Goal: Entertainment & Leisure: Browse casually

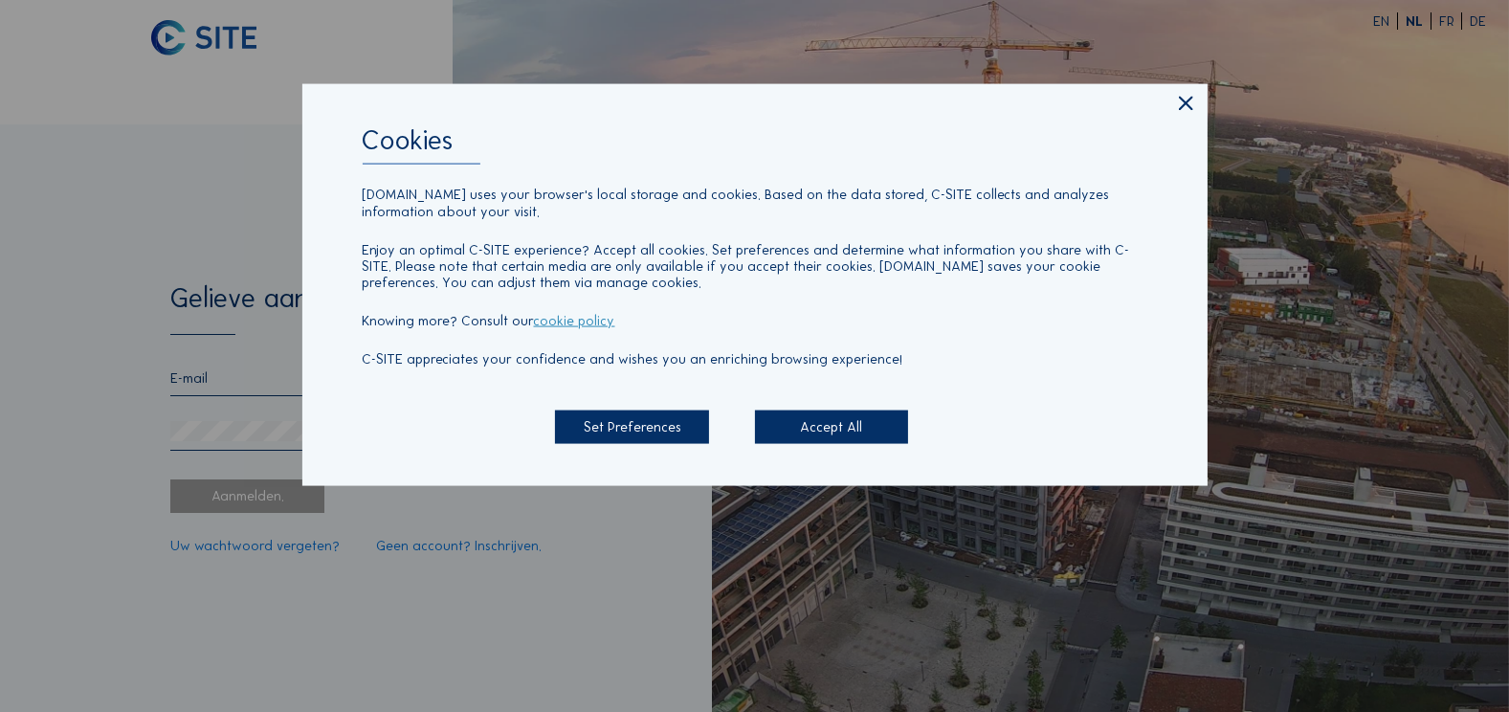
click at [823, 432] on div "Accept All" at bounding box center [832, 425] width 154 height 33
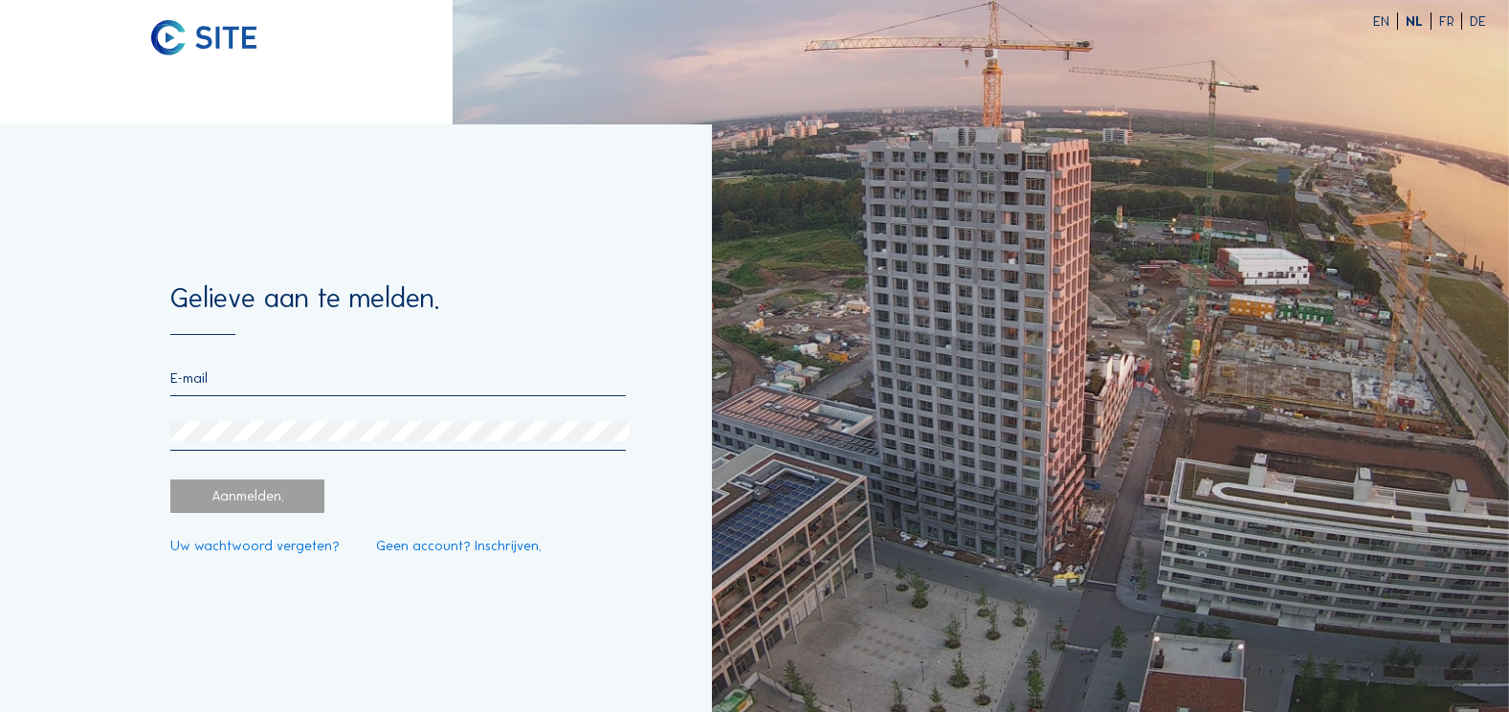
click at [162, 378] on div "Gelieve aan te melden. Aanmelden. Uw wachtwoord vergeten? Geen account? Inschri…" at bounding box center [356, 417] width 712 height 587
click at [228, 378] on input "email" at bounding box center [397, 377] width 454 height 17
type input "[EMAIL_ADDRESS][DOMAIN_NAME]"
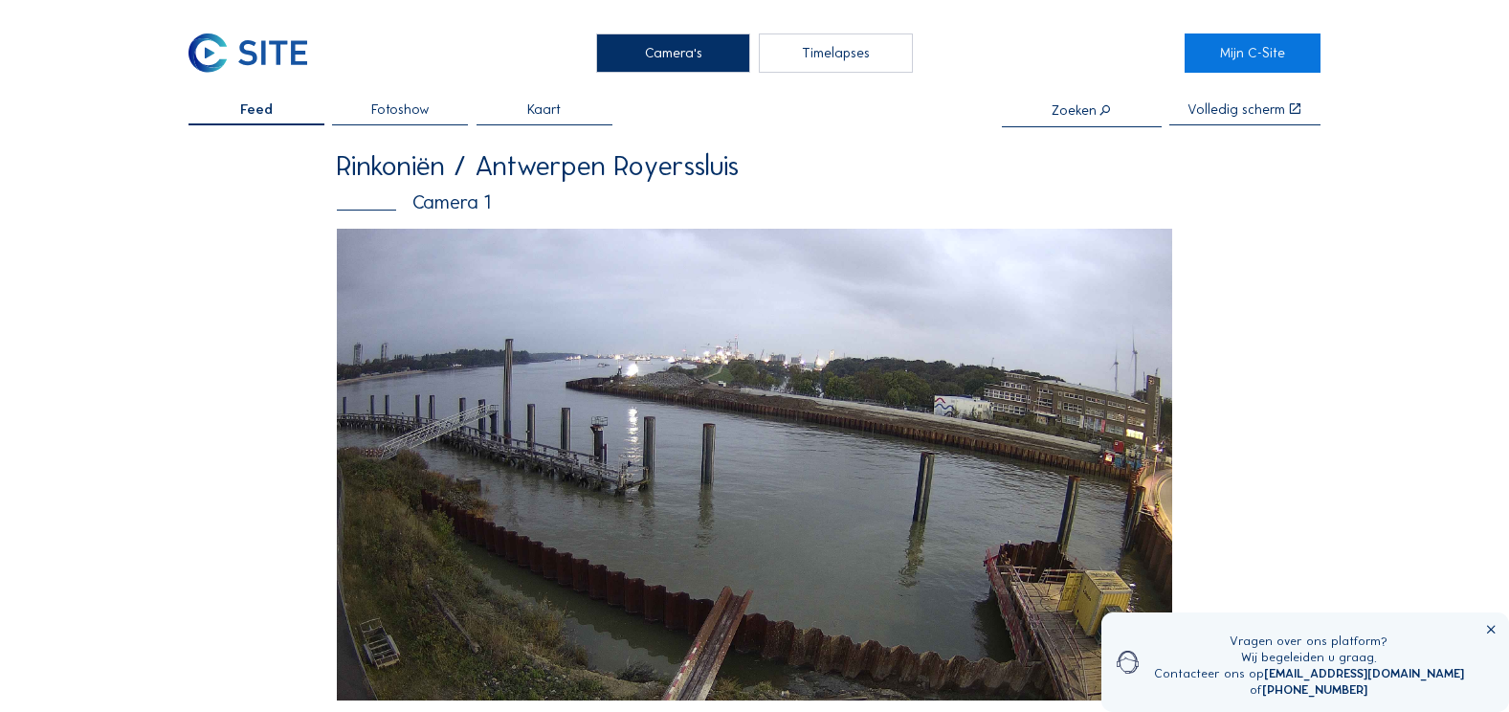
click at [913, 349] on img at bounding box center [754, 465] width 834 height 472
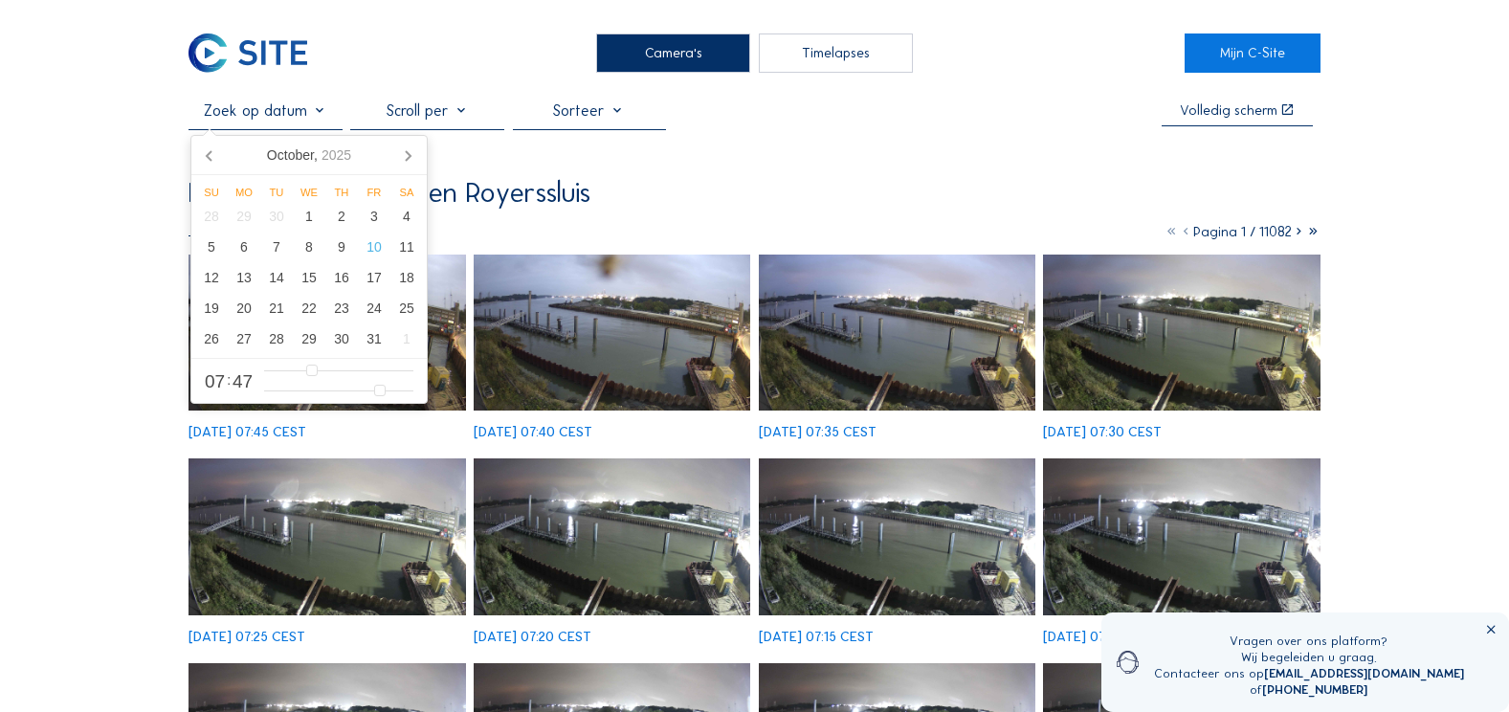
click at [261, 118] on input "text" at bounding box center [265, 110] width 154 height 18
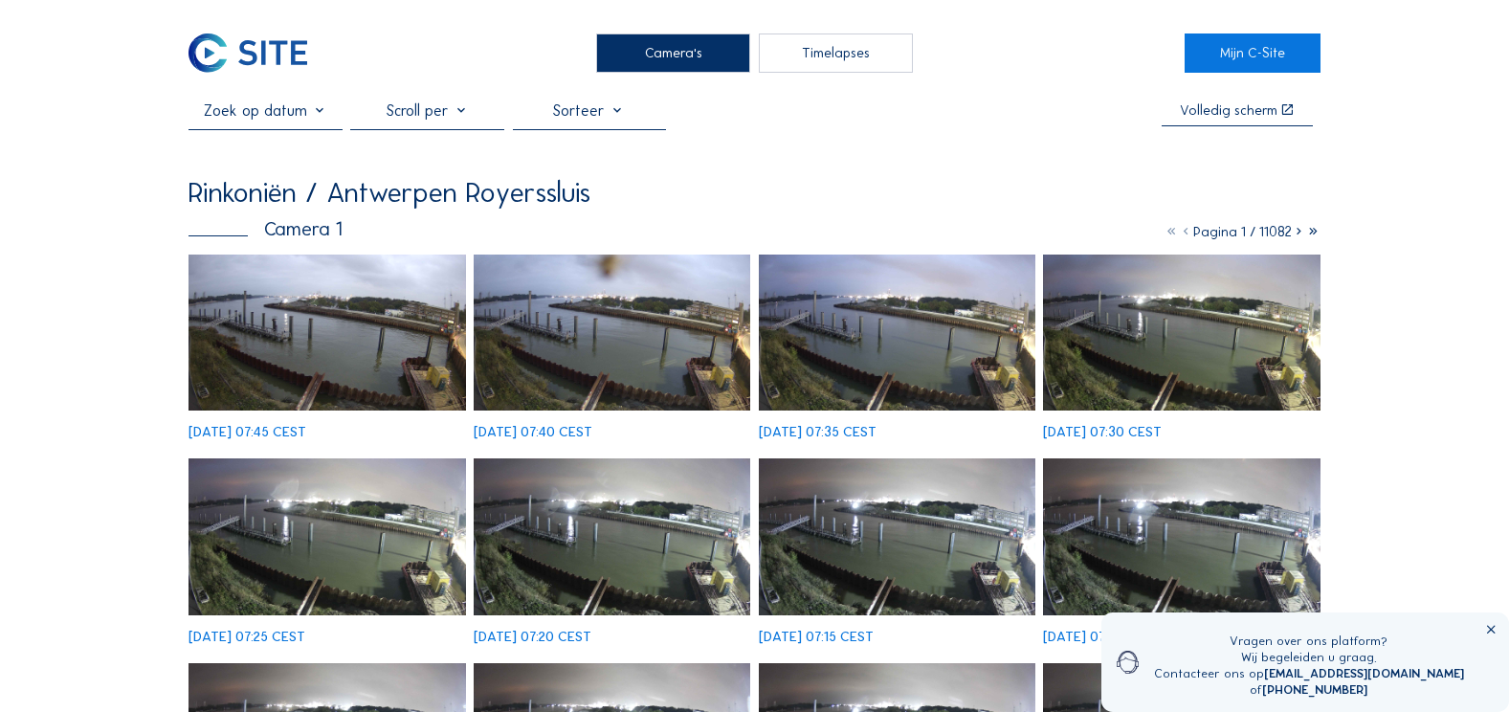
click at [660, 49] on div "Camera's" at bounding box center [673, 53] width 154 height 40
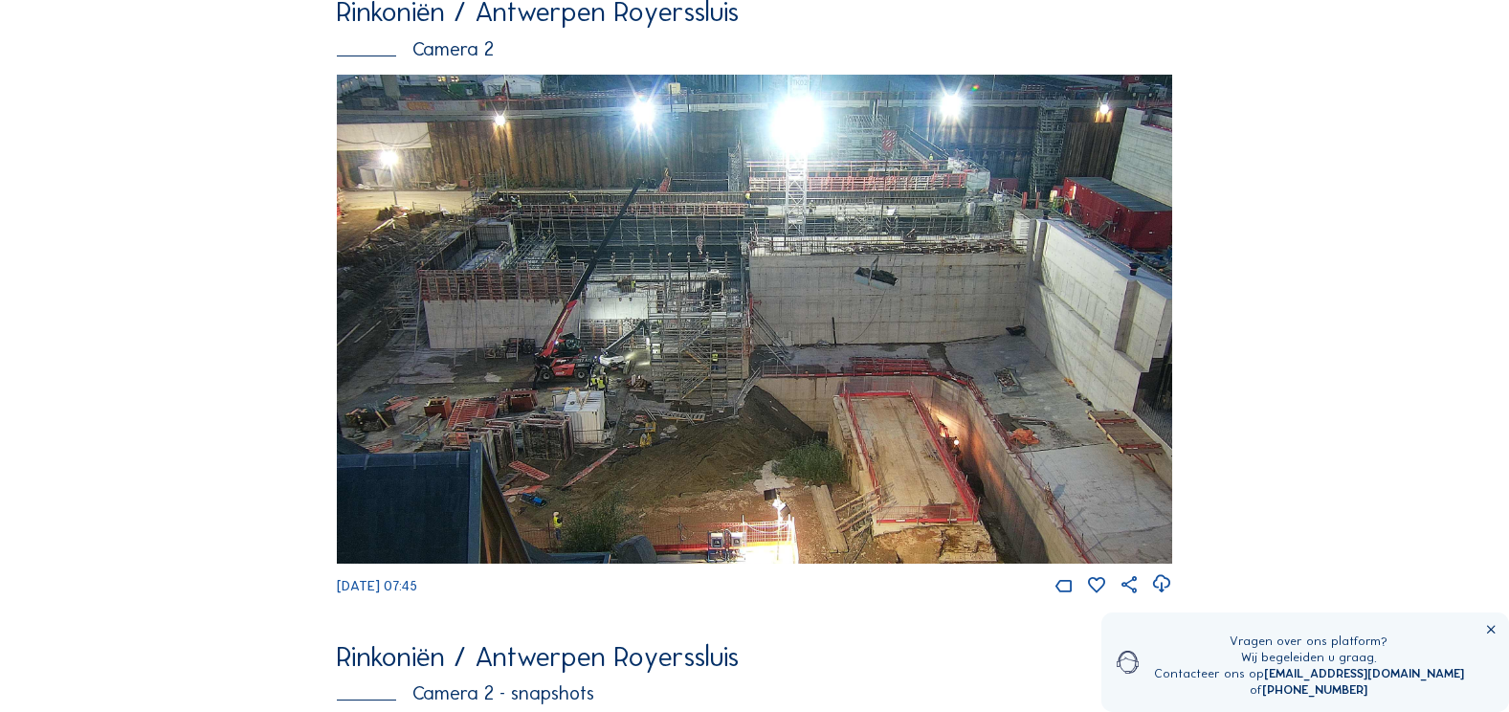
scroll to position [777, 0]
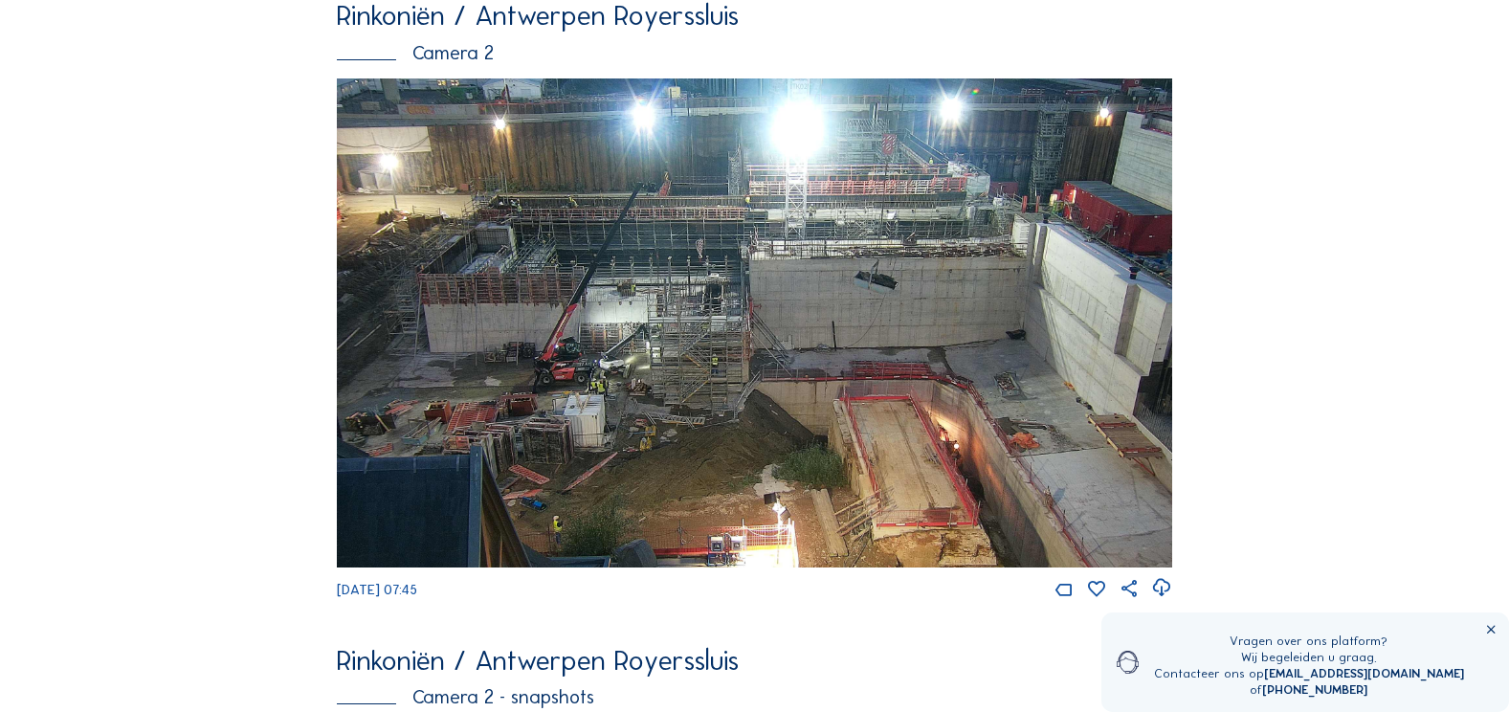
click at [587, 464] on img at bounding box center [754, 322] width 834 height 489
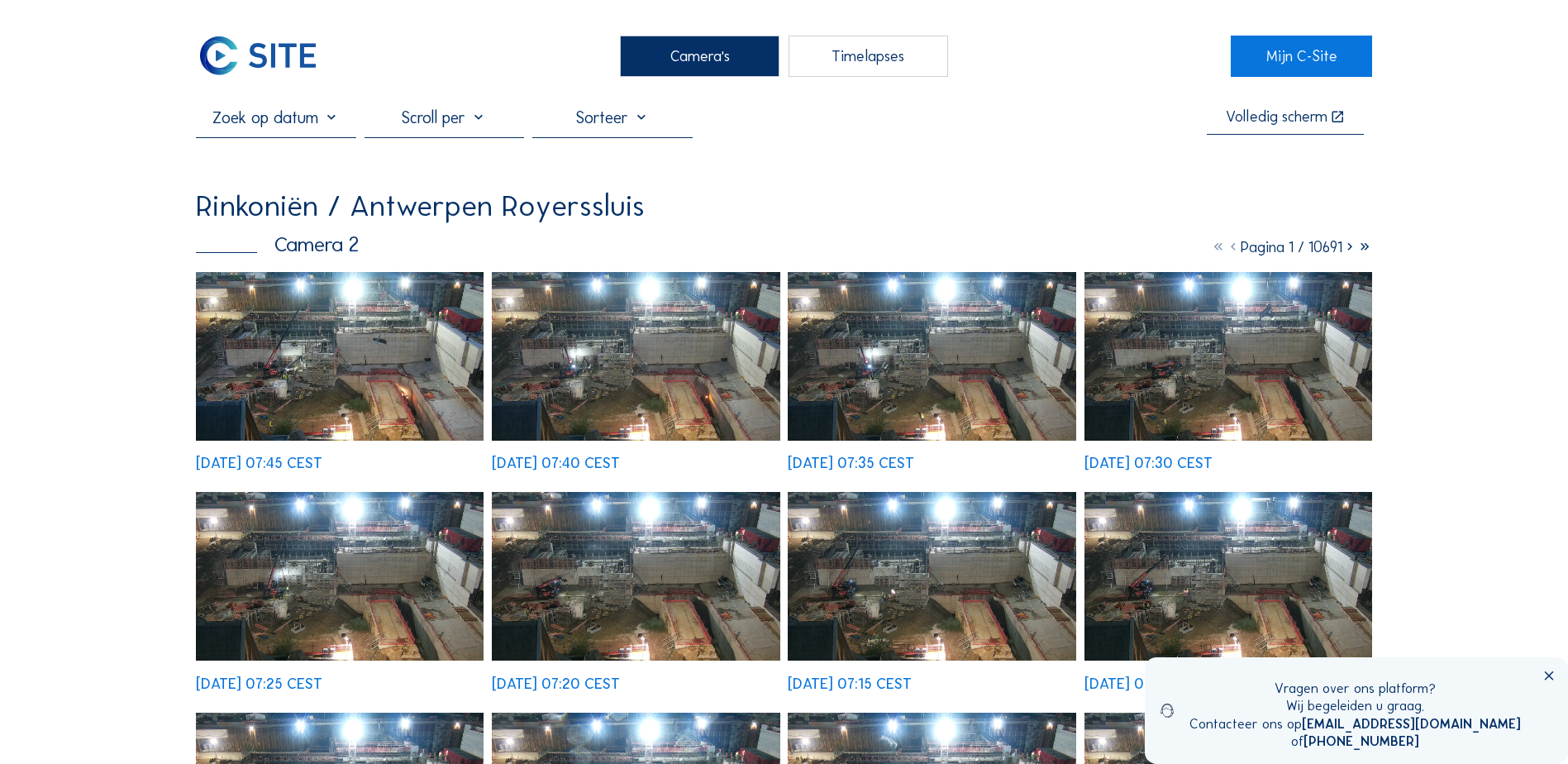
click at [340, 120] on input "text" at bounding box center [276, 117] width 160 height 20
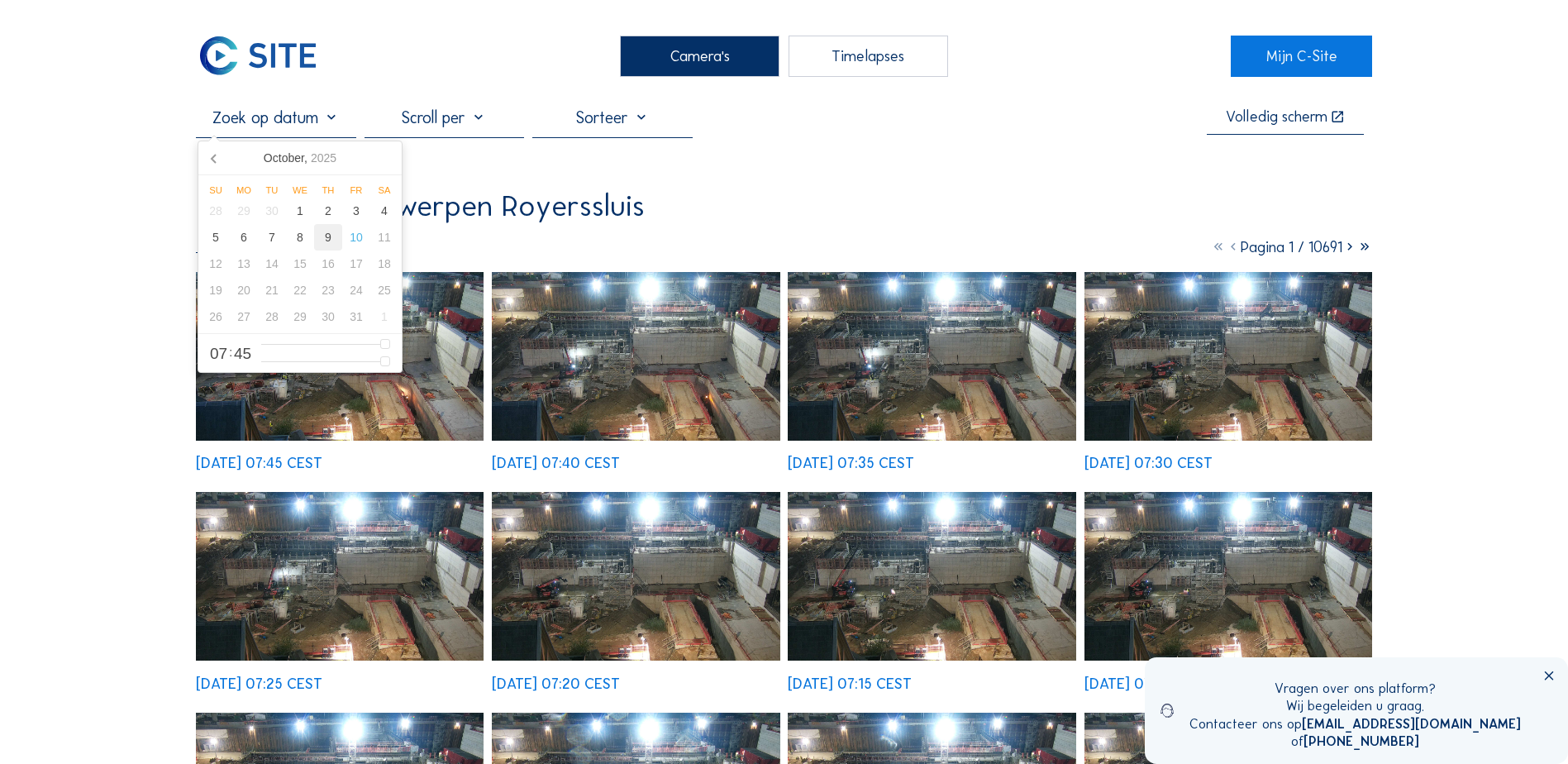
click at [330, 235] on div "9" at bounding box center [328, 237] width 29 height 27
type input "[DATE] 07:45"
click at [330, 235] on div "9" at bounding box center [328, 237] width 29 height 27
click at [327, 241] on div "9" at bounding box center [328, 237] width 29 height 27
type input "[DATE] 07:45"
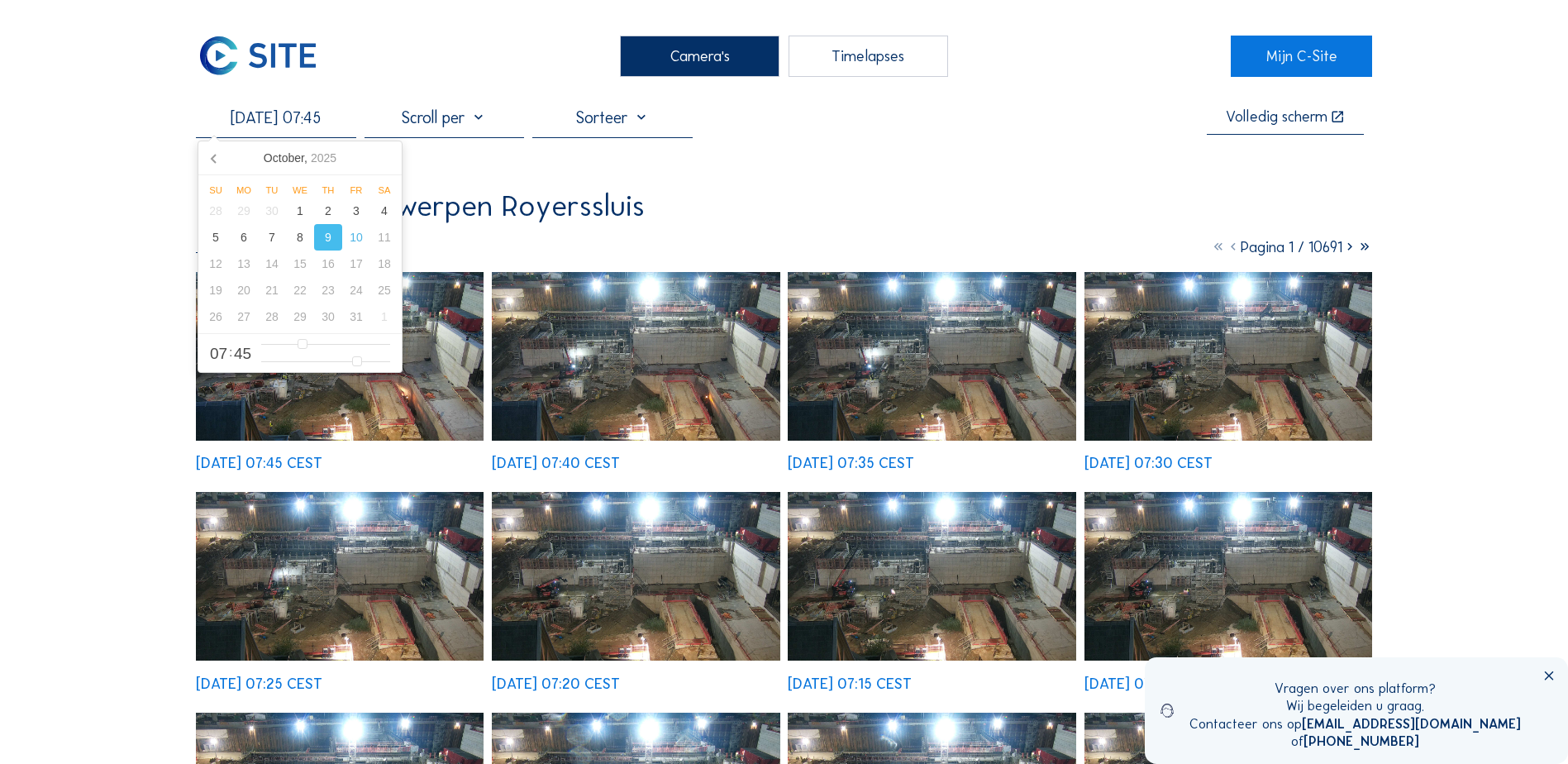
click at [327, 241] on div "9" at bounding box center [328, 237] width 29 height 27
type input "[DATE] 07:45"
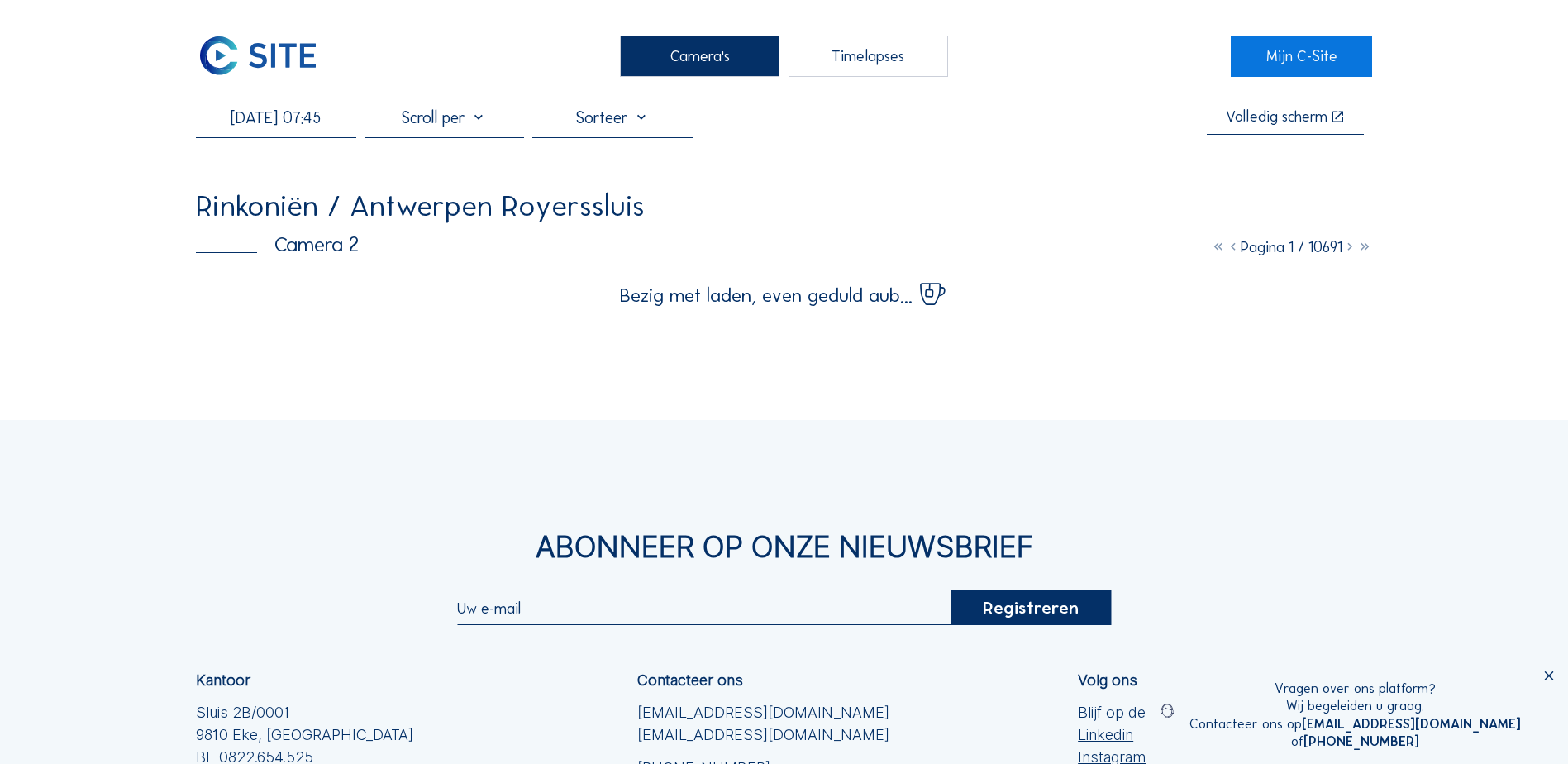
click at [943, 181] on div "[DATE] 07:45 Volledig scherm Rinkoniën / Antwerpen Royerssluis Camera 2 Pagina …" at bounding box center [784, 207] width 1176 height 199
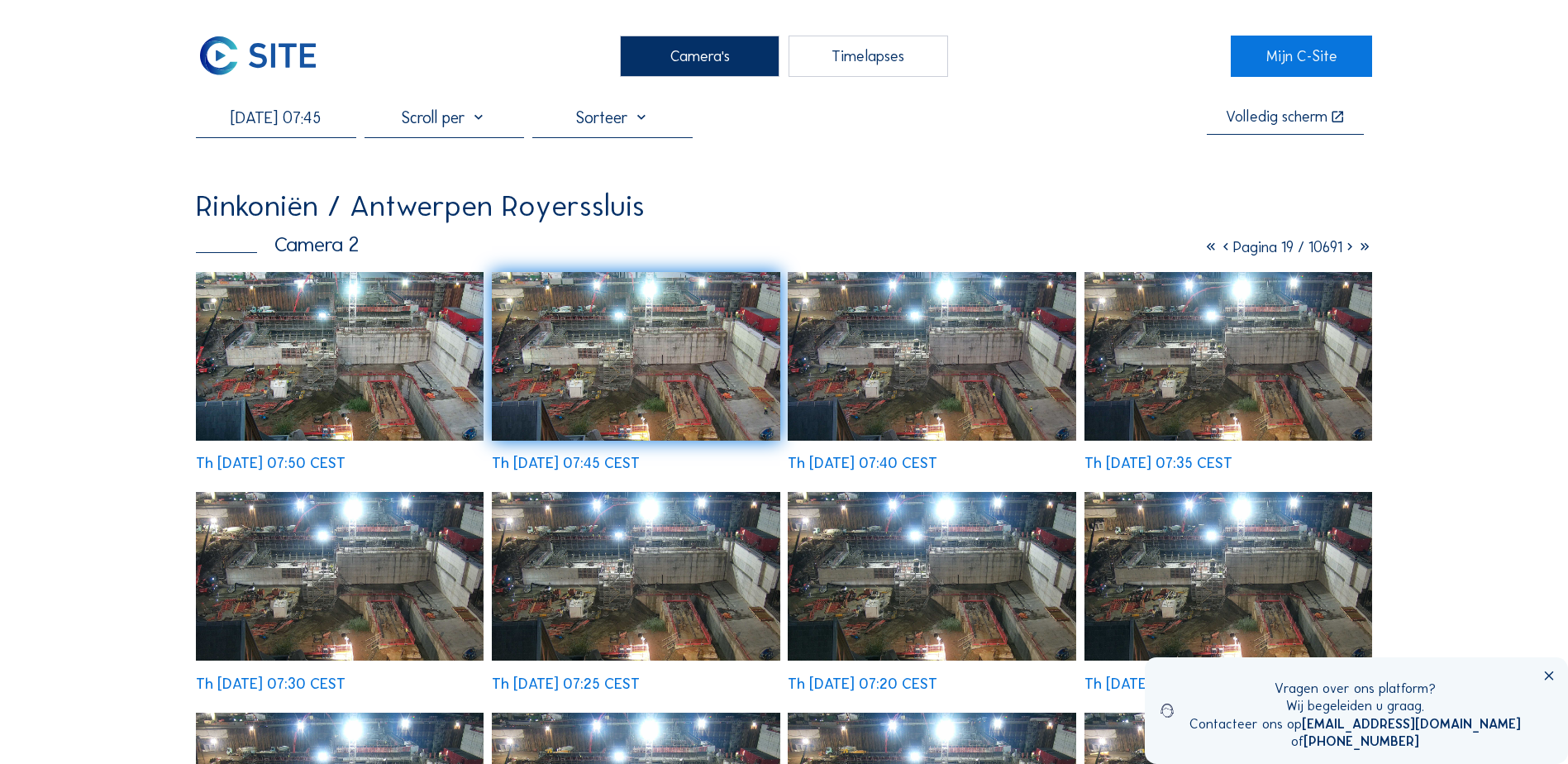
click at [1303, 614] on icon at bounding box center [1548, 676] width 15 height 15
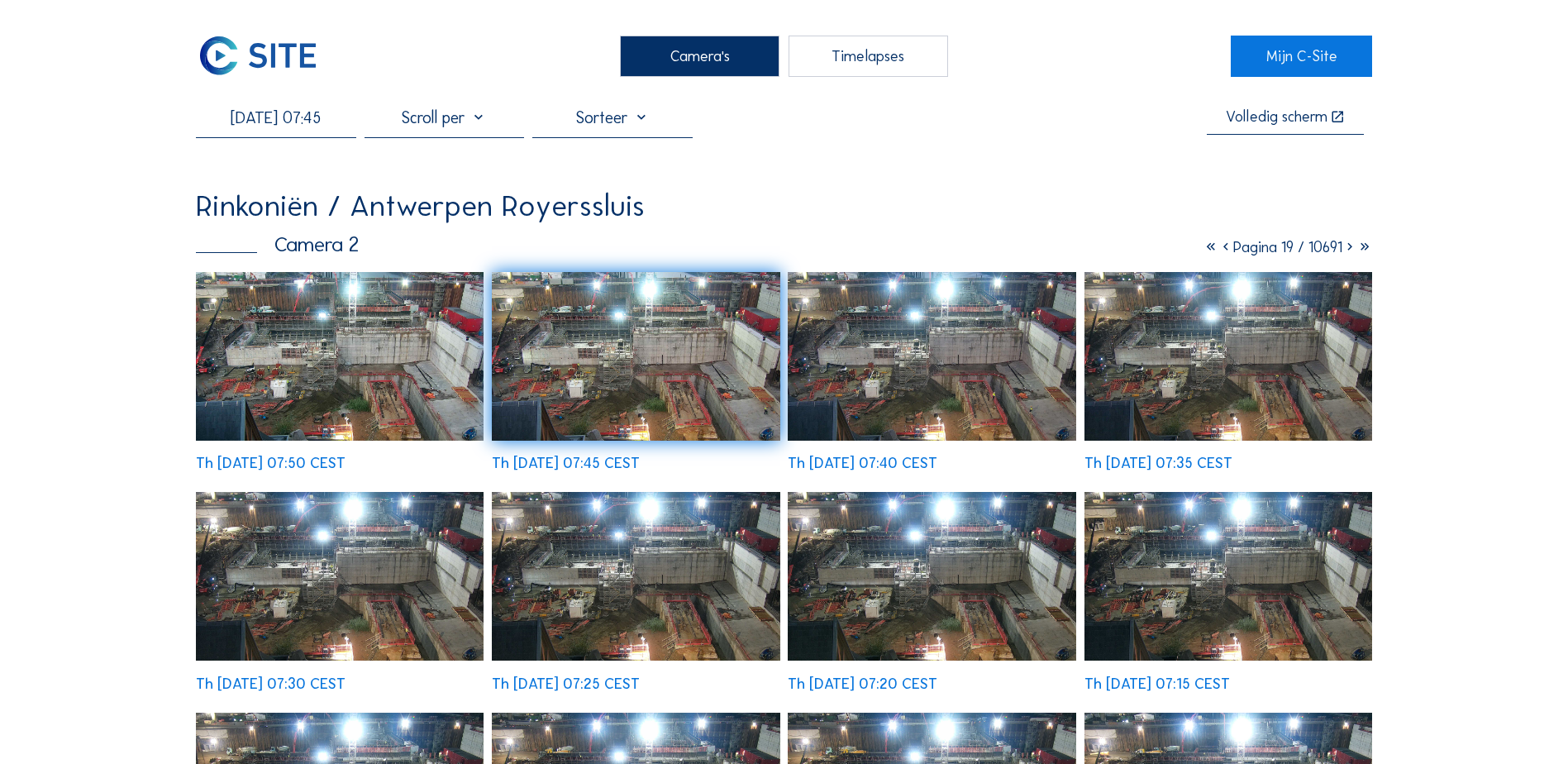
click at [467, 119] on div at bounding box center [444, 122] width 160 height 29
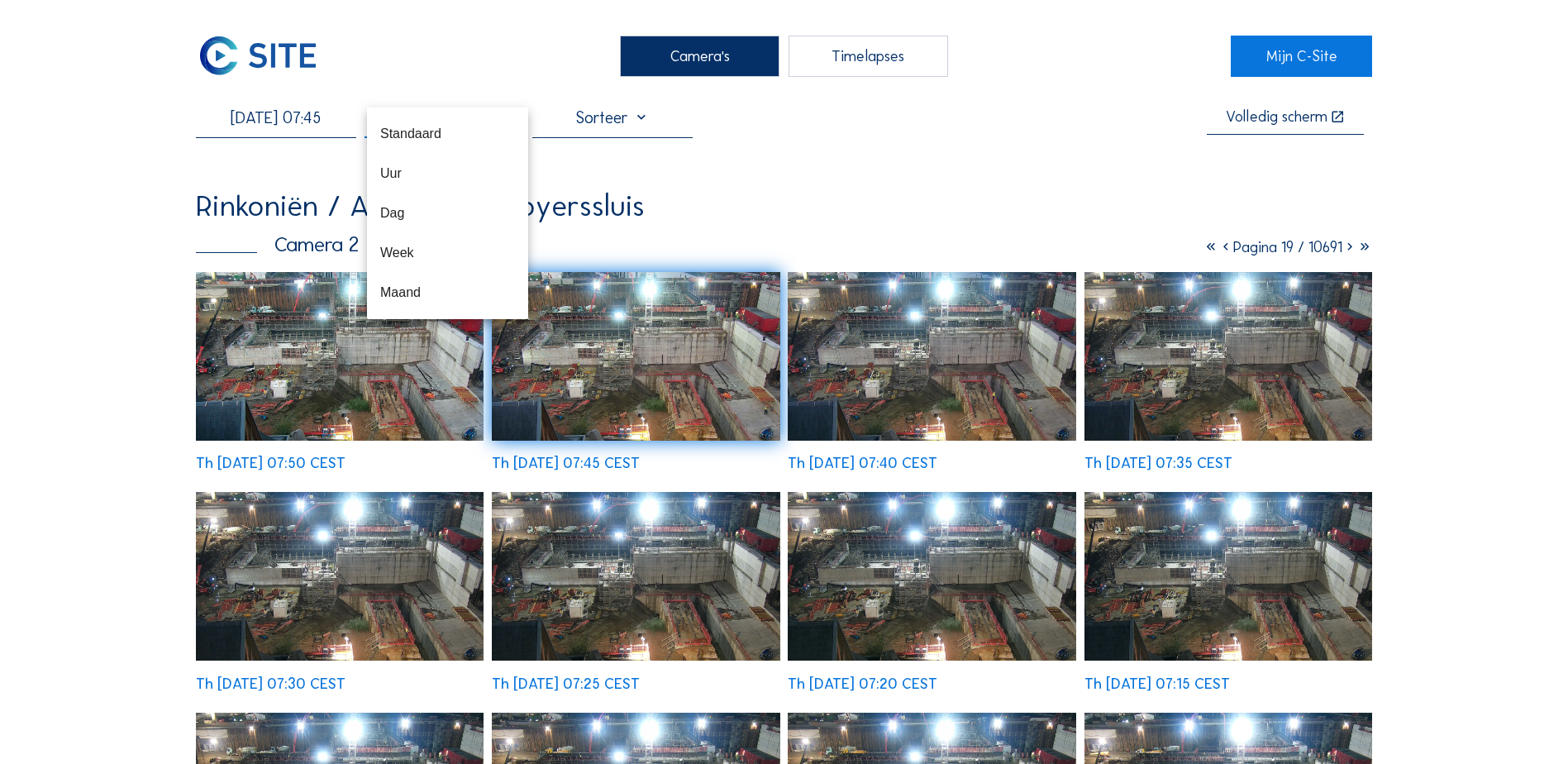
click at [735, 166] on div "[DATE] 07:45 Volledig scherm Rinkoniën / [GEOGRAPHIC_DATA] [GEOGRAPHIC_DATA] Ca…" at bounding box center [784, 619] width 1176 height 1024
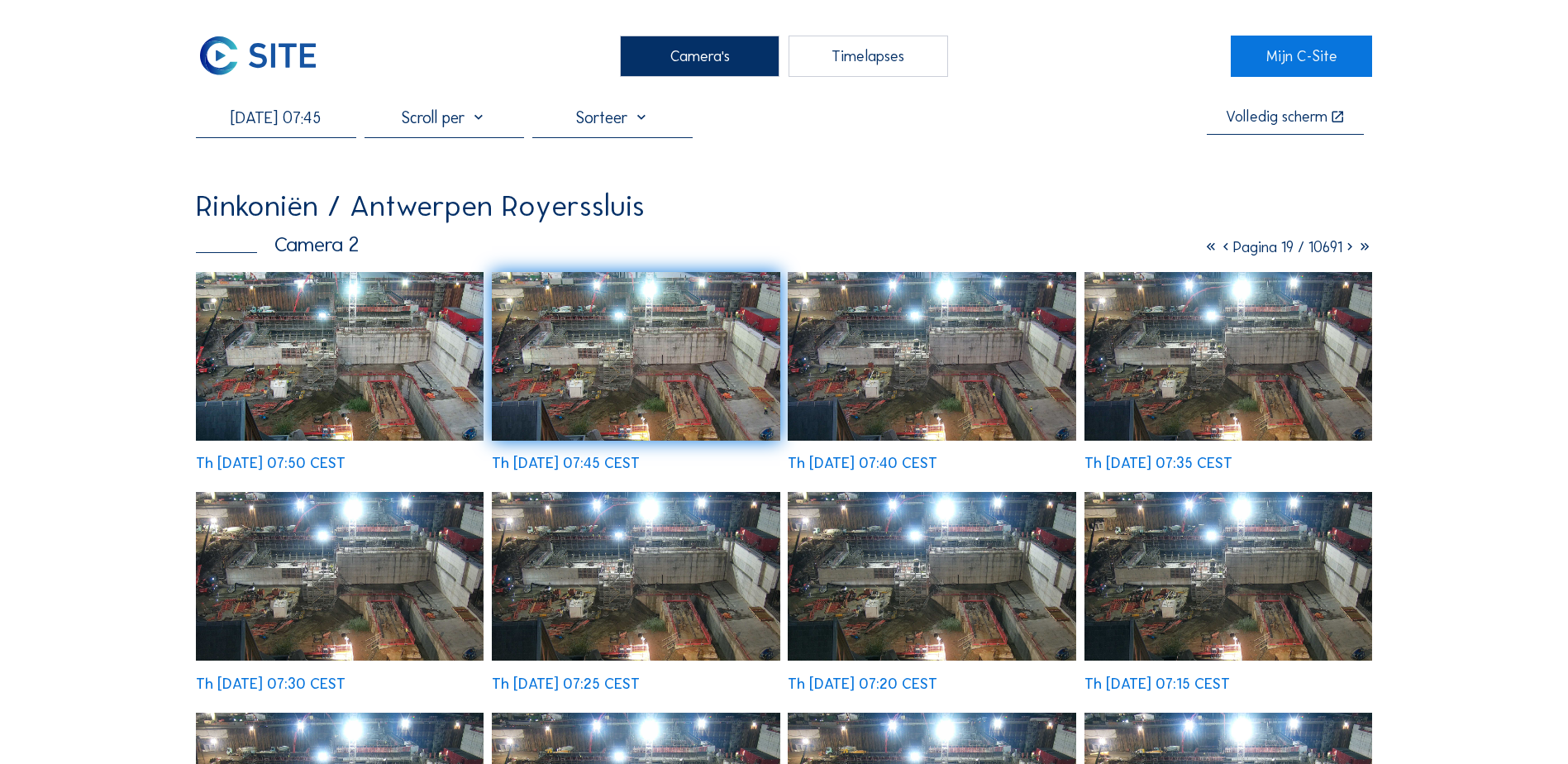
click at [594, 123] on div at bounding box center [612, 122] width 160 height 29
click at [805, 148] on div "[DATE] 07:45 Volledig scherm Rinkoniën / [GEOGRAPHIC_DATA] [GEOGRAPHIC_DATA] Ca…" at bounding box center [784, 619] width 1176 height 1024
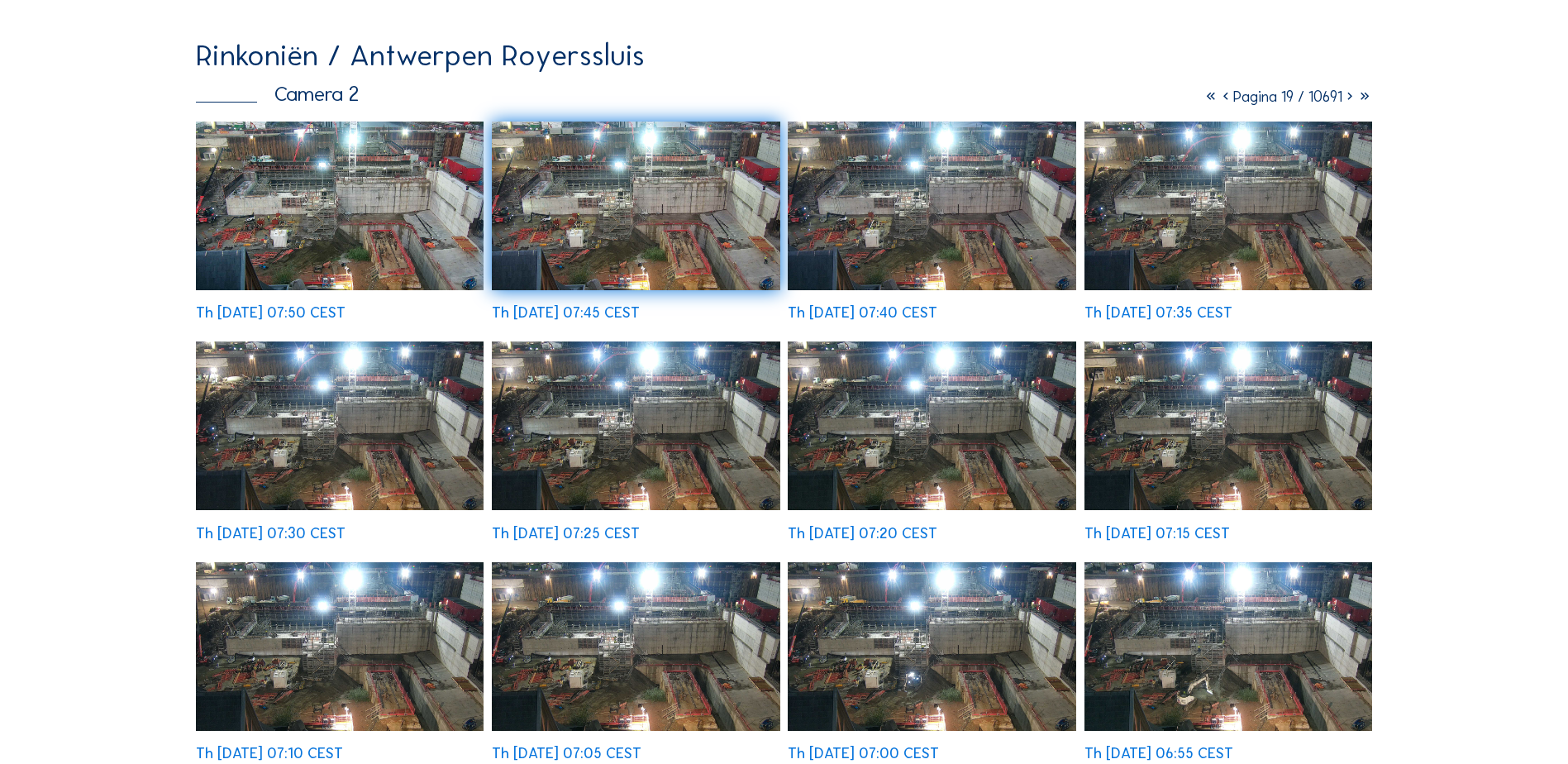
scroll to position [13, 0]
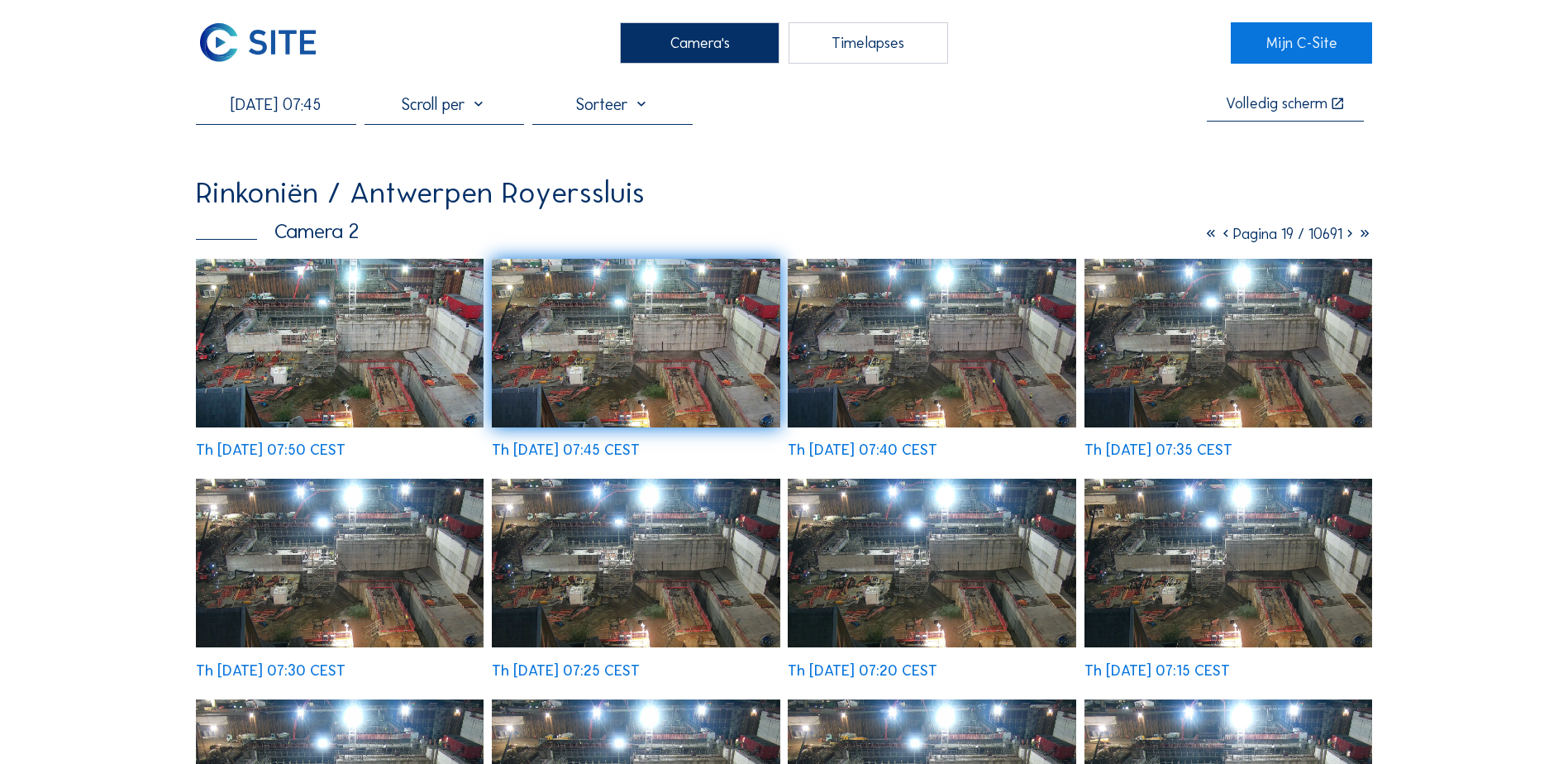
click at [1303, 240] on icon at bounding box center [1349, 233] width 15 height 18
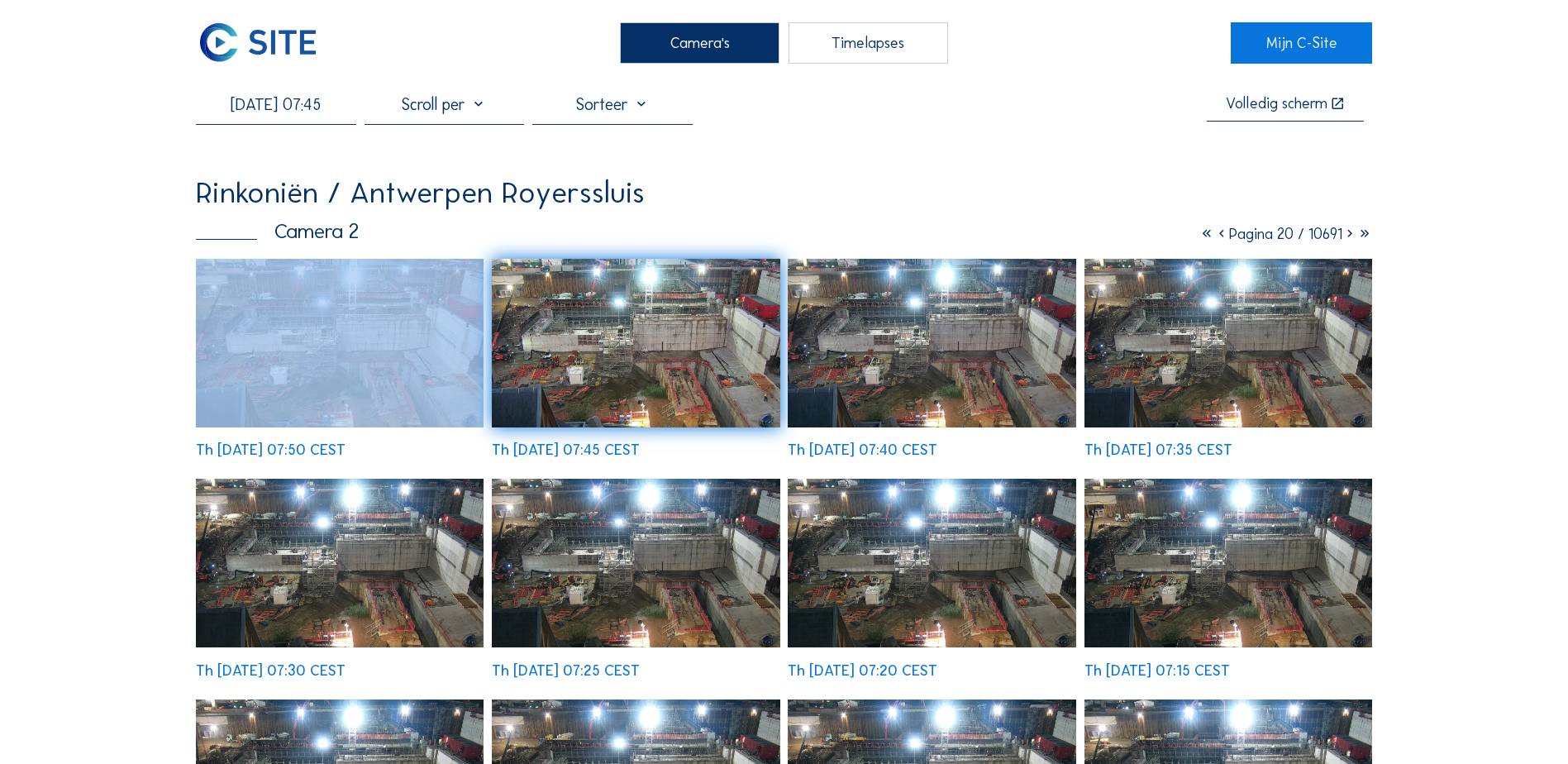
click at [1303, 240] on icon at bounding box center [1349, 233] width 15 height 18
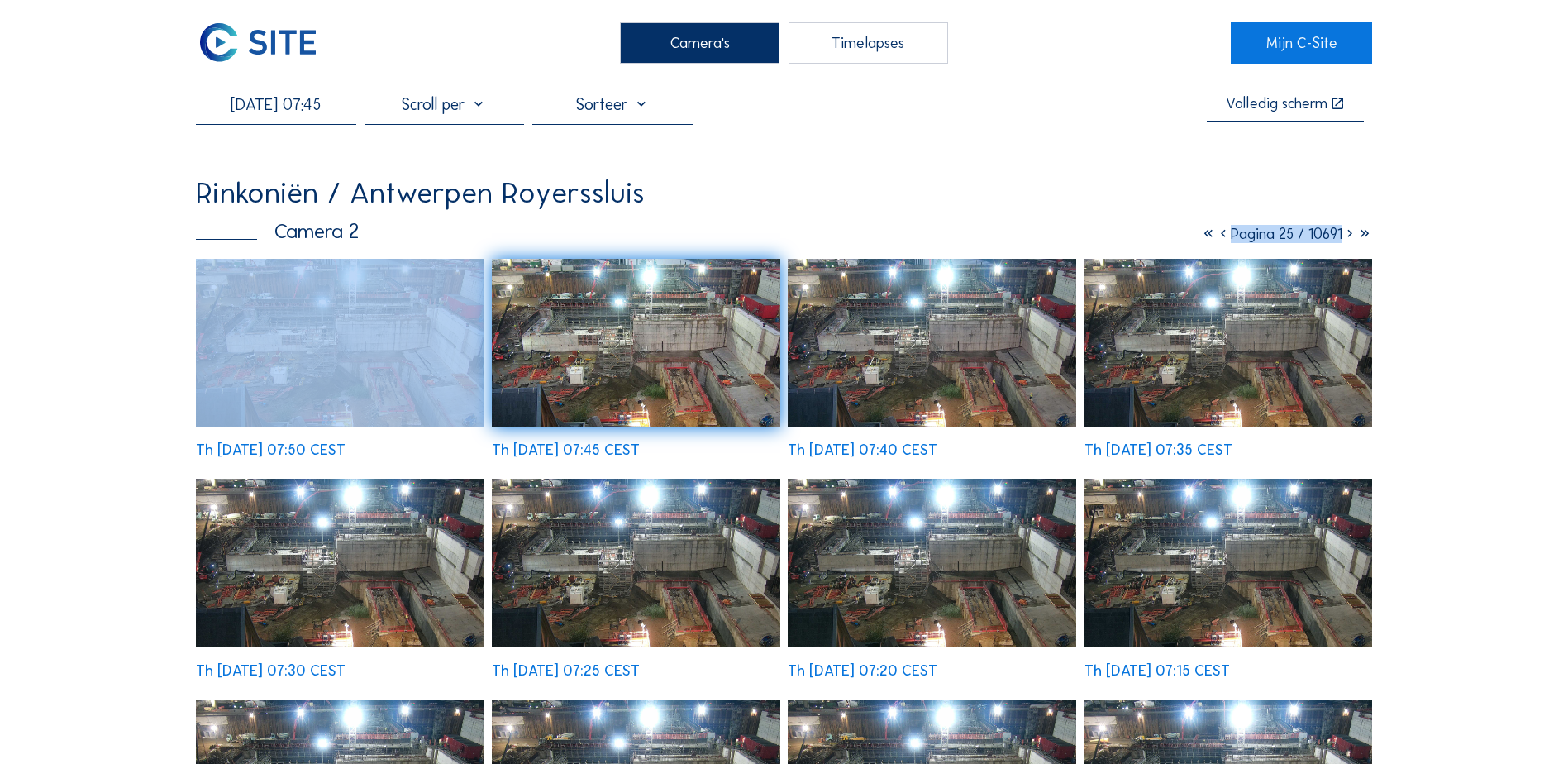
click at [1303, 240] on icon at bounding box center [1349, 233] width 15 height 18
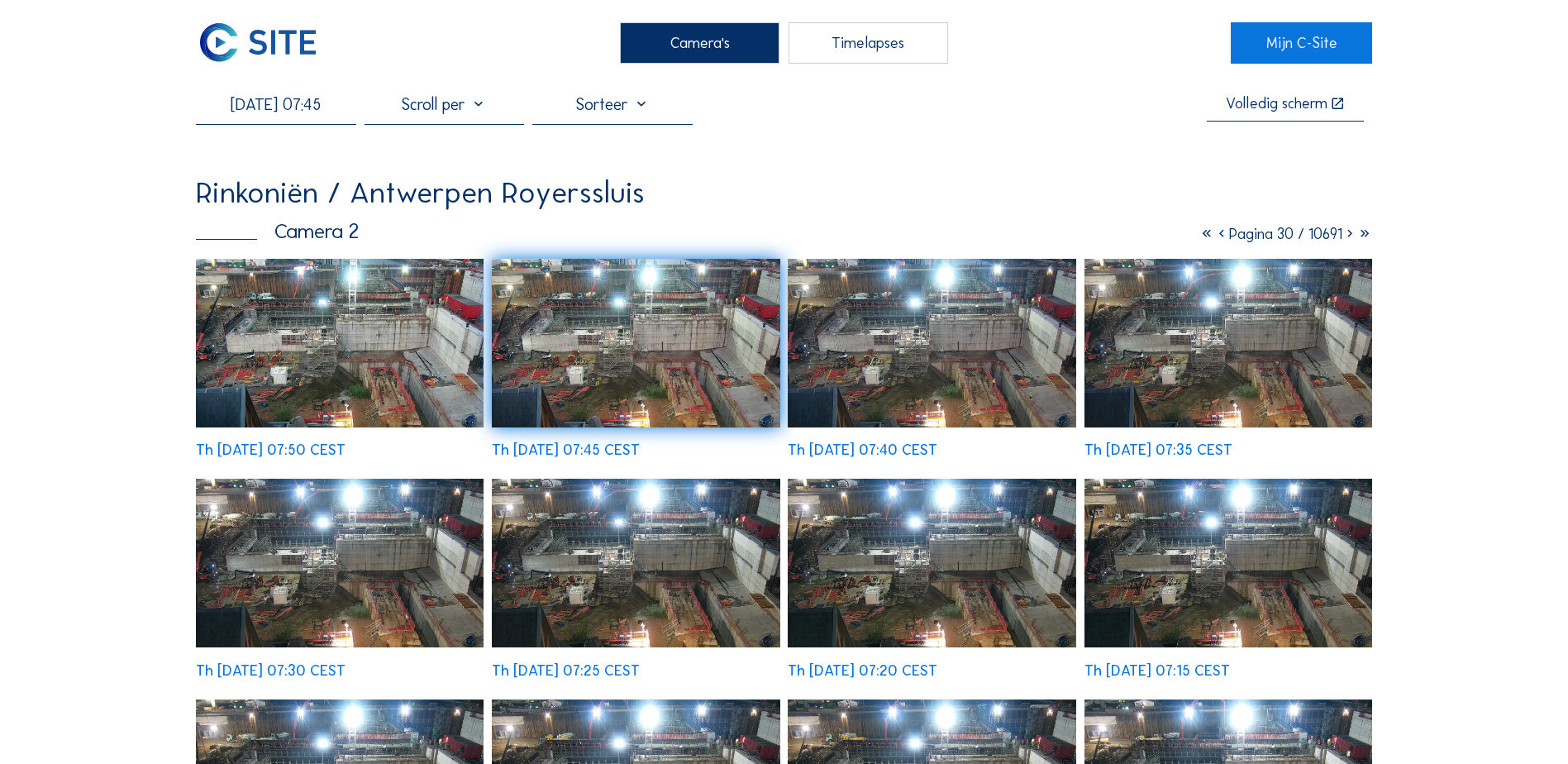
drag, startPoint x: 1348, startPoint y: 240, endPoint x: 1432, endPoint y: 287, distance: 96.3
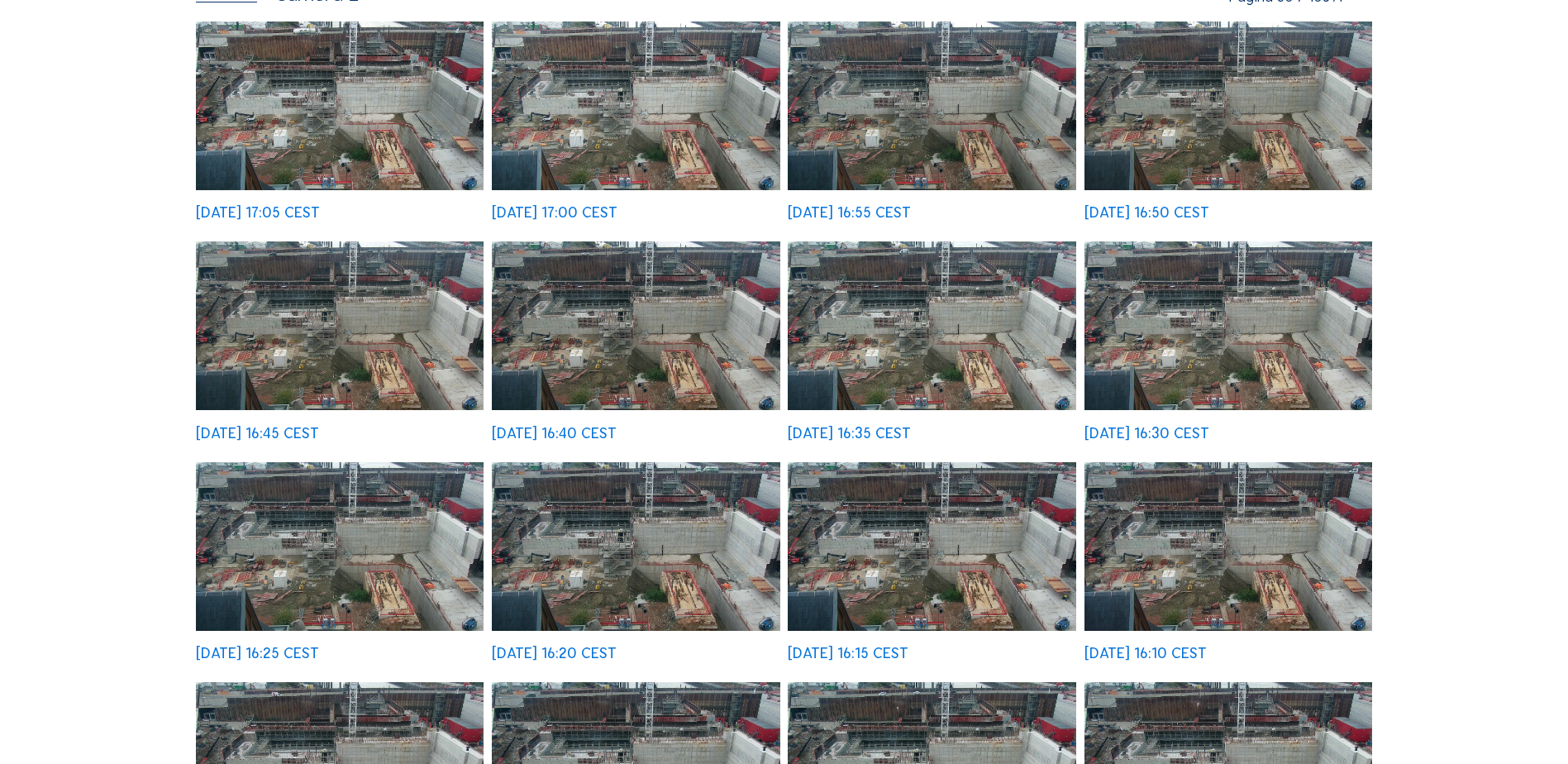
scroll to position [0, 0]
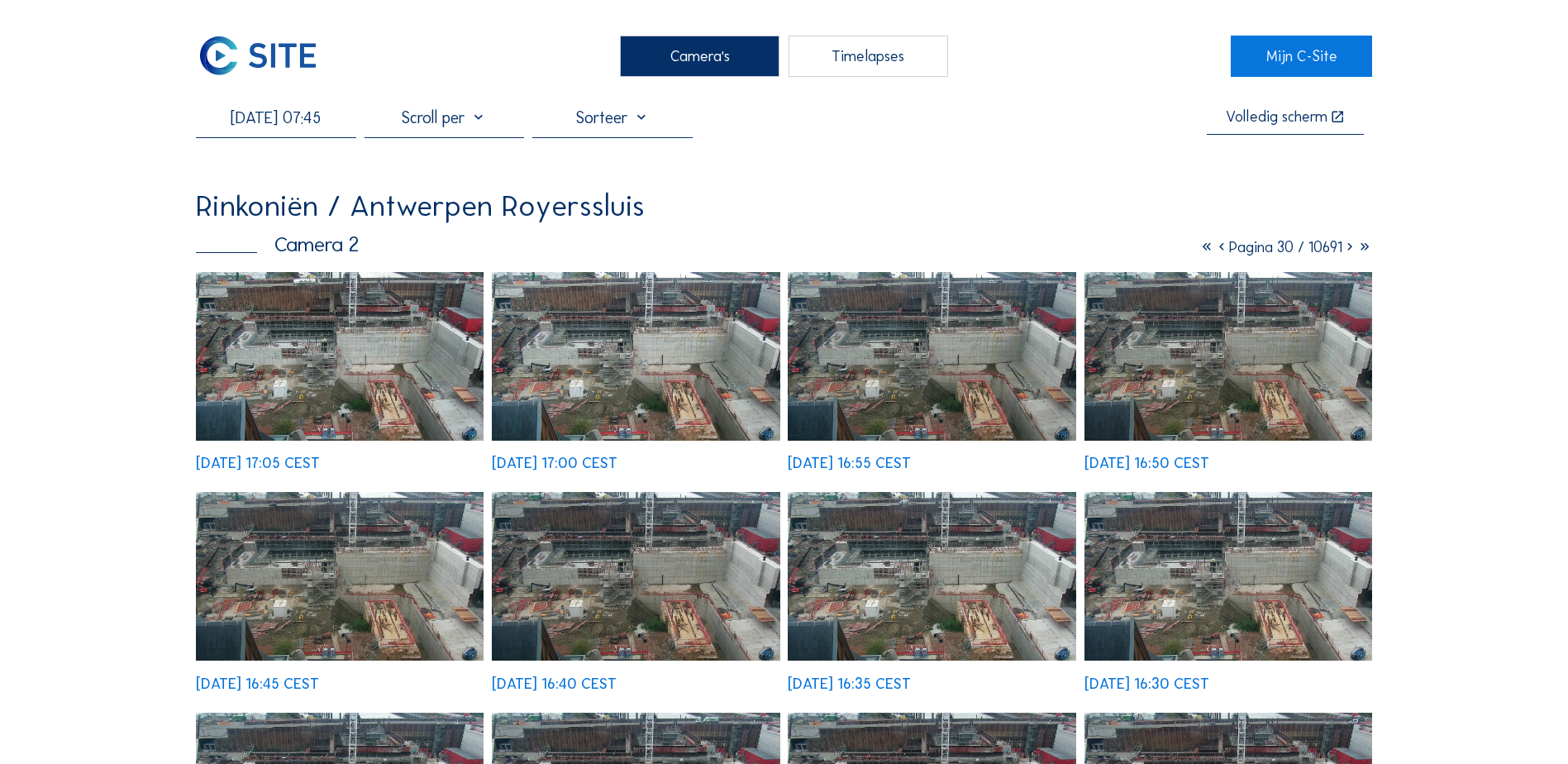
click at [1303, 249] on icon at bounding box center [1364, 247] width 15 height 18
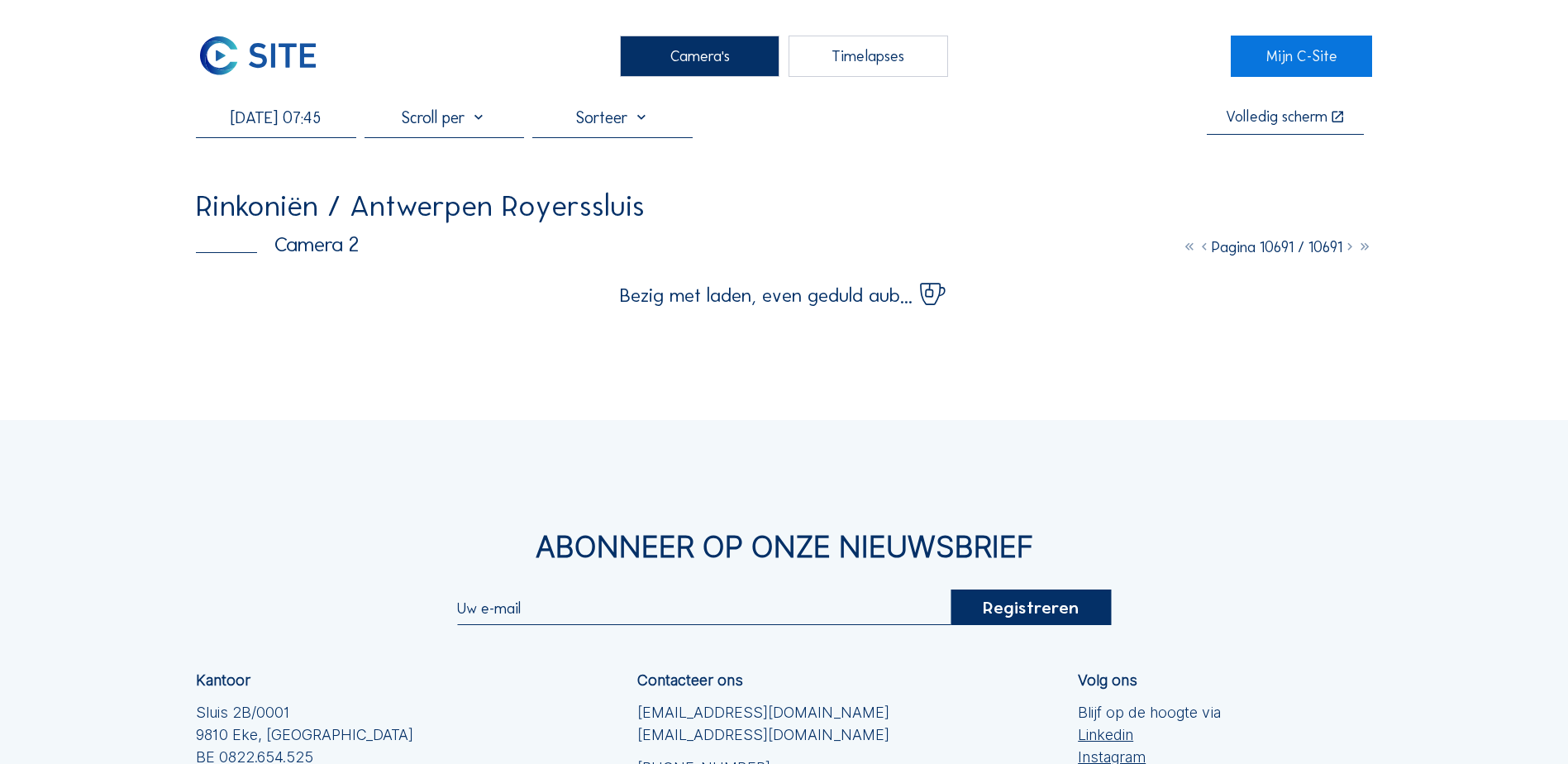
click at [1183, 256] on icon at bounding box center [1189, 247] width 15 height 18
click at [1182, 254] on icon at bounding box center [1189, 247] width 15 height 18
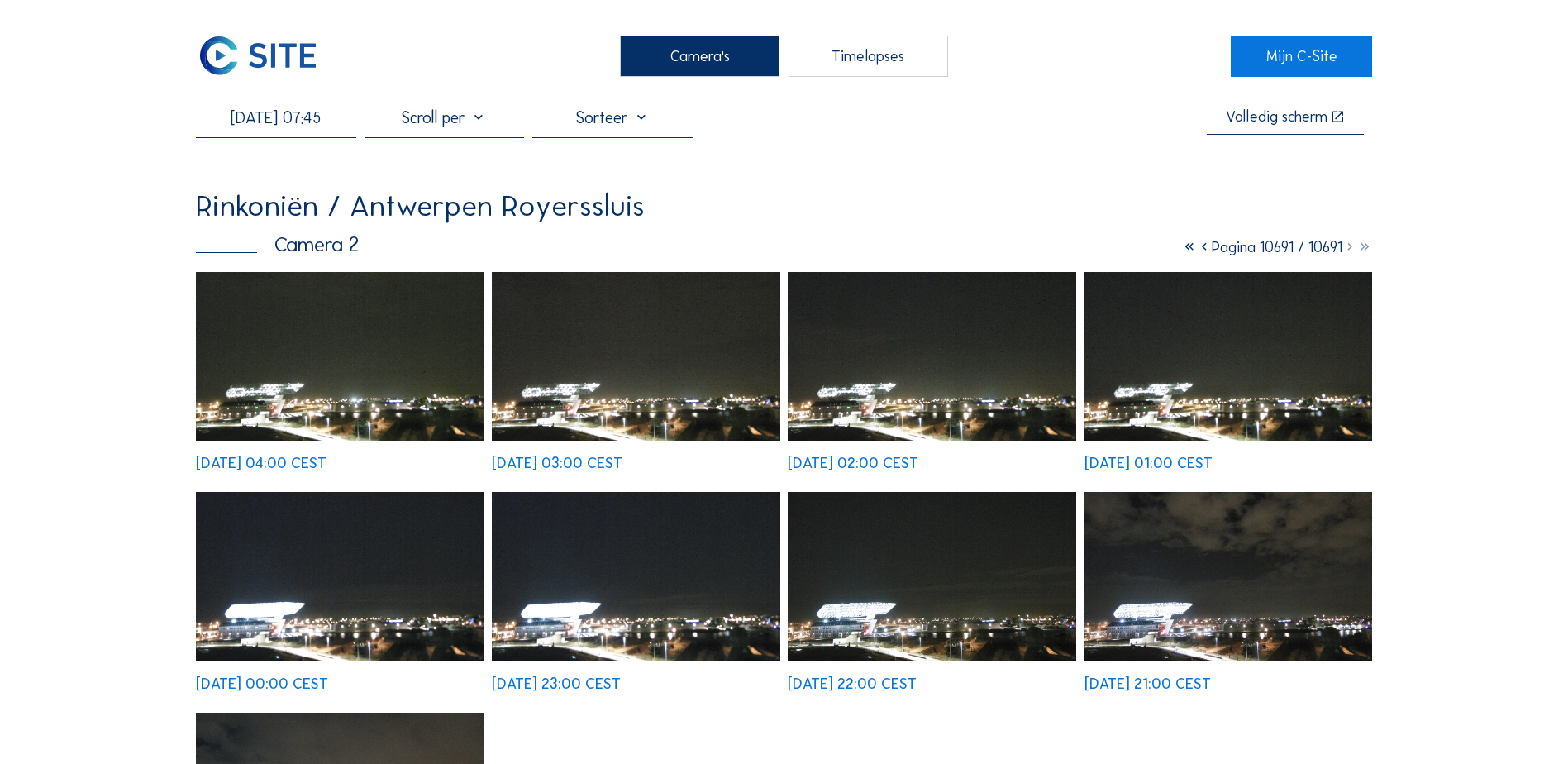
click at [1182, 254] on icon at bounding box center [1189, 247] width 15 height 18
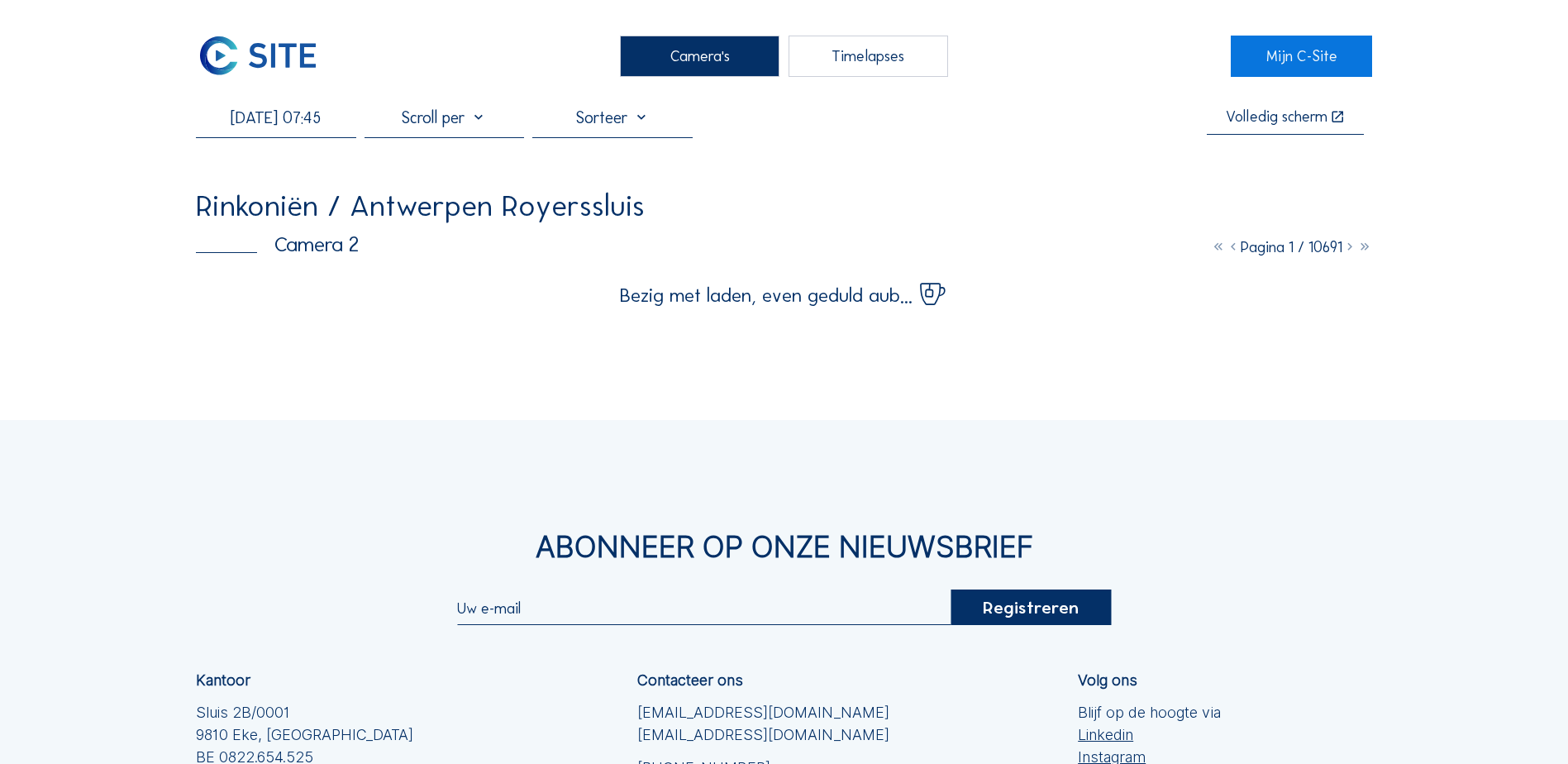
click at [1303, 252] on icon at bounding box center [1364, 247] width 15 height 18
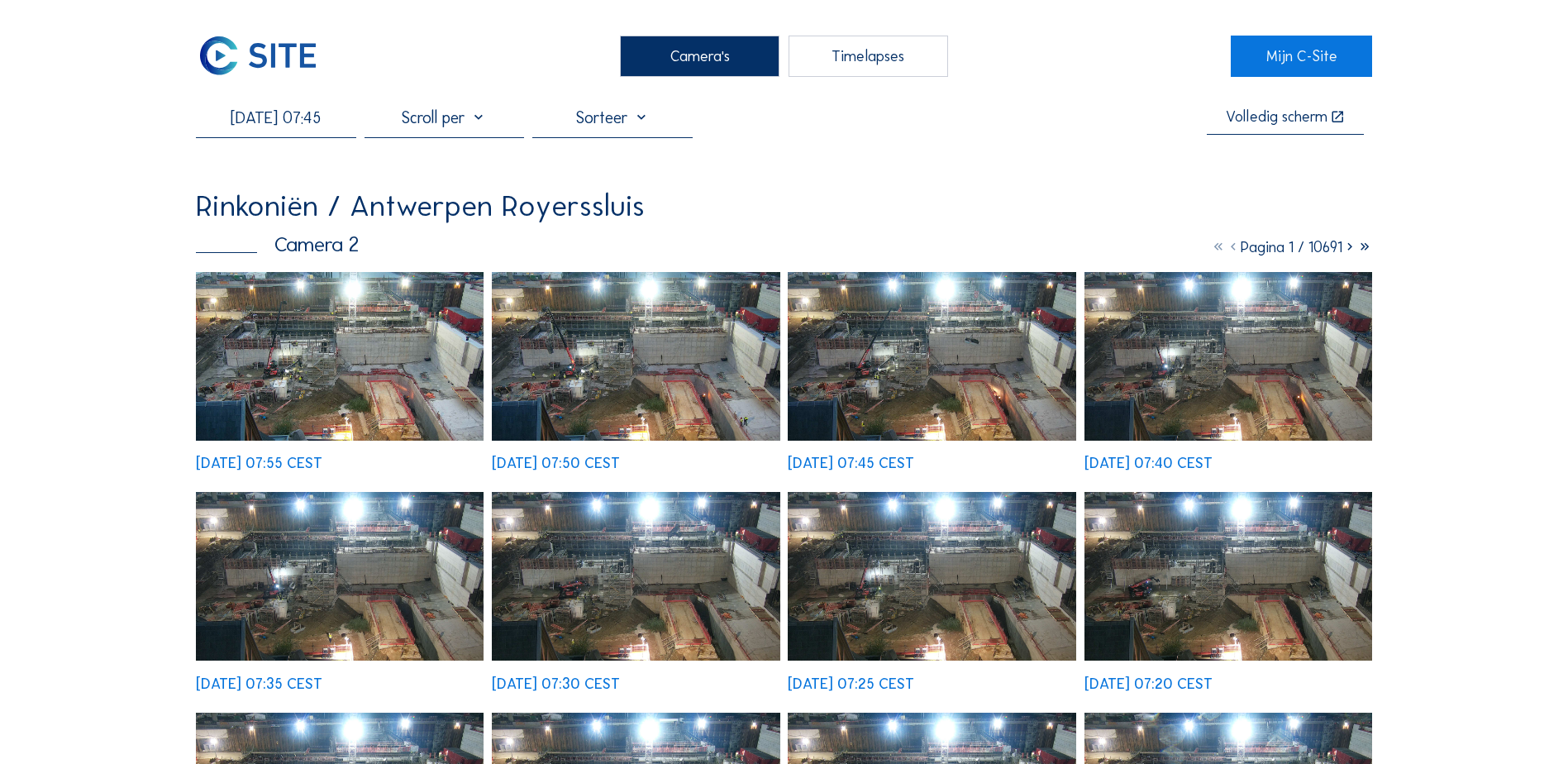
click at [1303, 251] on icon at bounding box center [1364, 247] width 15 height 18
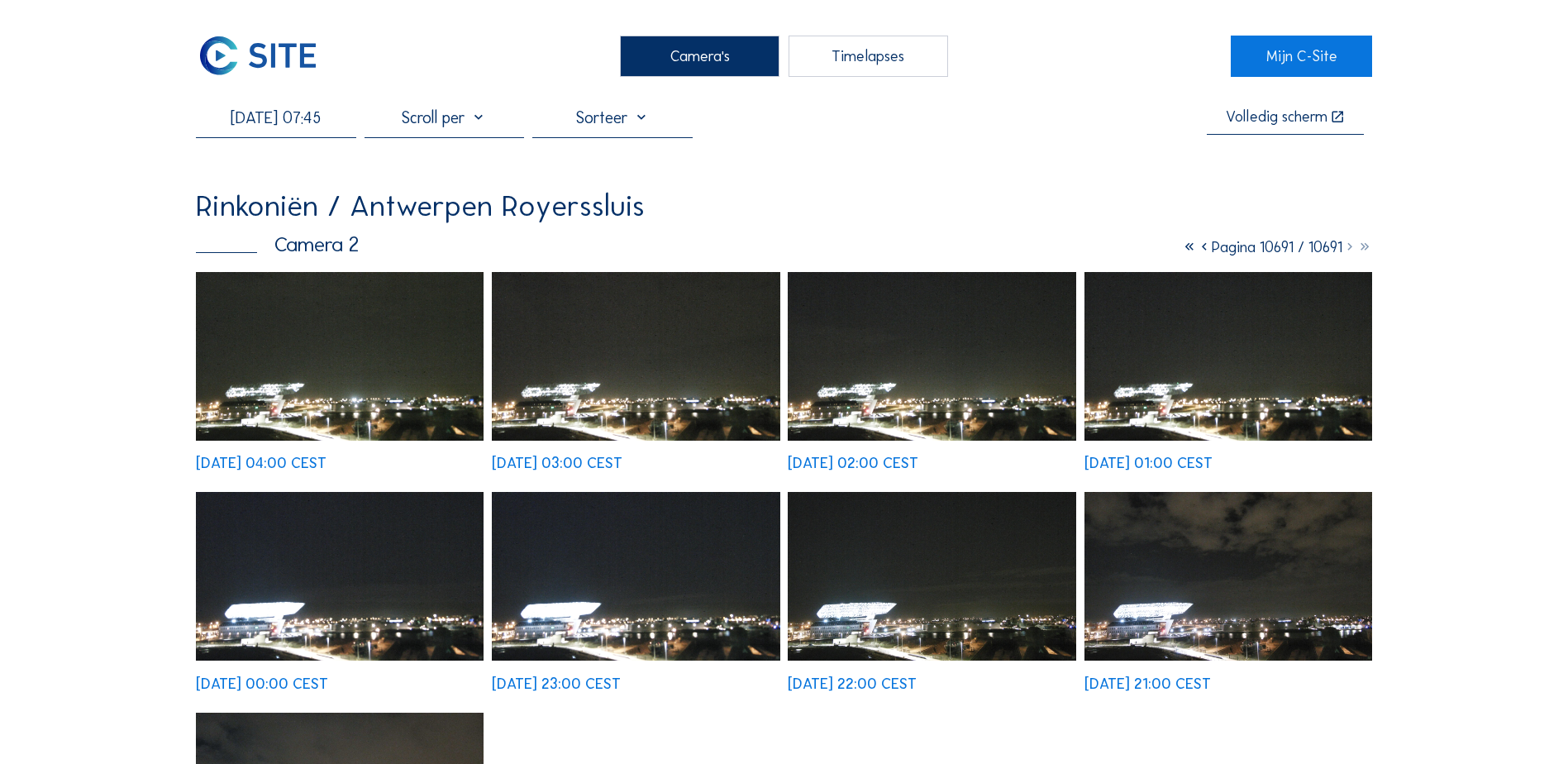
click at [1197, 248] on icon at bounding box center [1203, 247] width 15 height 18
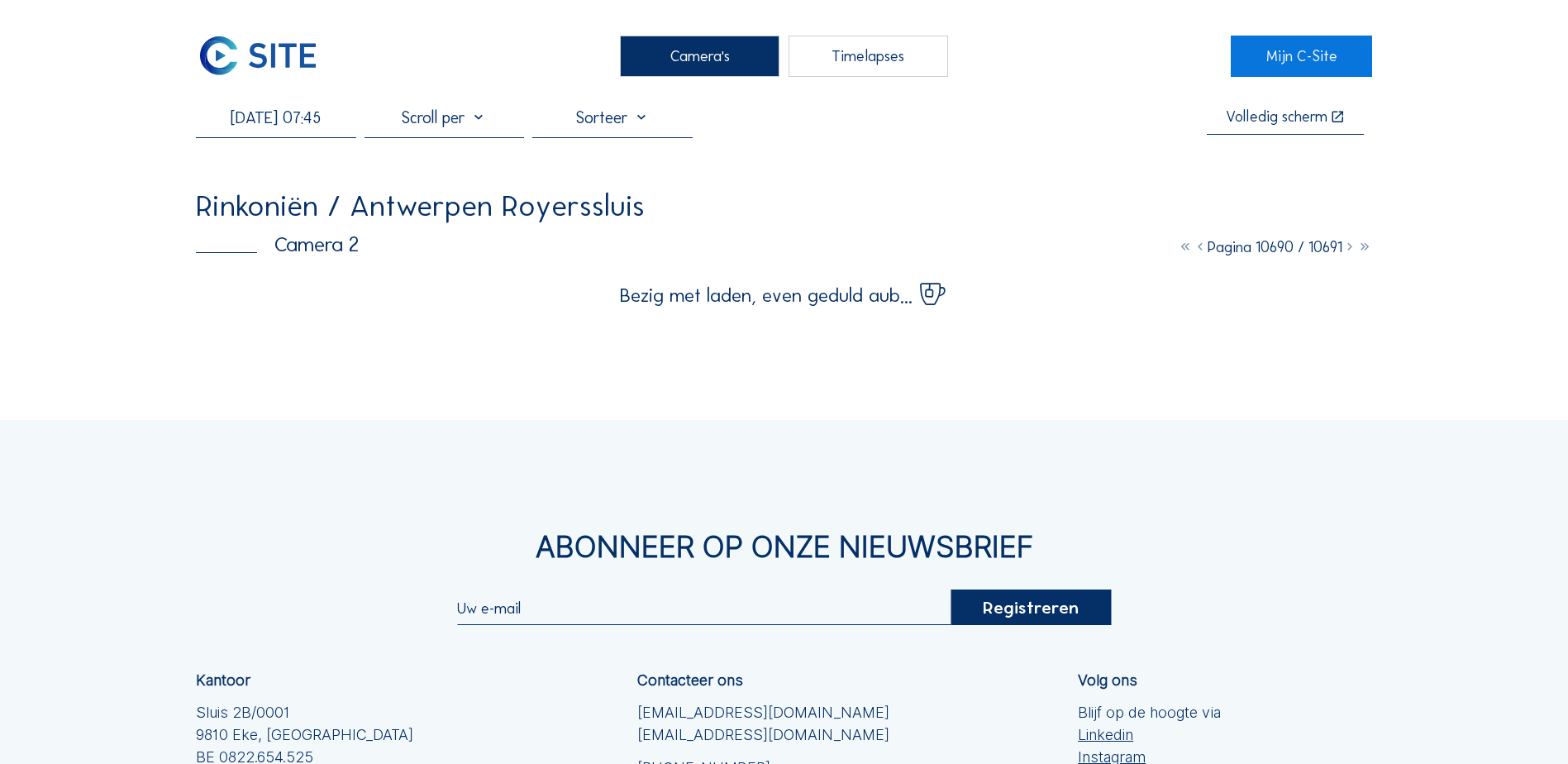
click at [1178, 257] on icon at bounding box center [1184, 247] width 15 height 18
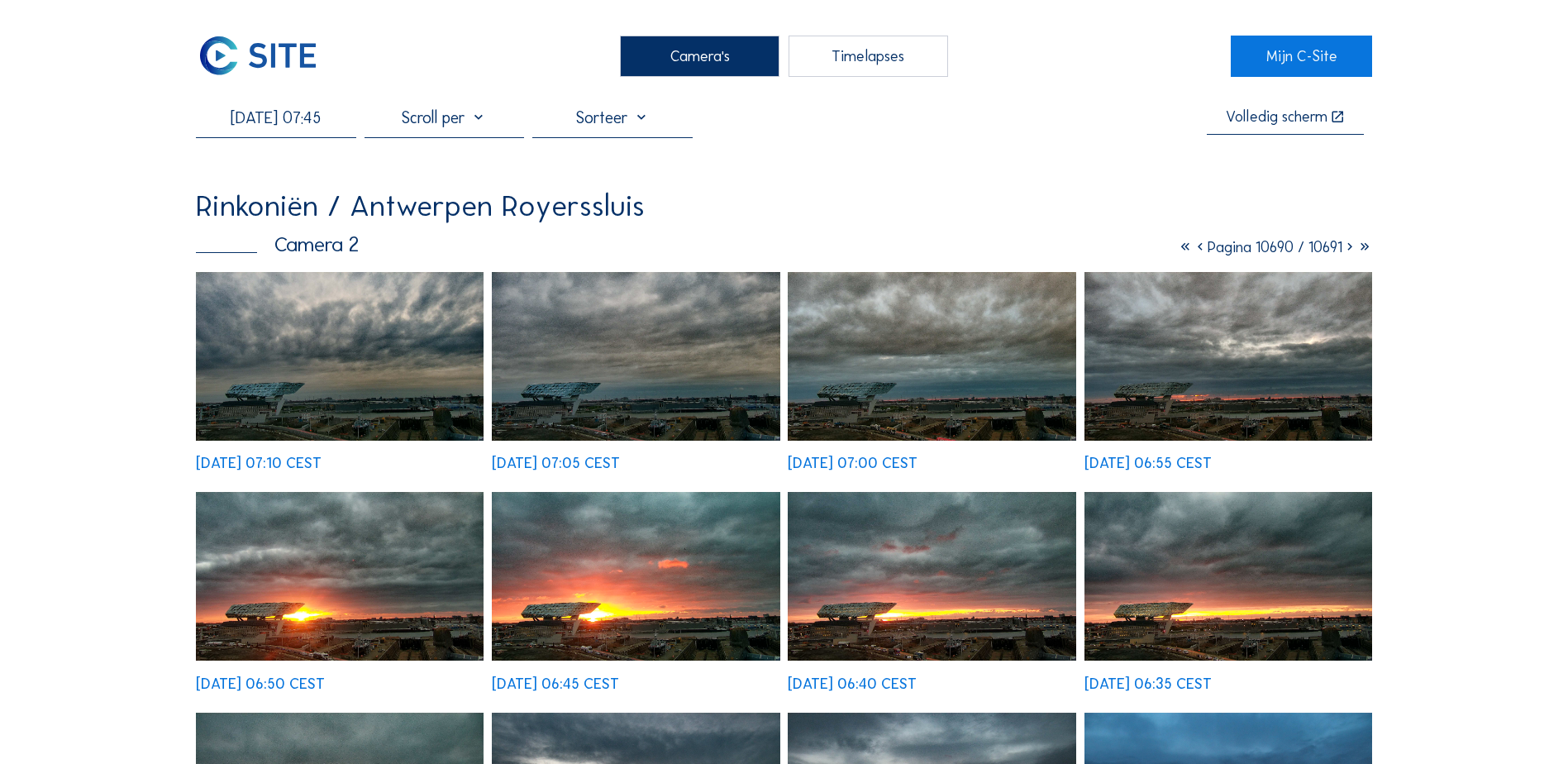
click at [1178, 252] on icon at bounding box center [1184, 247] width 15 height 18
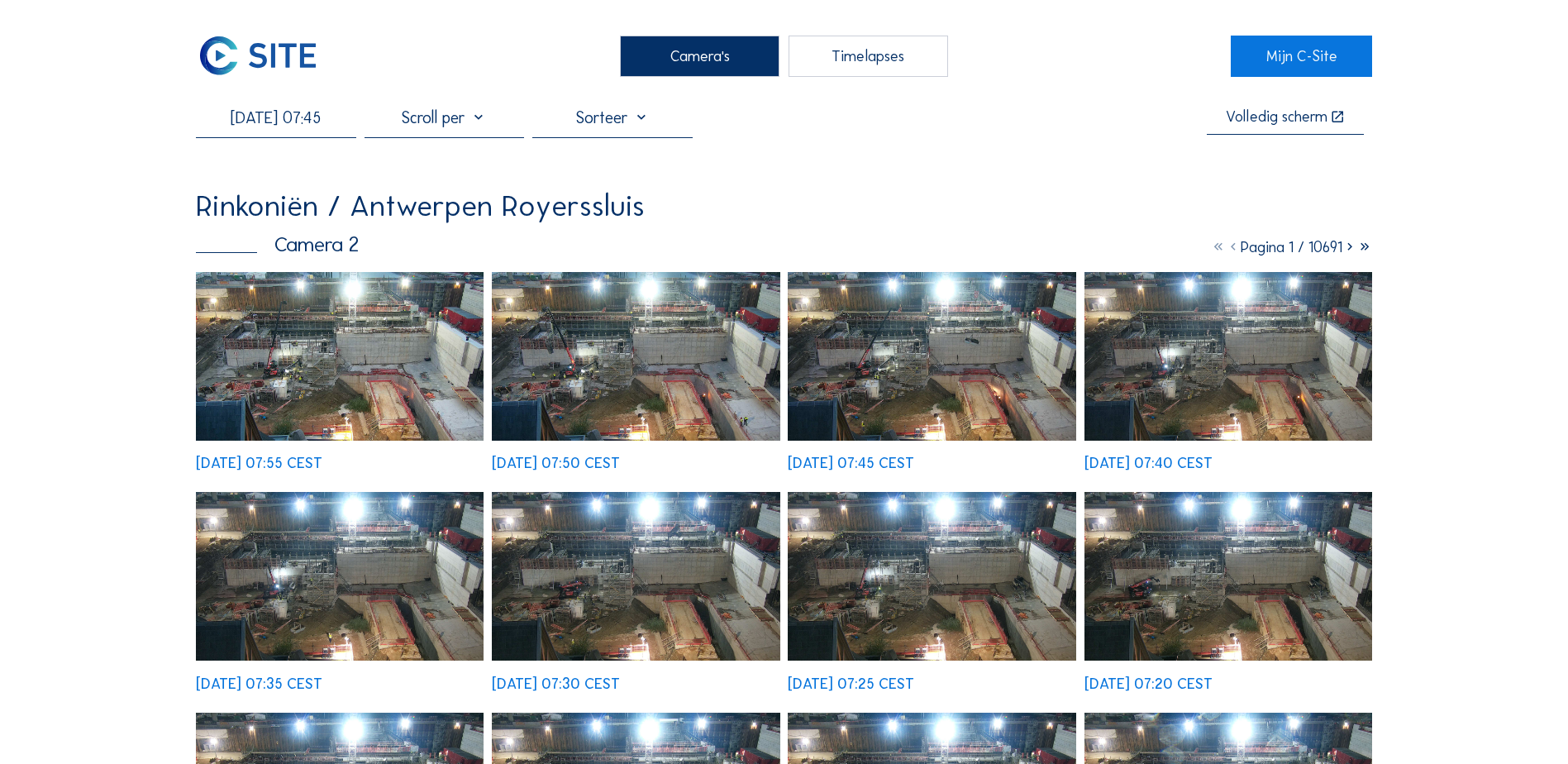
click at [830, 66] on div "Timelapses" at bounding box center [868, 56] width 160 height 41
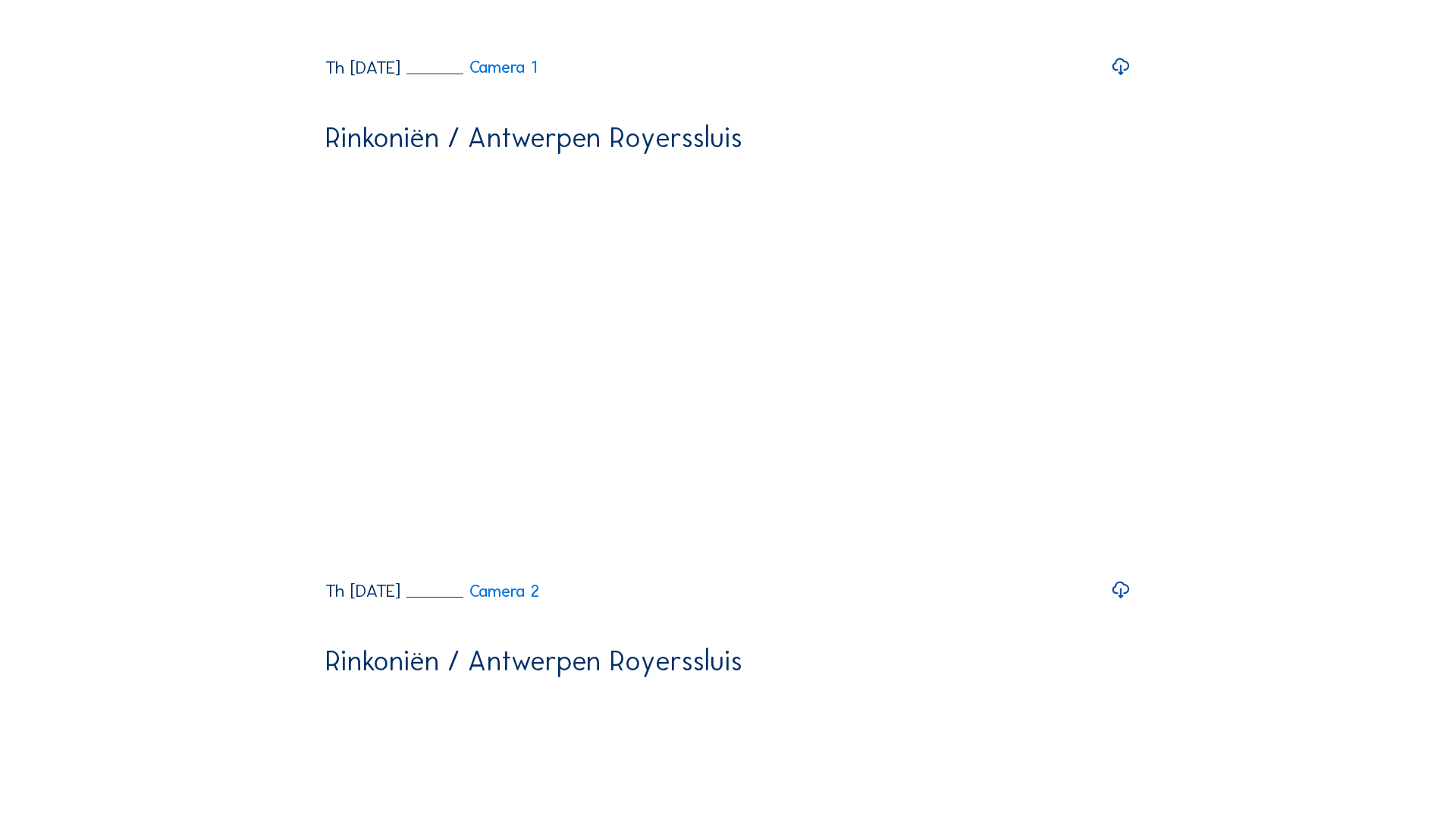
scroll to position [607, 0]
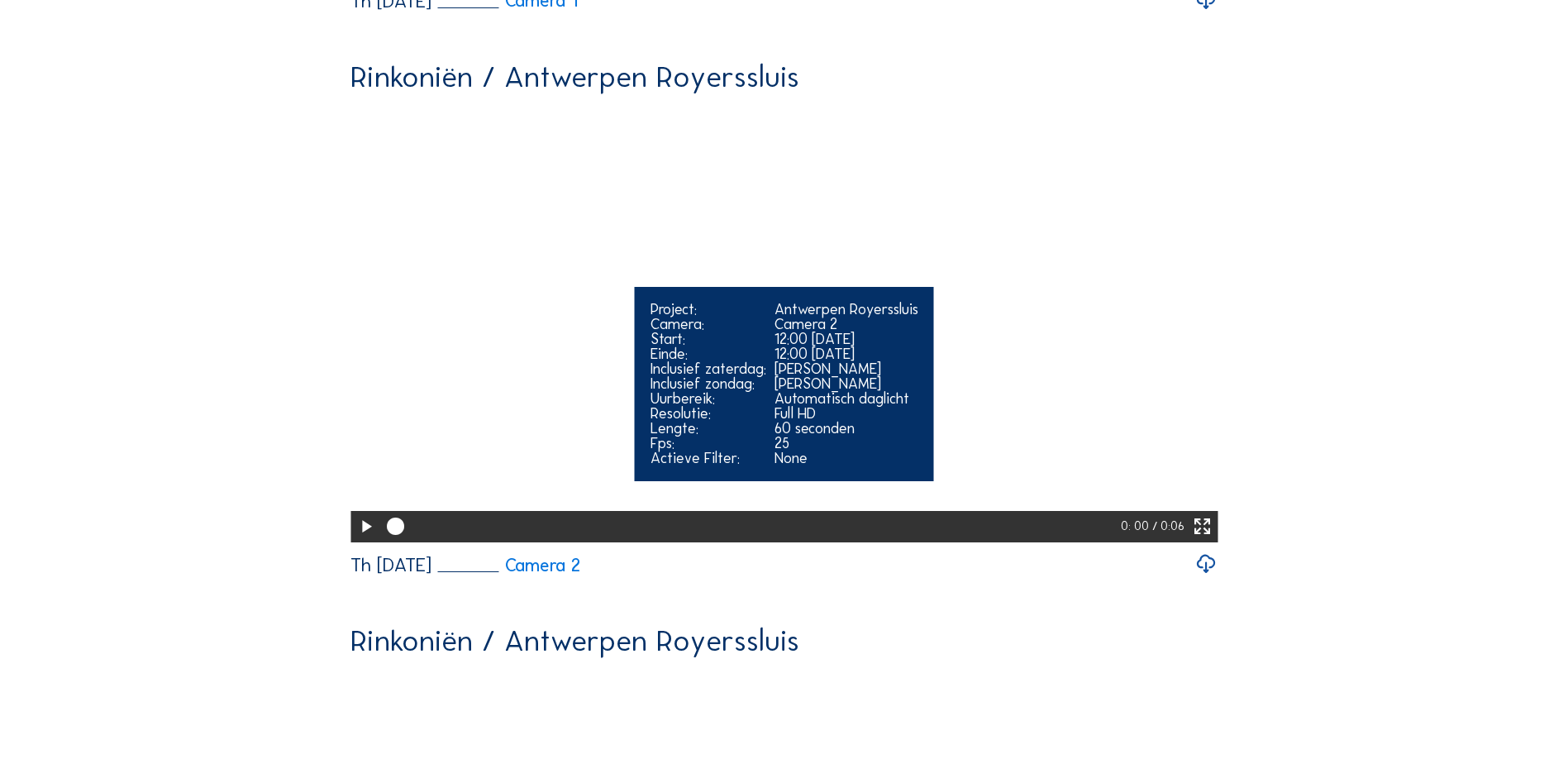
click at [370, 540] on icon at bounding box center [365, 527] width 21 height 26
click at [368, 540] on icon at bounding box center [365, 527] width 21 height 26
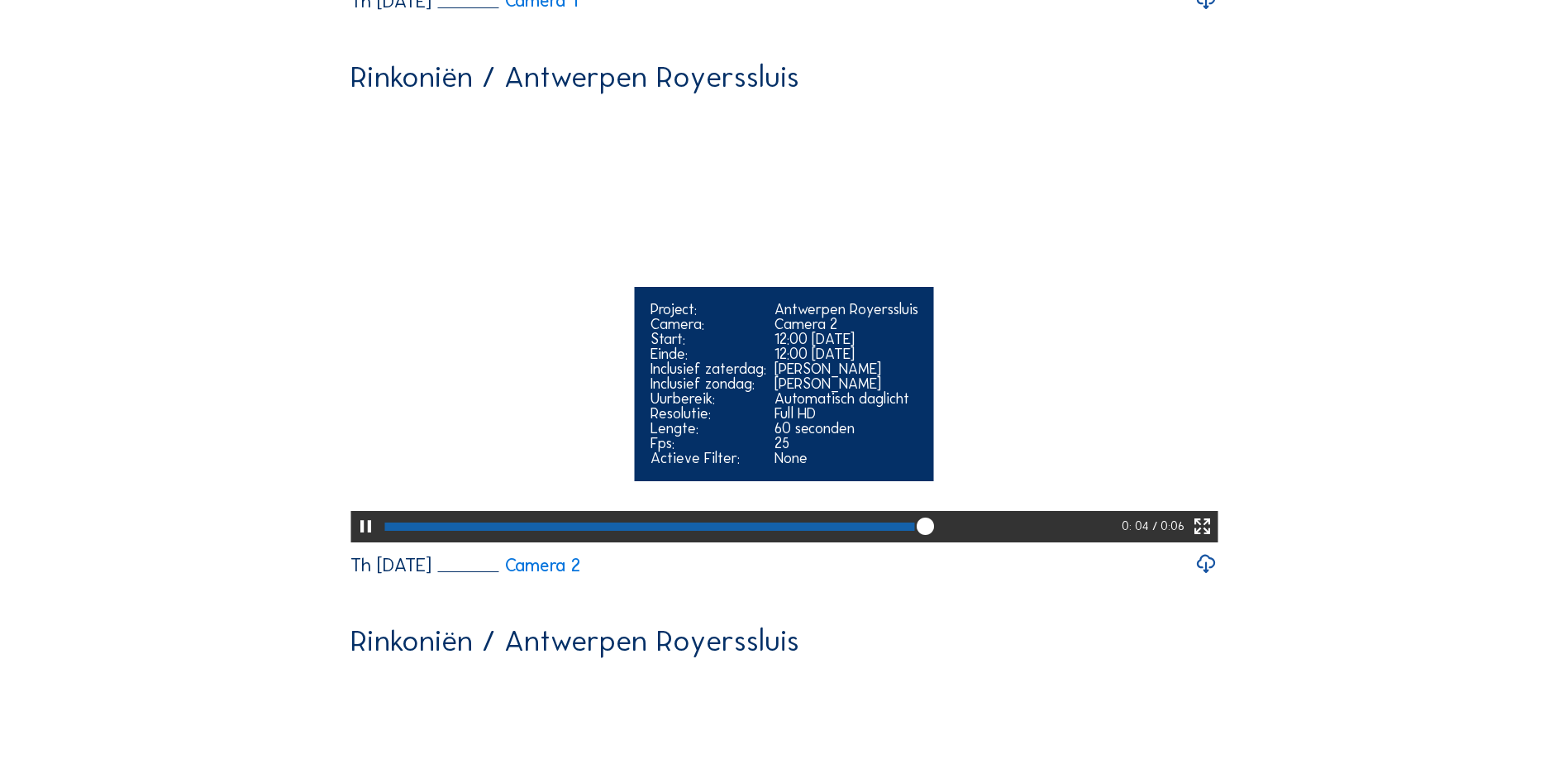
click at [368, 540] on icon at bounding box center [365, 527] width 21 height 26
click at [1212, 540] on icon at bounding box center [1203, 527] width 21 height 26
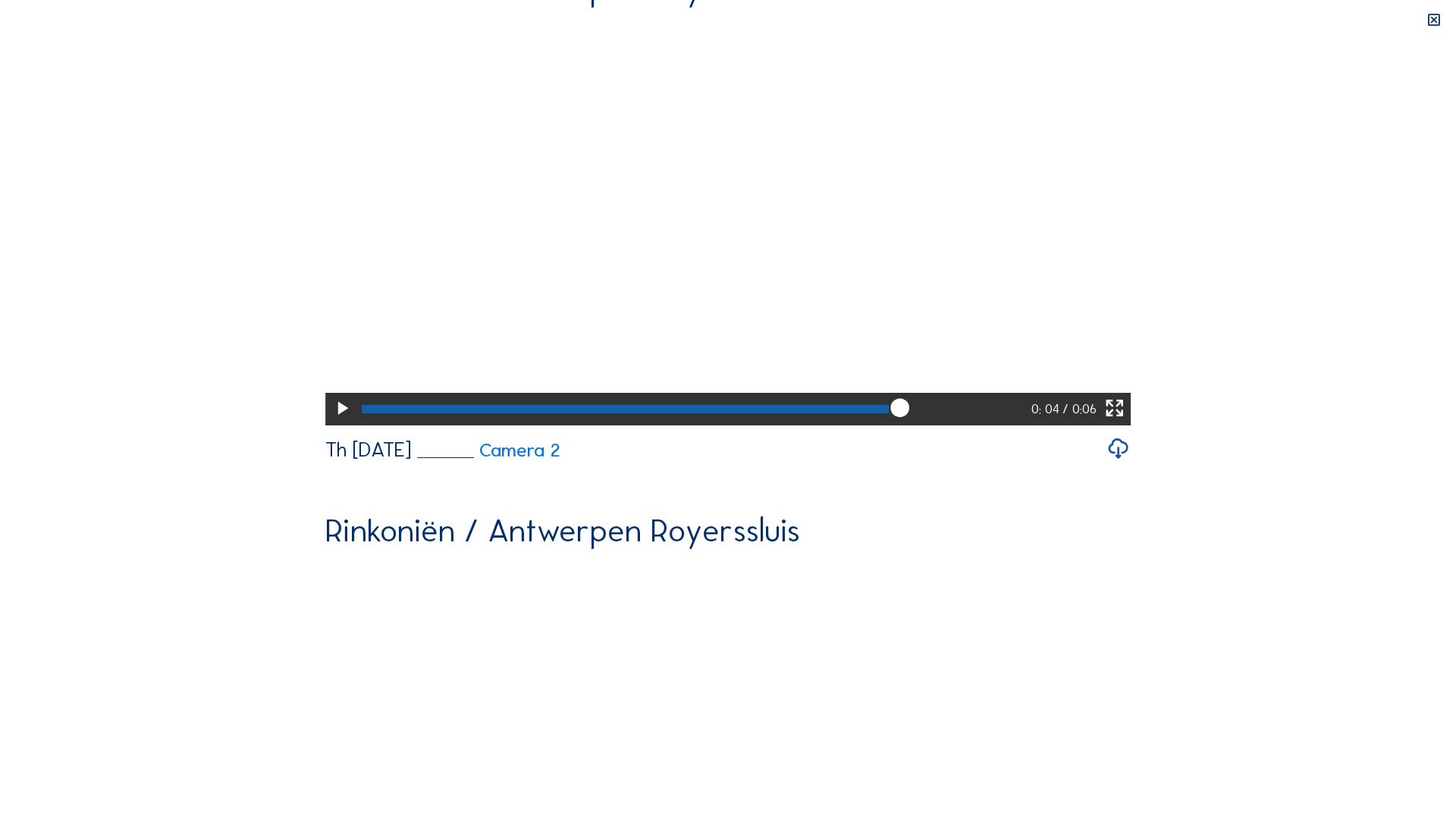
click at [331, 423] on icon at bounding box center [342, 408] width 22 height 27
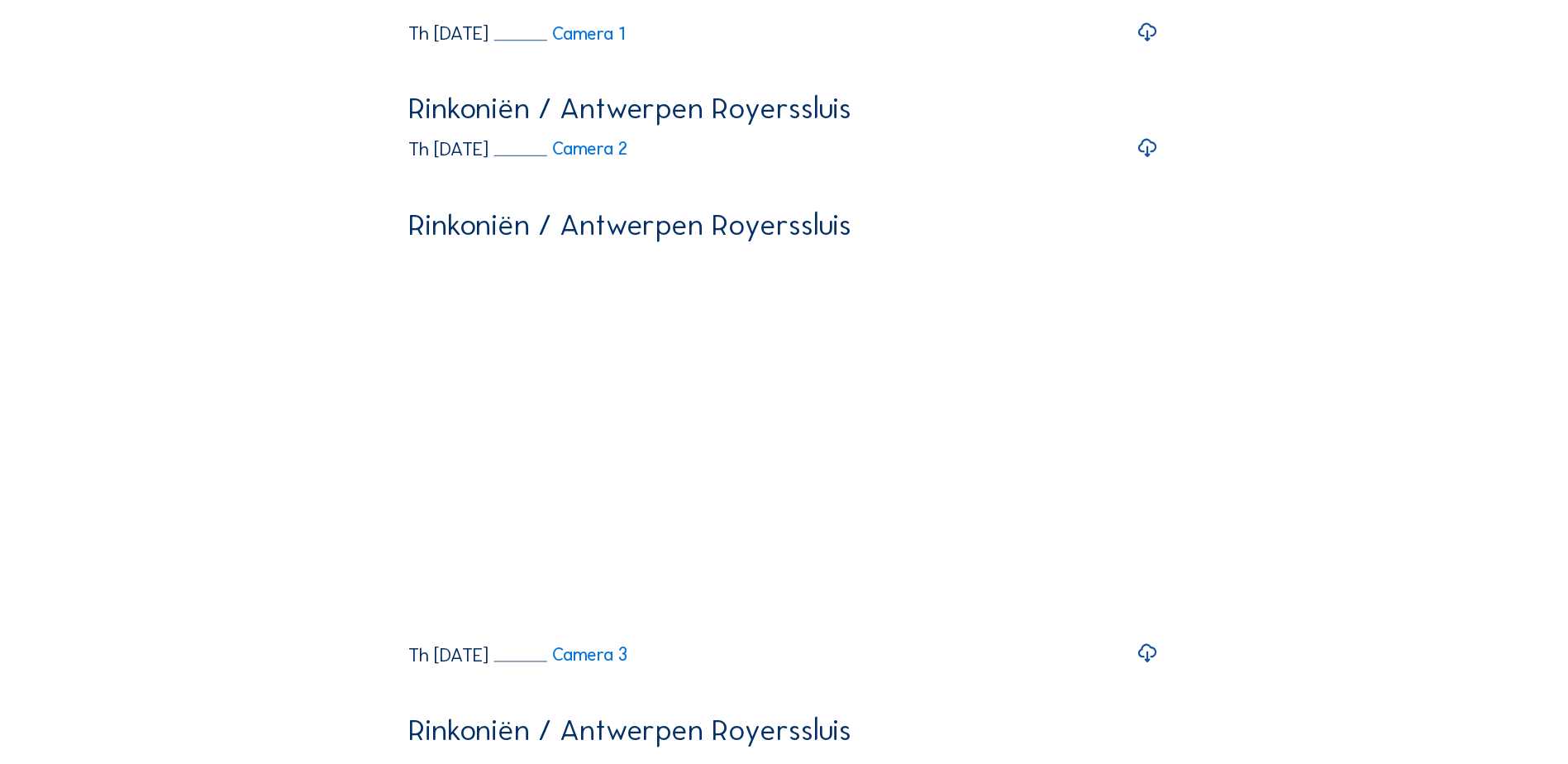
scroll to position [786, 0]
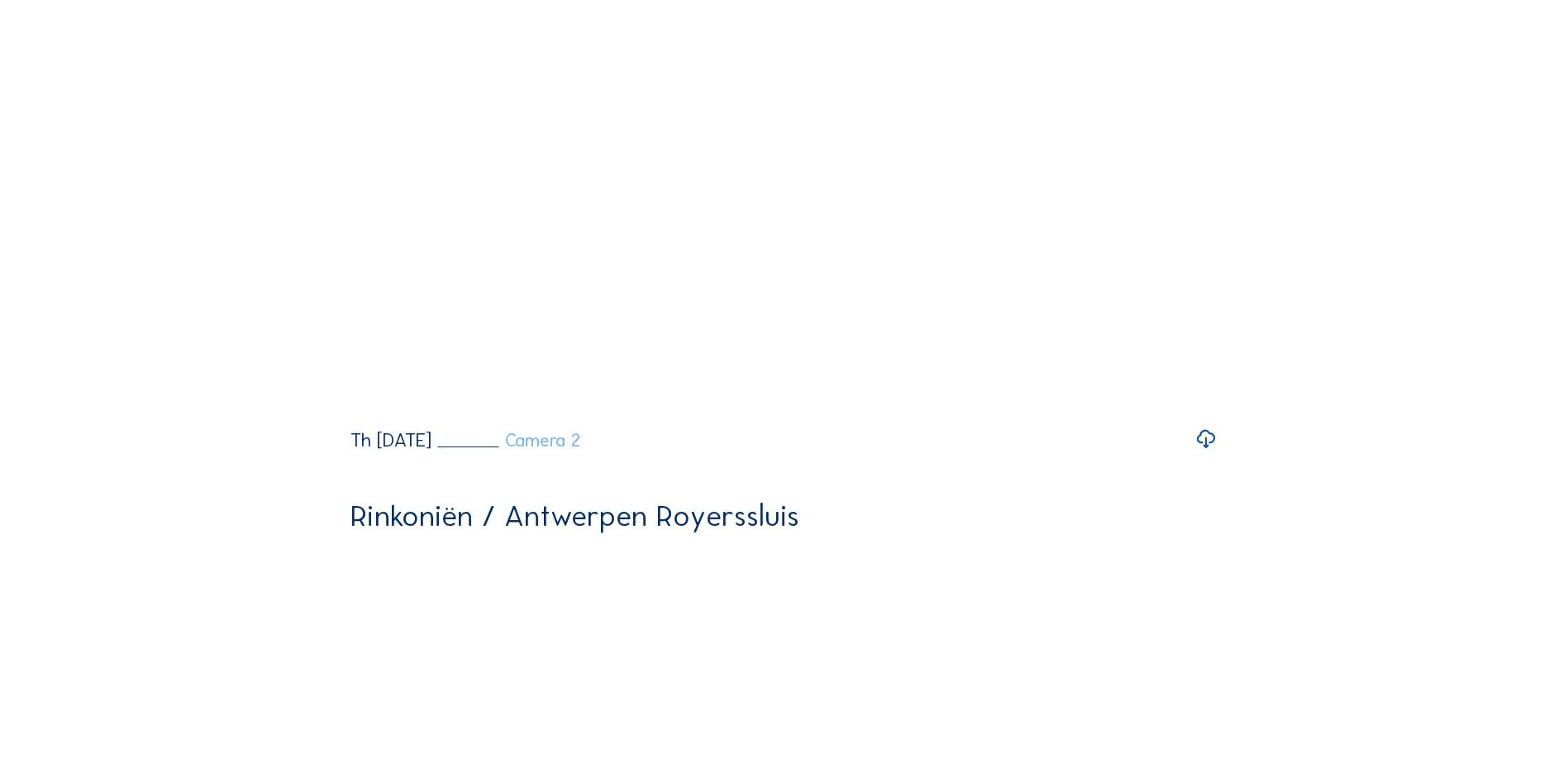
click at [581, 449] on link "Camera 2" at bounding box center [510, 440] width 143 height 18
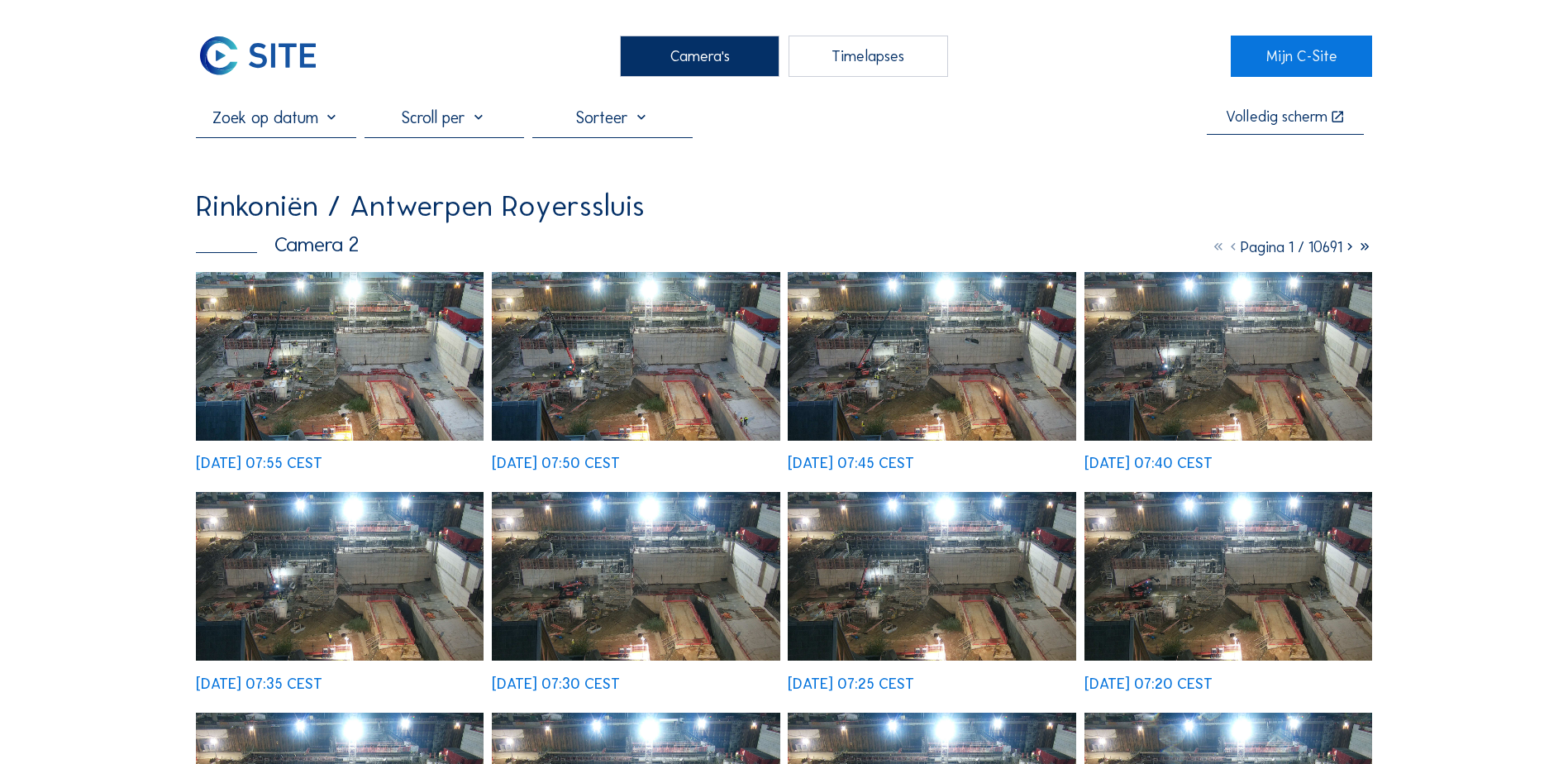
click at [1288, 124] on div "Volledig scherm" at bounding box center [1277, 117] width 102 height 16
click at [892, 62] on div "Timelapses" at bounding box center [868, 56] width 160 height 41
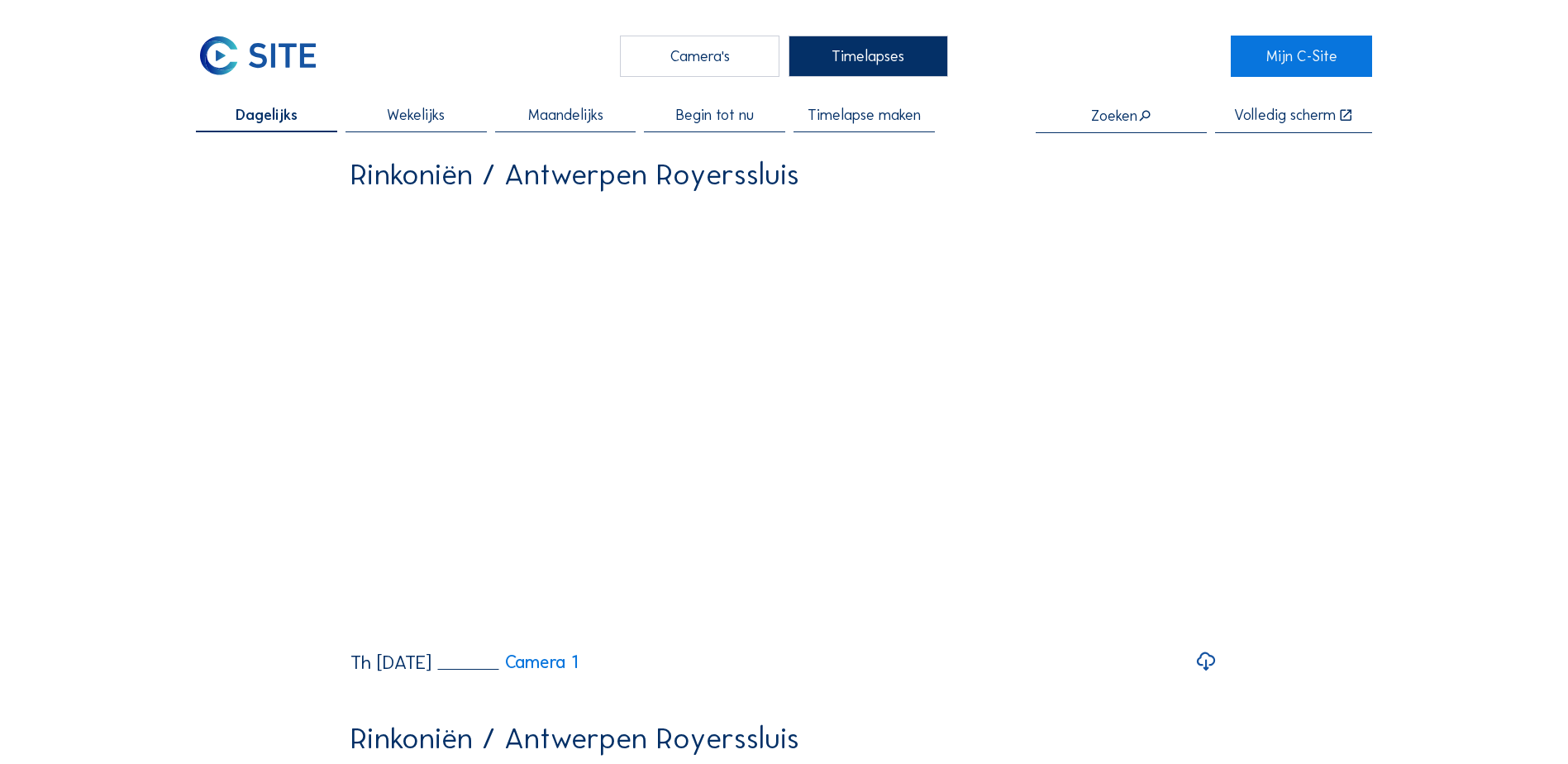
click at [742, 63] on div "Camera's" at bounding box center [700, 56] width 160 height 41
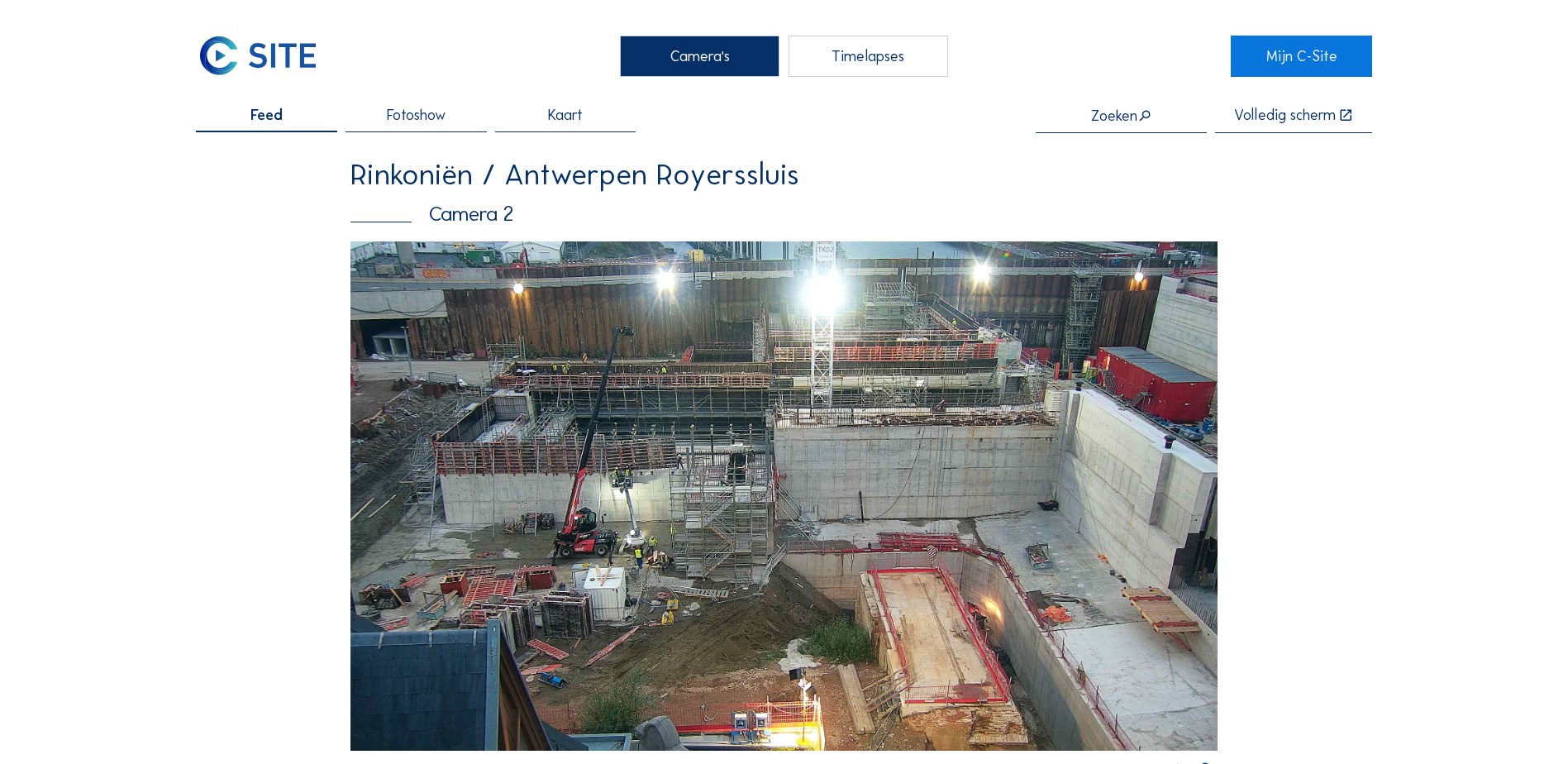
click at [846, 49] on div "Timelapses" at bounding box center [868, 56] width 160 height 41
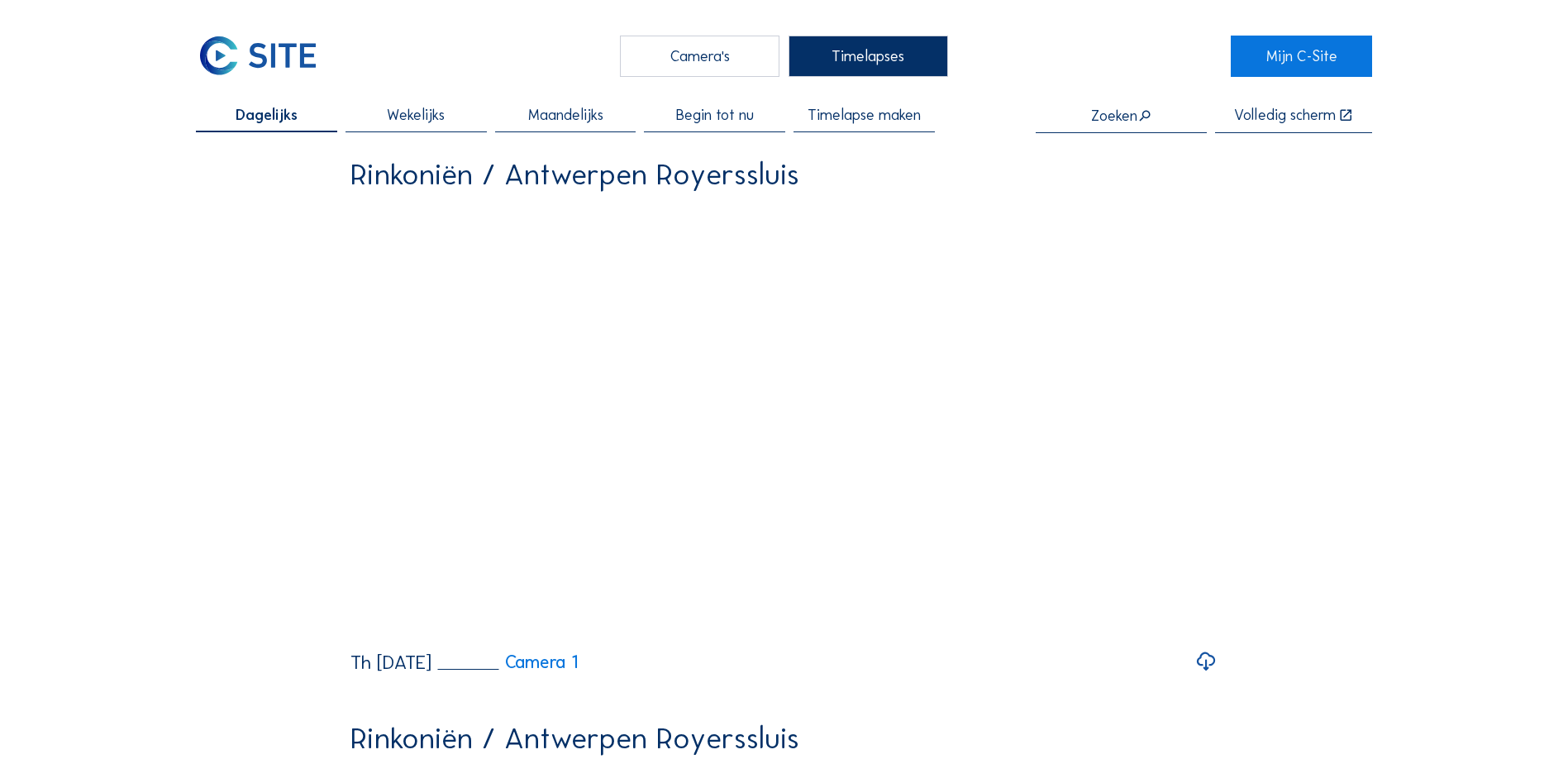
click at [714, 123] on span "Begin tot nu" at bounding box center [715, 114] width 78 height 15
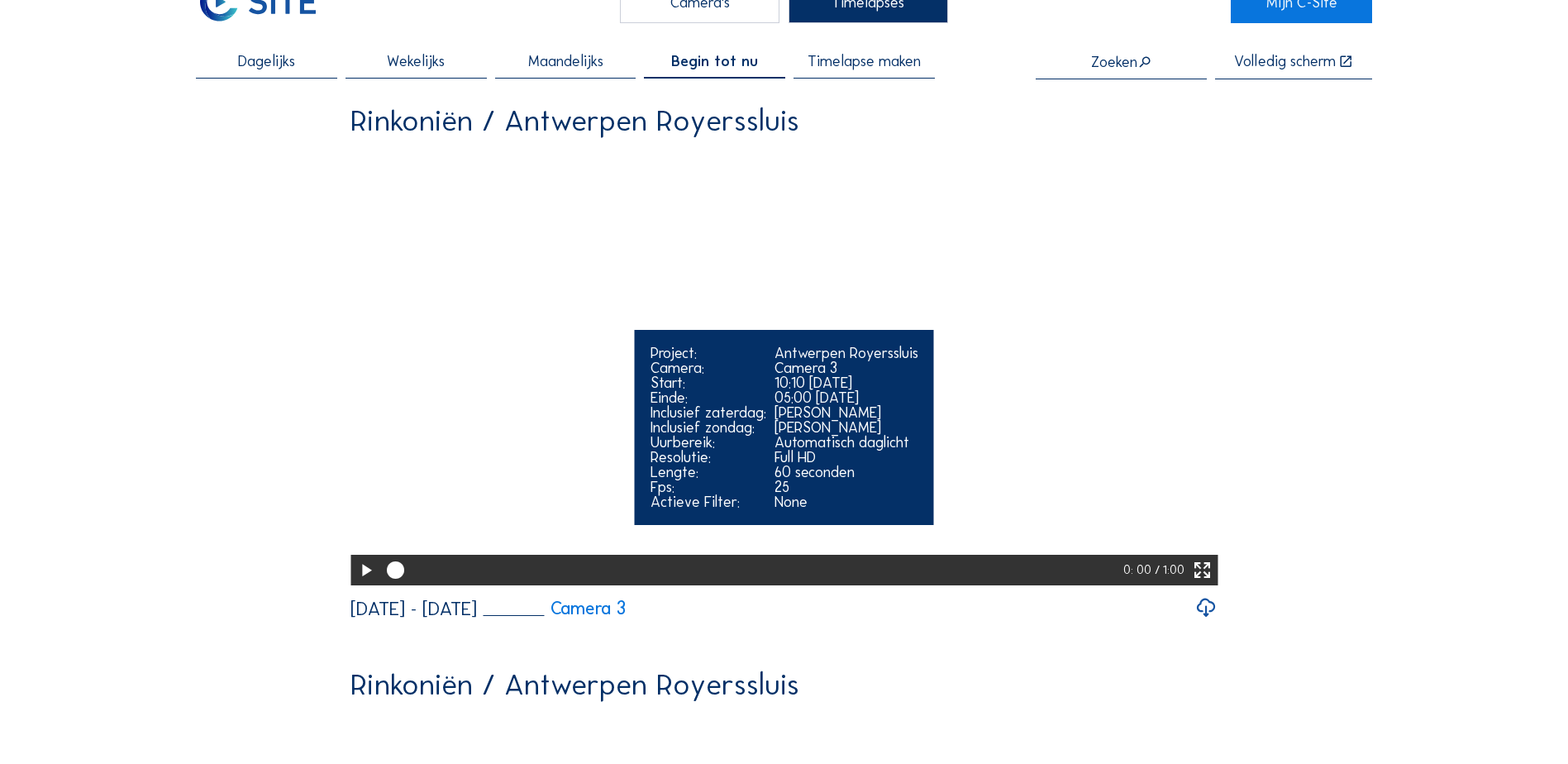
scroll to position [83, 0]
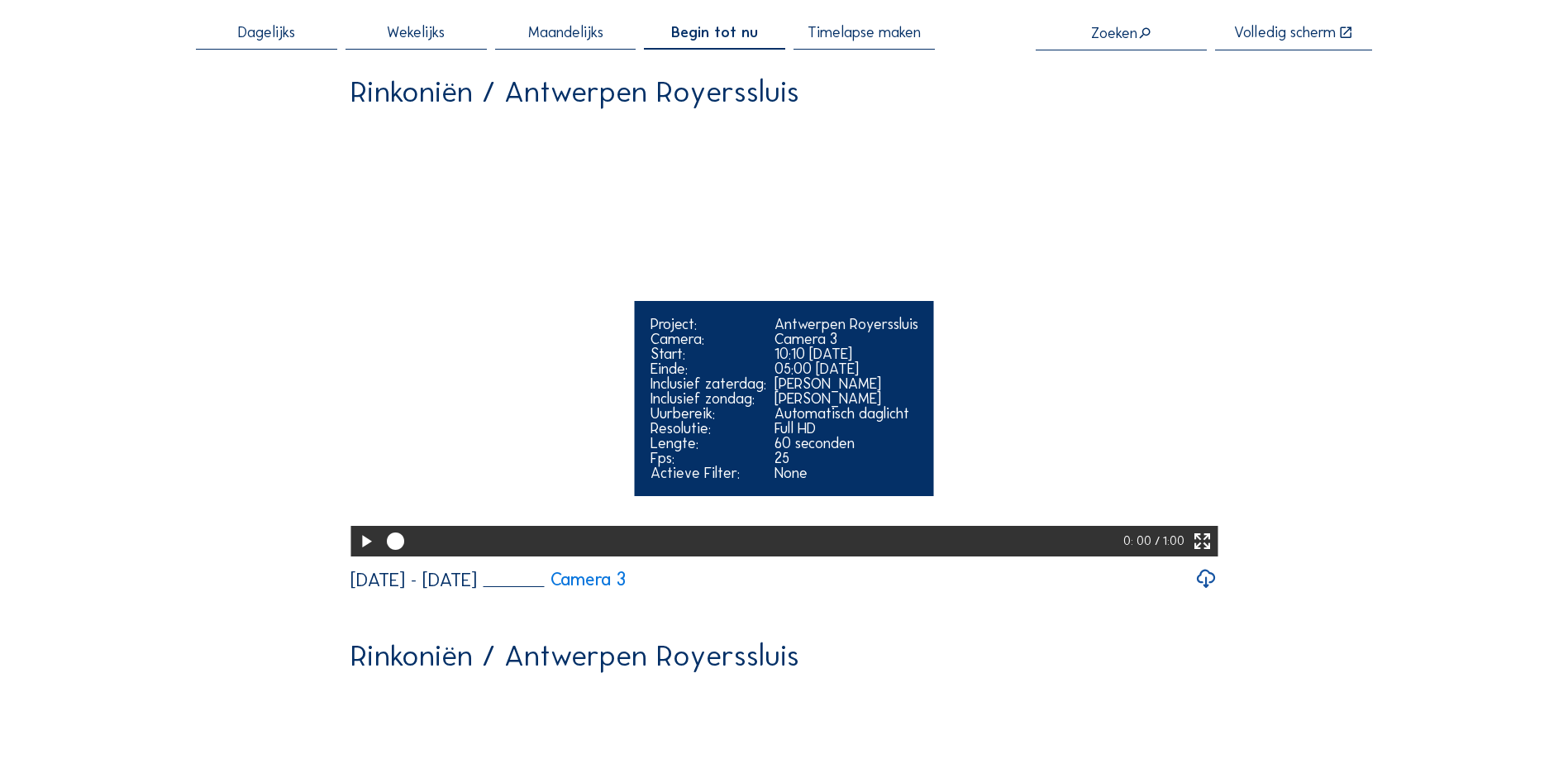
click at [361, 555] on icon at bounding box center [365, 542] width 21 height 26
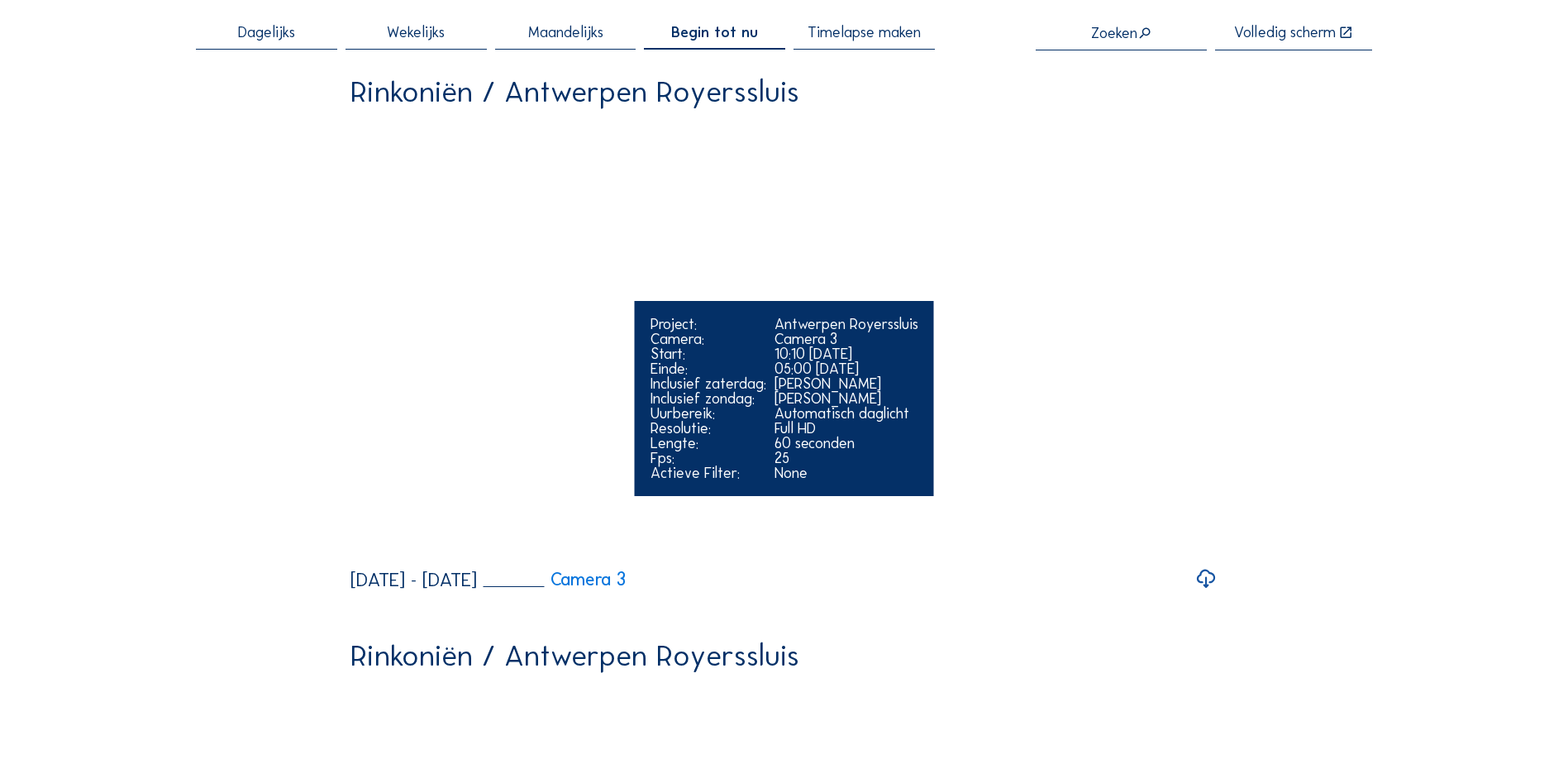
click at [361, 555] on video "Your browser does not support the video tag." at bounding box center [784, 338] width 867 height 434
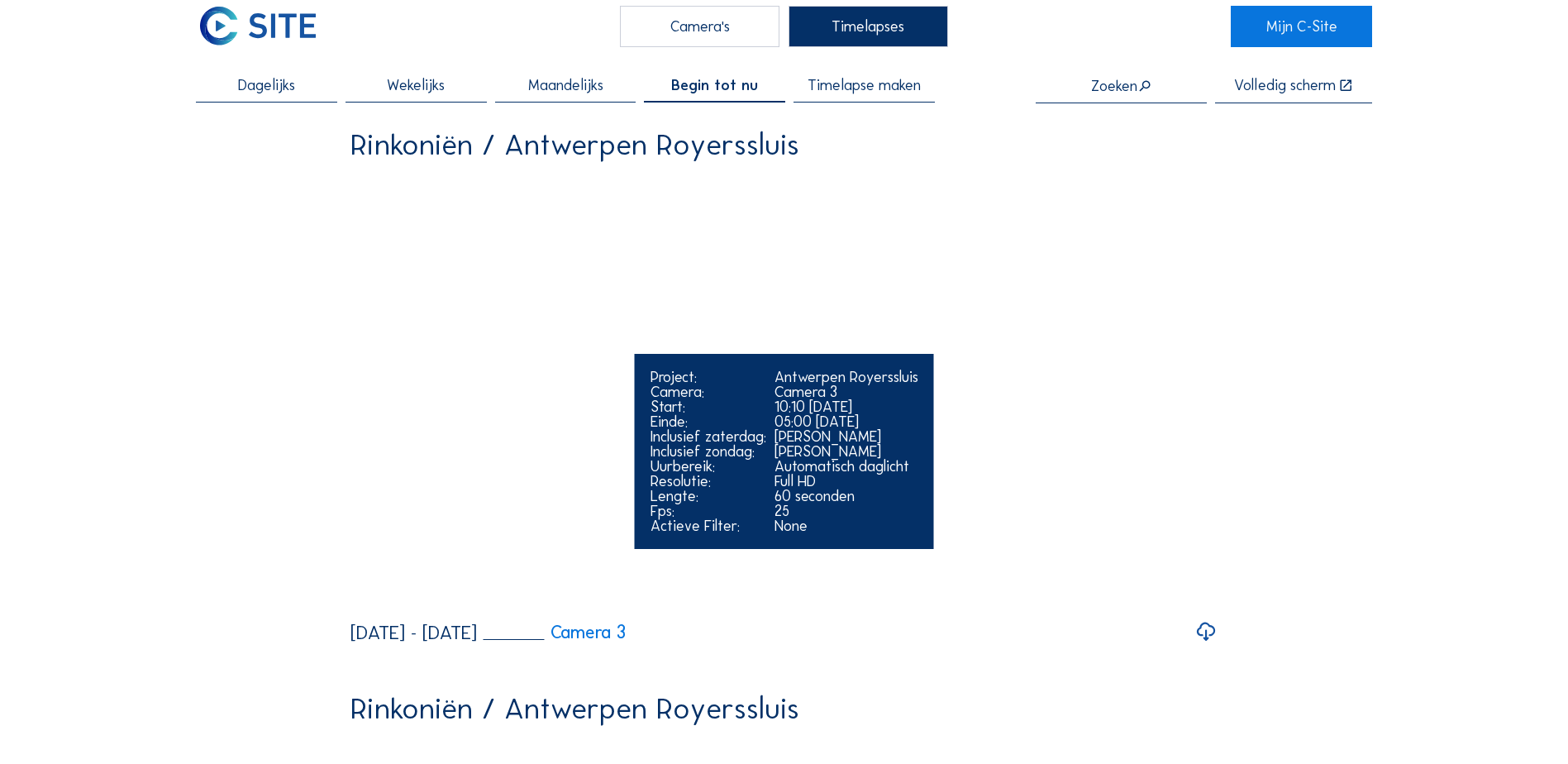
scroll to position [0, 0]
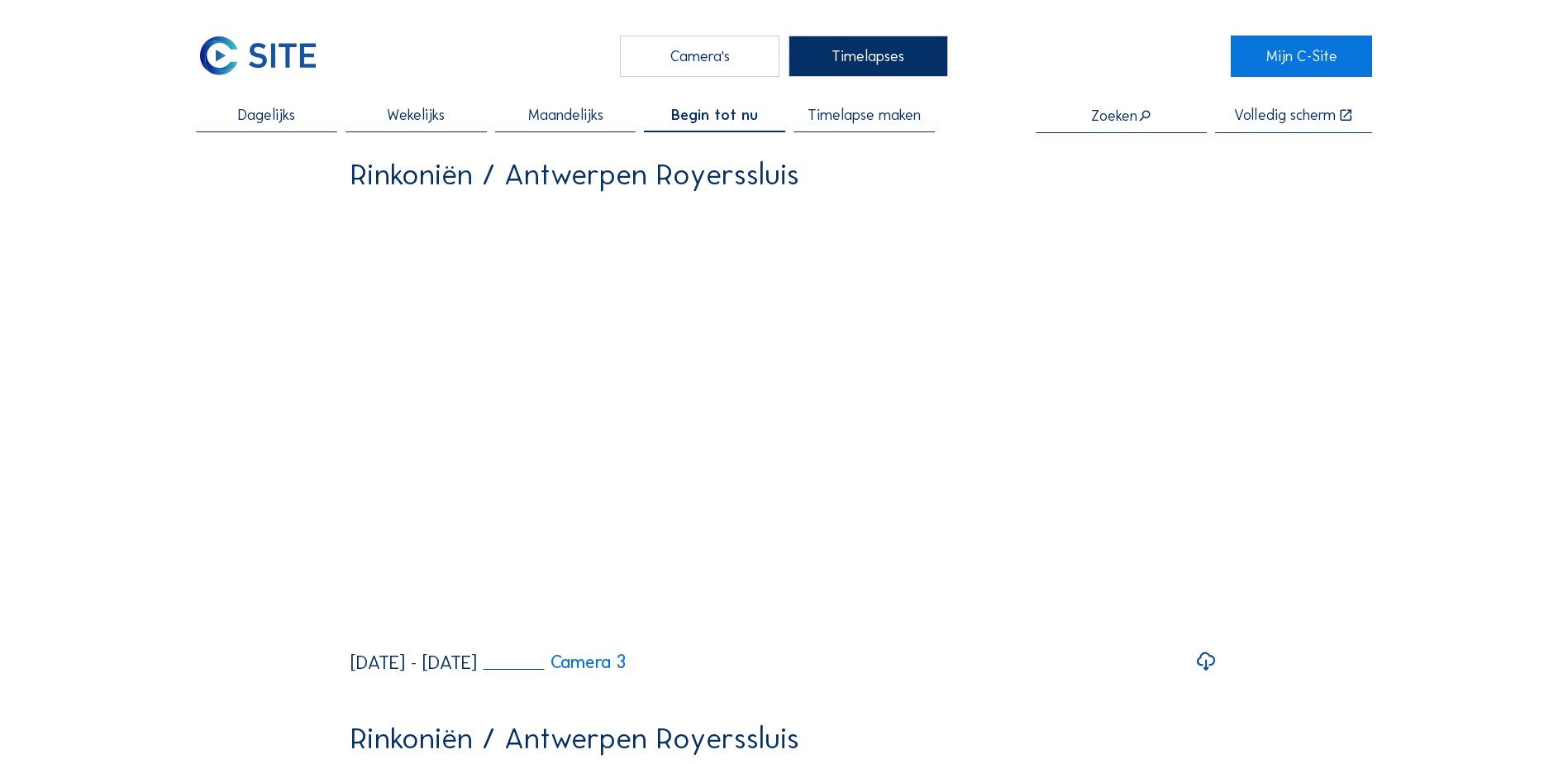
click at [291, 123] on span "Dagelijks" at bounding box center [267, 114] width 57 height 15
click at [284, 67] on img at bounding box center [257, 56] width 124 height 41
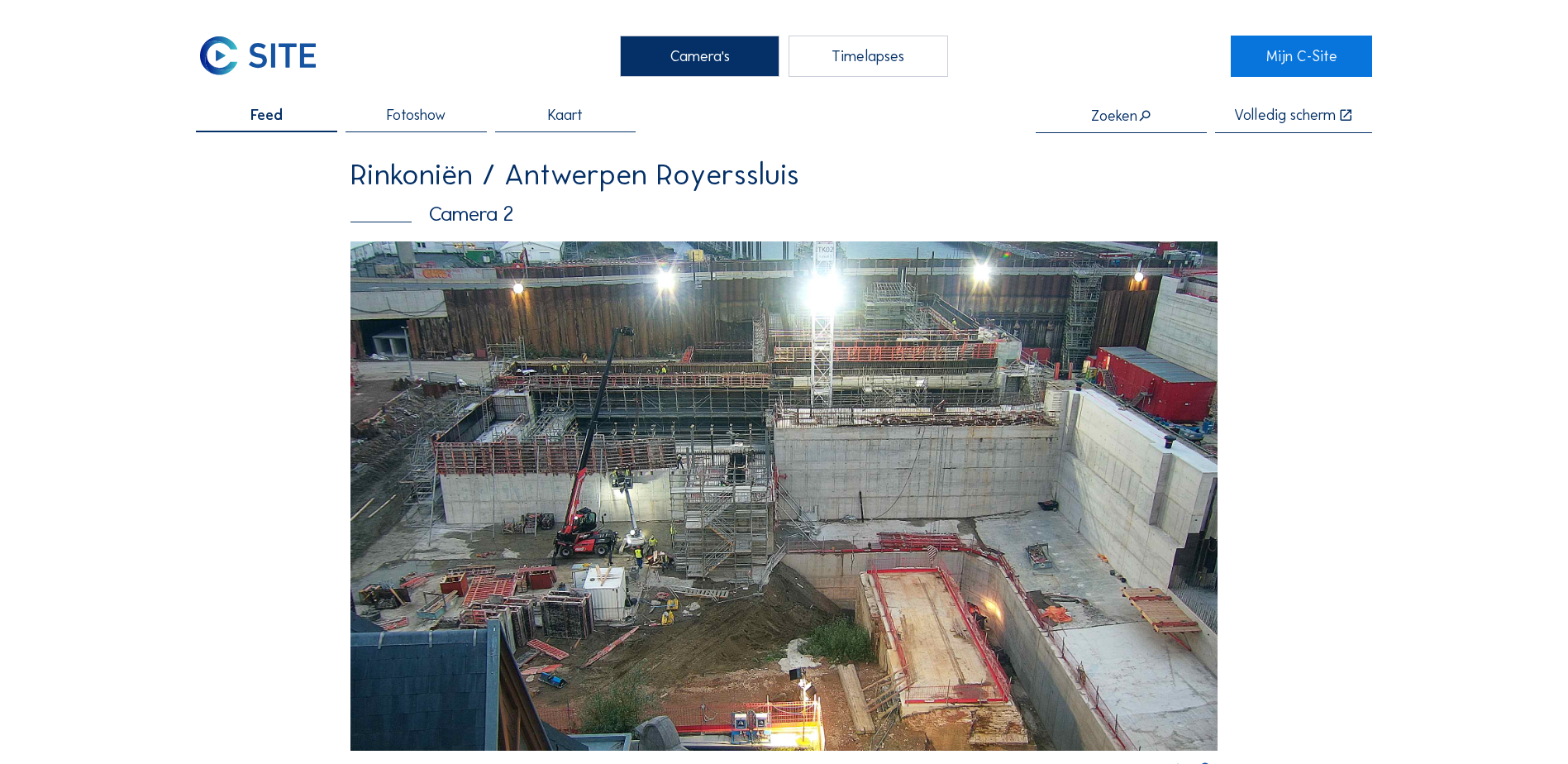
click at [571, 118] on span "Kaart" at bounding box center [565, 114] width 35 height 15
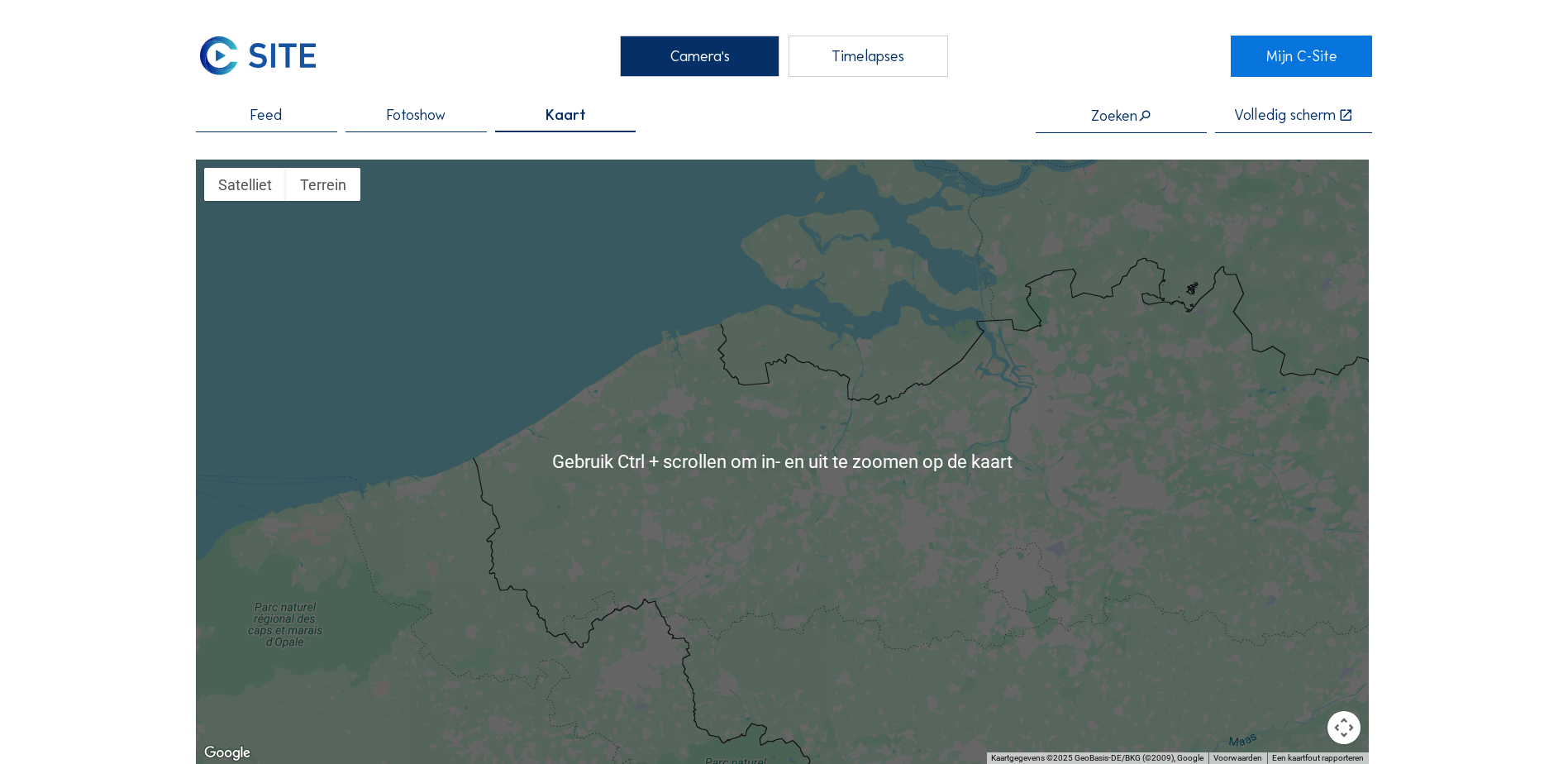
click at [709, 372] on div at bounding box center [783, 462] width 1173 height 603
click at [408, 118] on span "Fotoshow" at bounding box center [416, 114] width 59 height 15
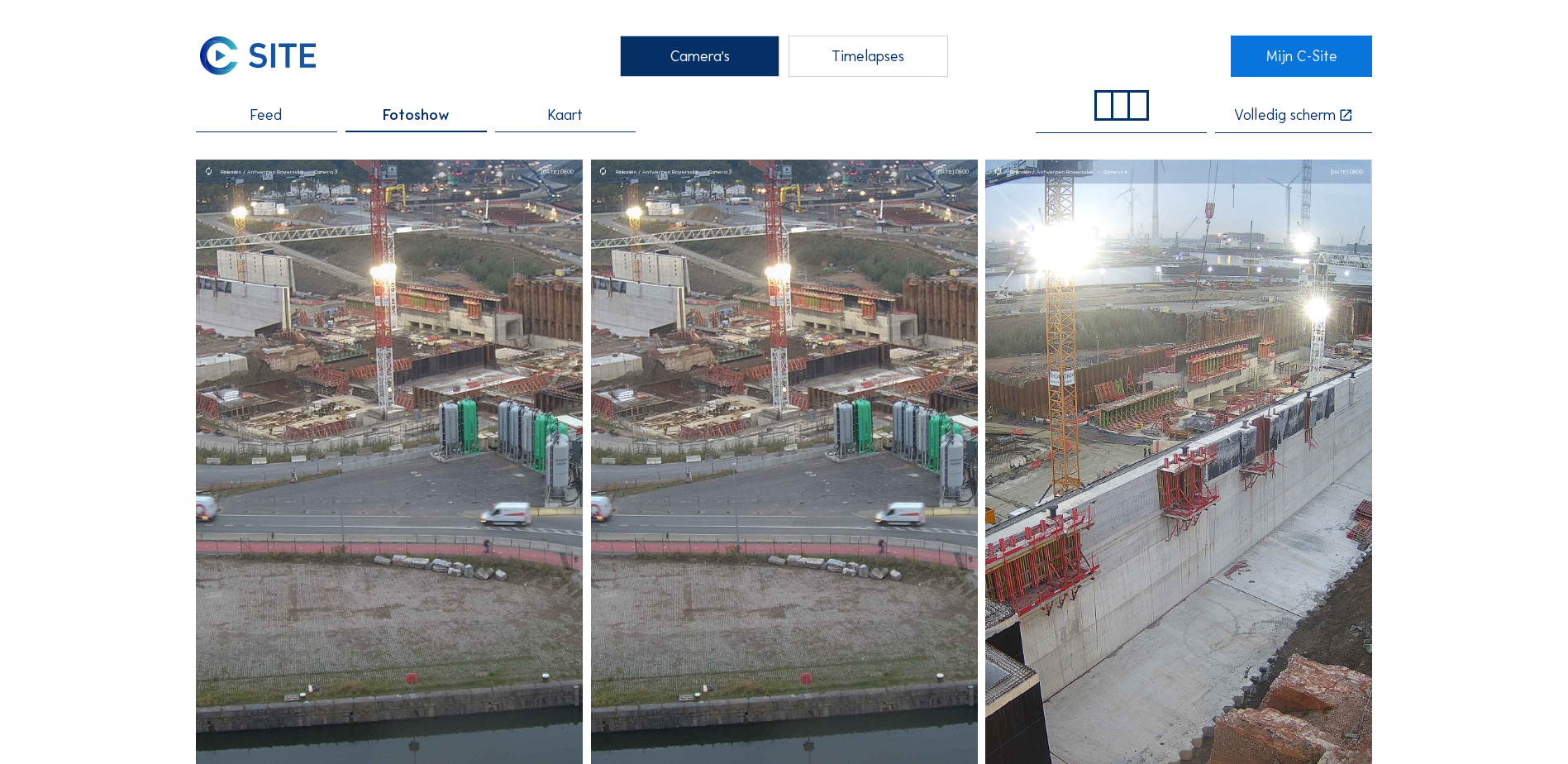
click at [298, 118] on div "Feed" at bounding box center [267, 119] width 142 height 25
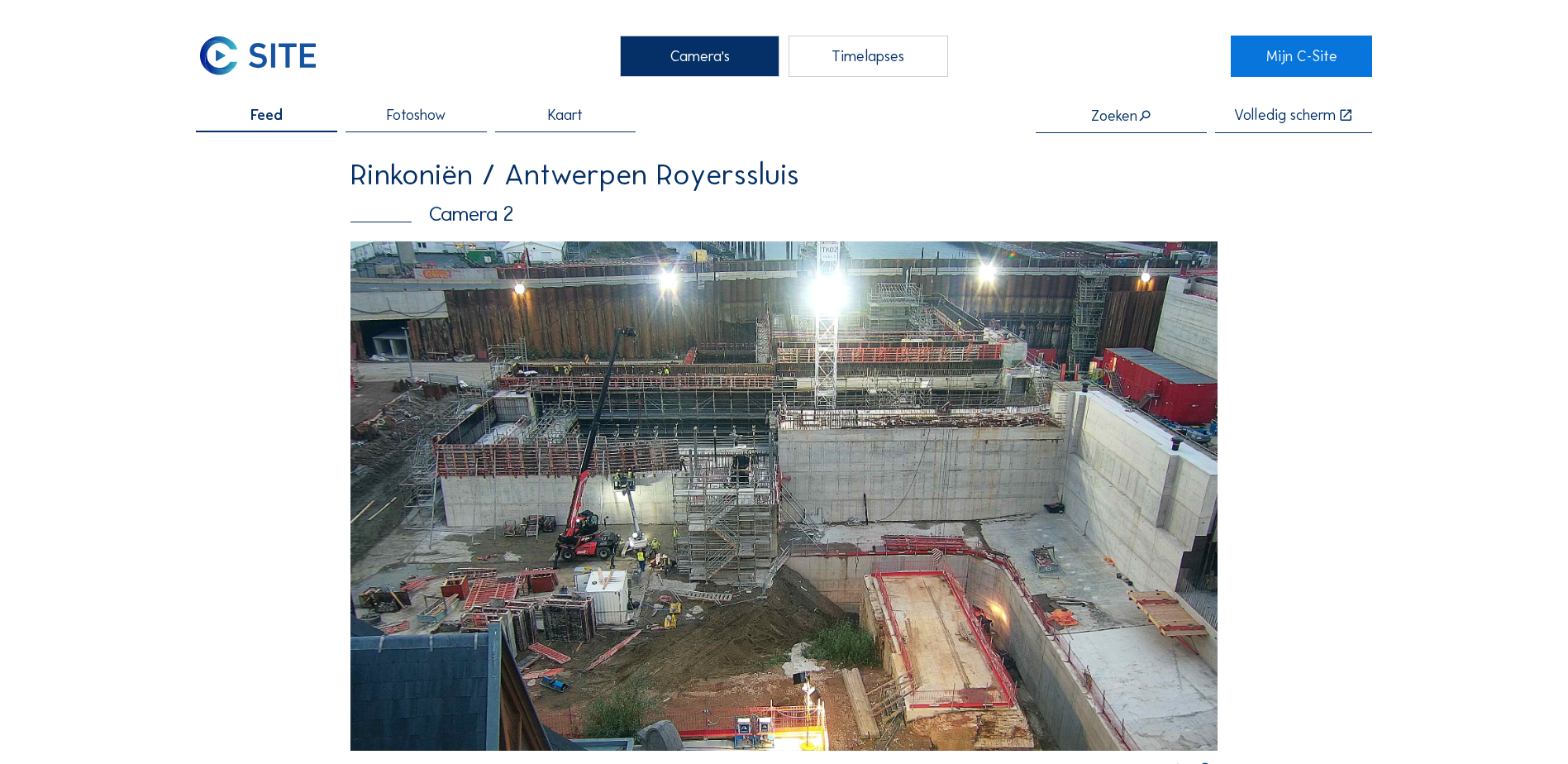
click at [625, 500] on img at bounding box center [784, 495] width 867 height 508
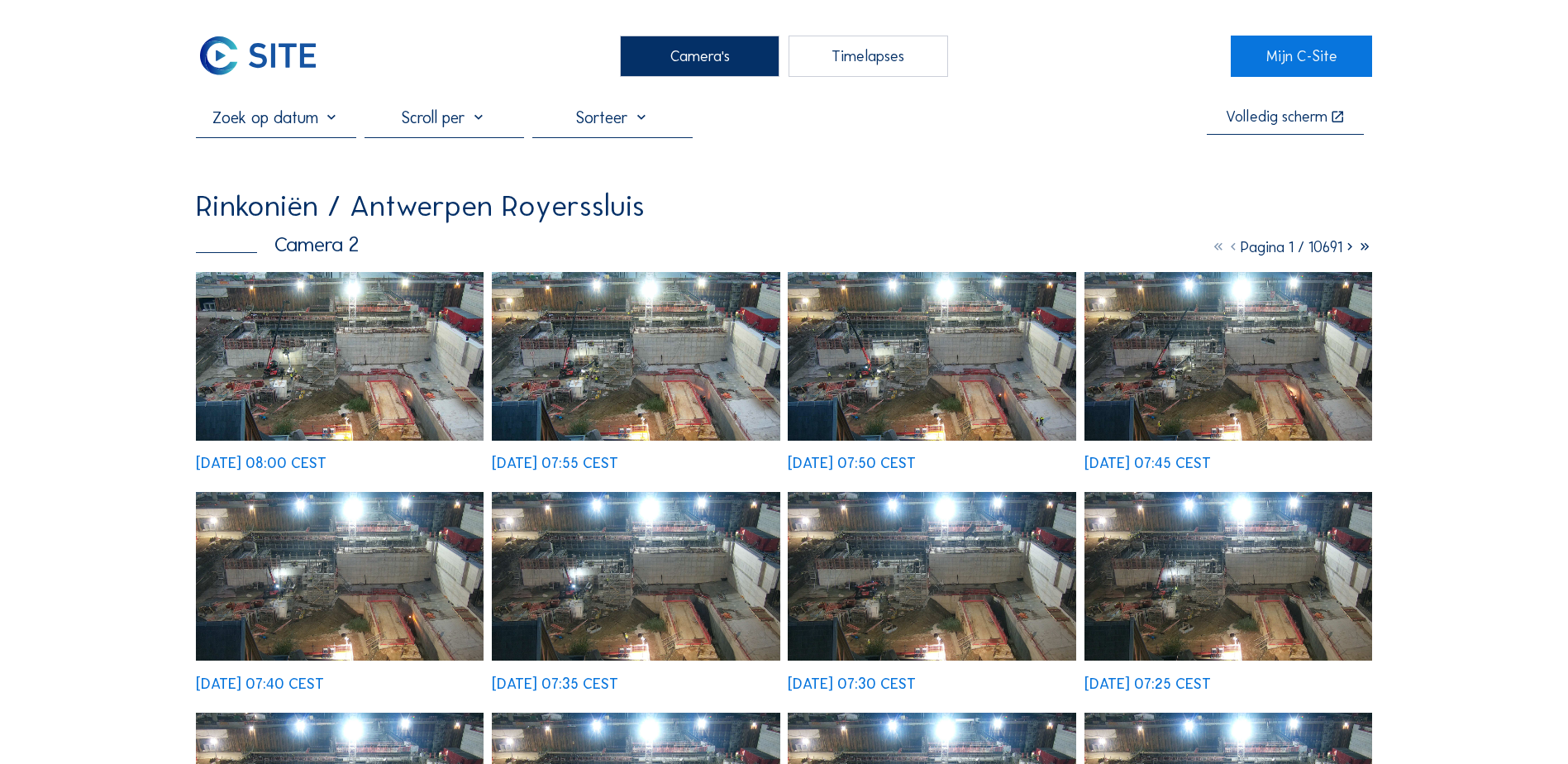
click at [1303, 253] on icon at bounding box center [1349, 247] width 15 height 18
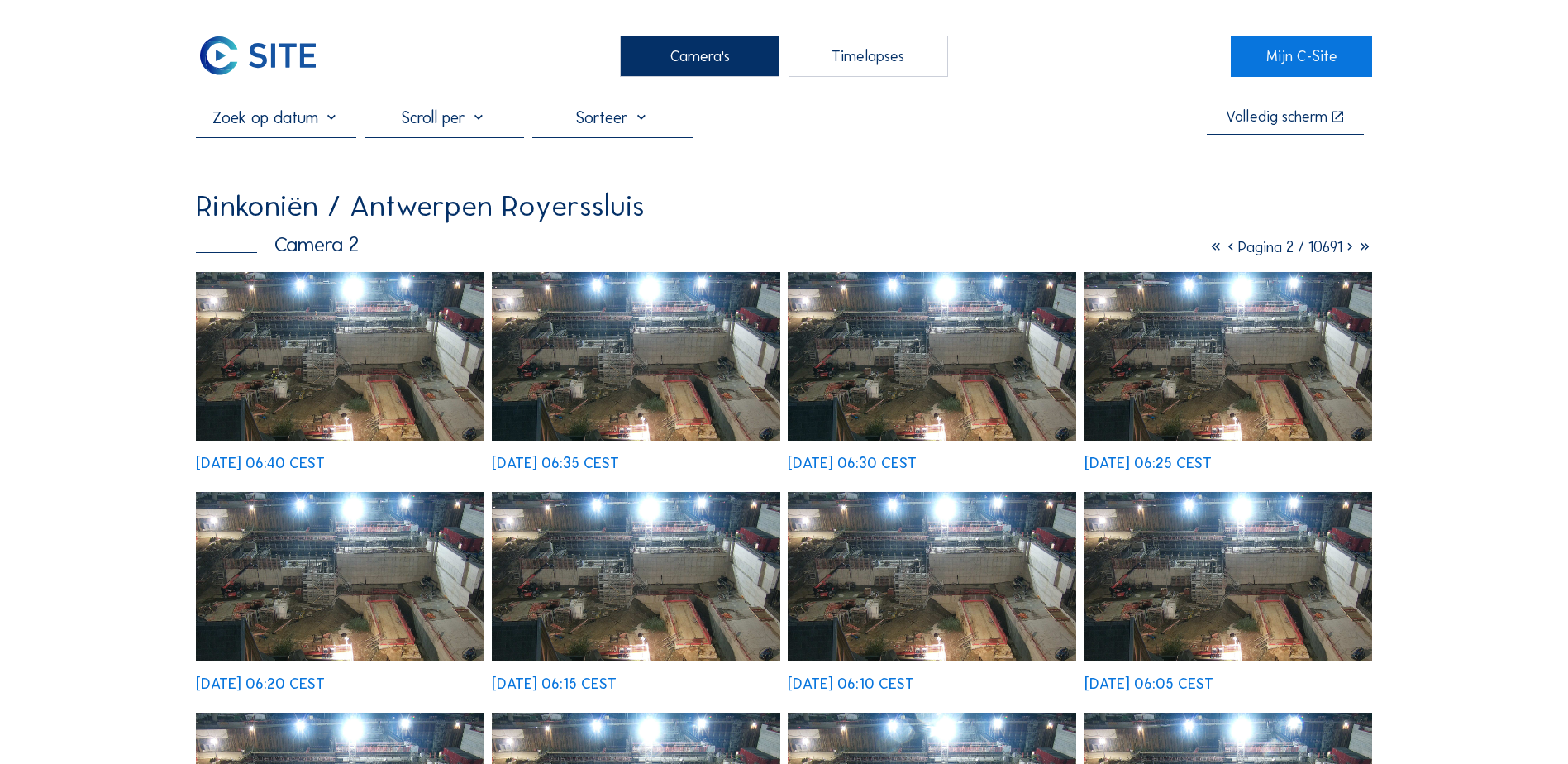
click at [1303, 253] on icon at bounding box center [1349, 247] width 15 height 18
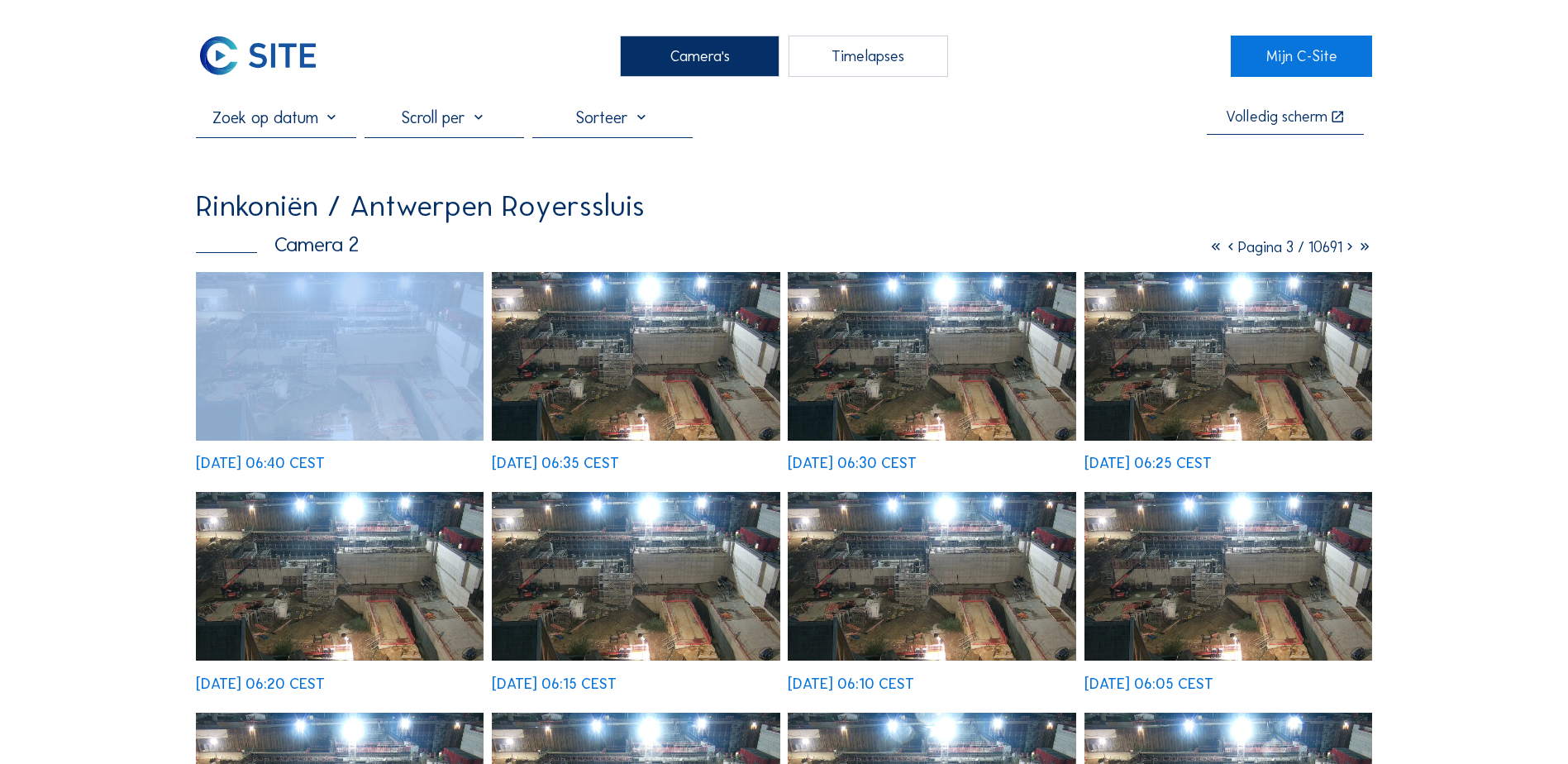
click at [1303, 253] on icon at bounding box center [1349, 247] width 15 height 18
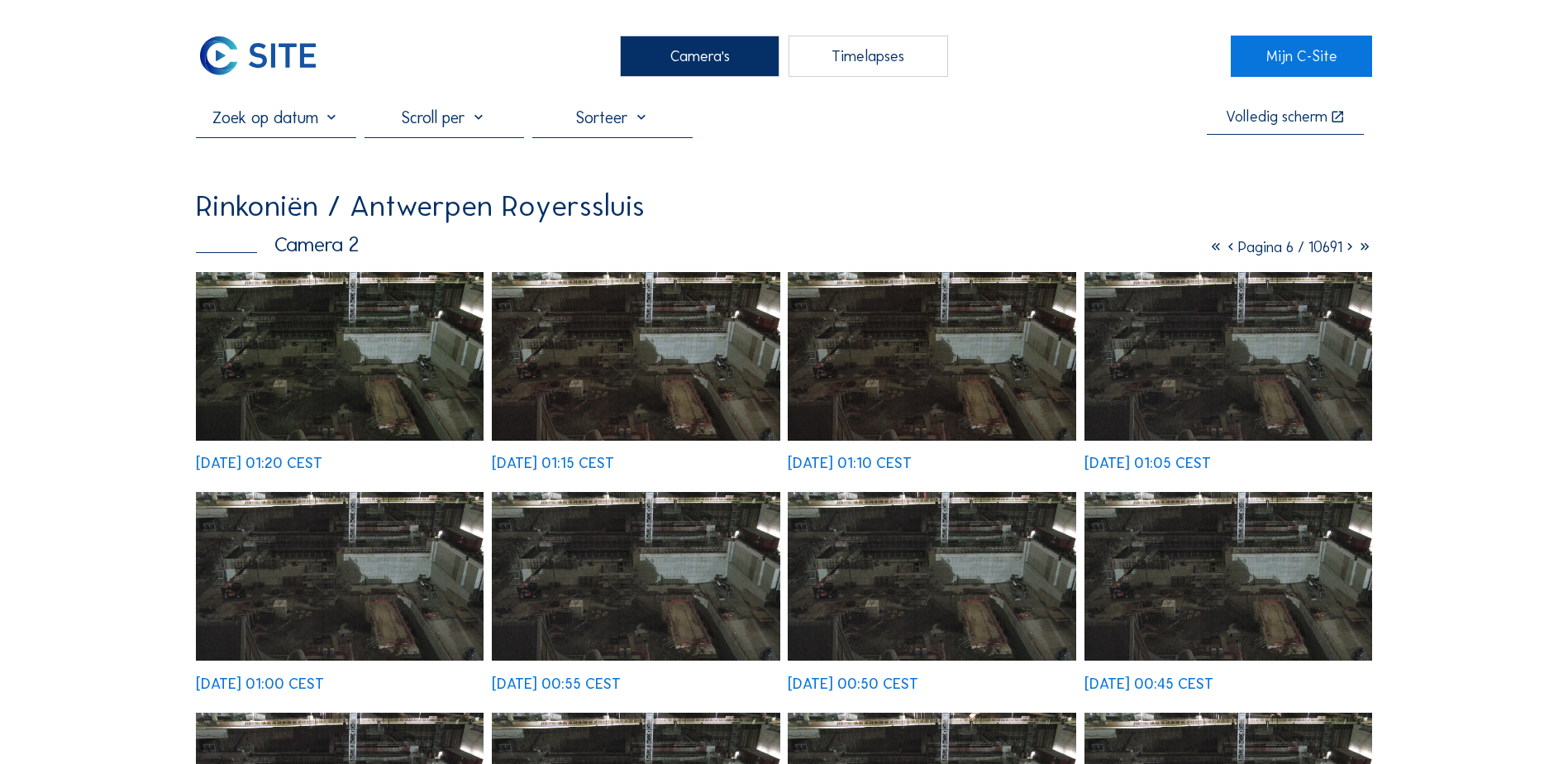
click at [1303, 250] on icon at bounding box center [1349, 247] width 15 height 18
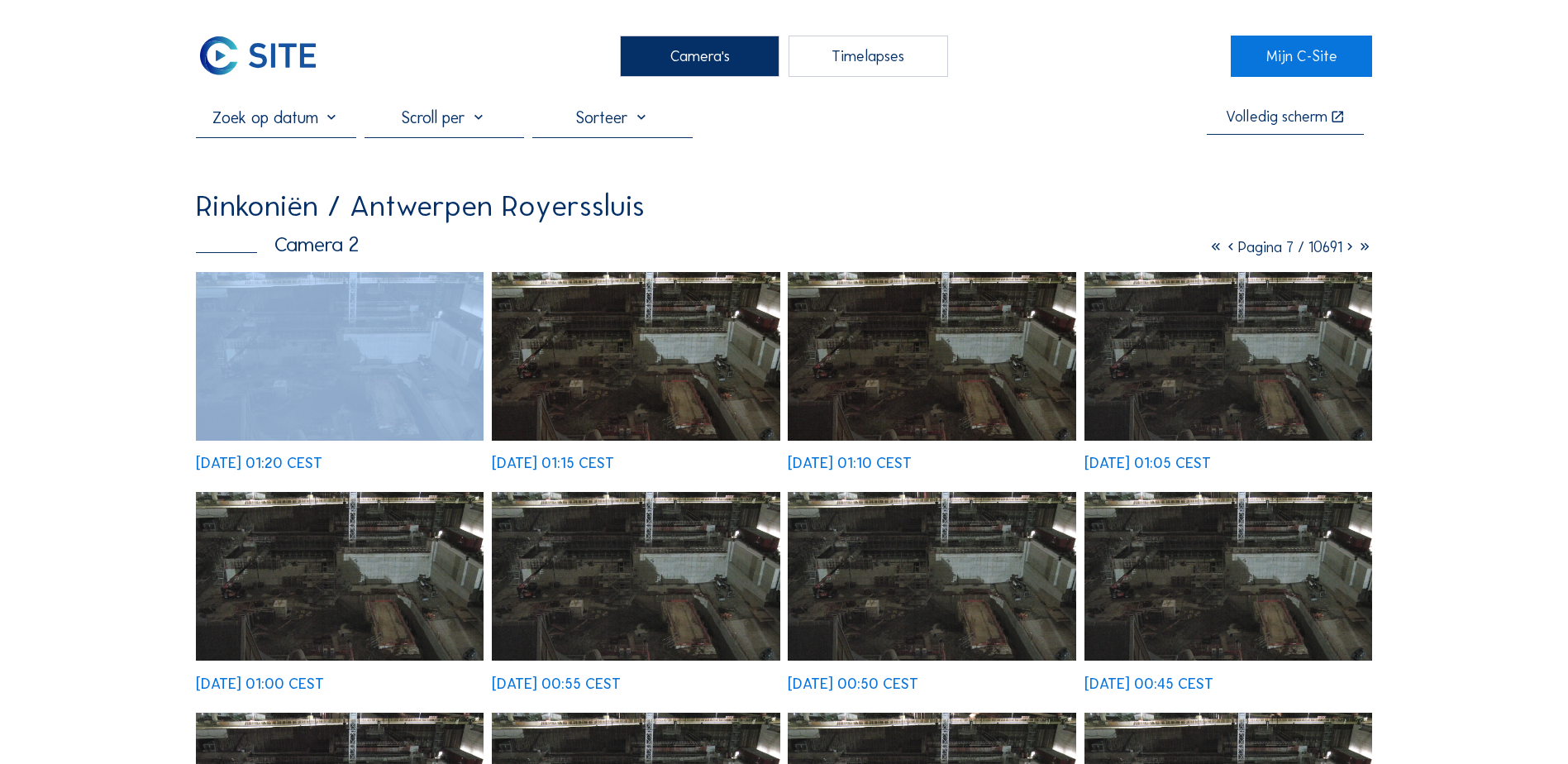
click at [1303, 250] on icon at bounding box center [1349, 247] width 15 height 18
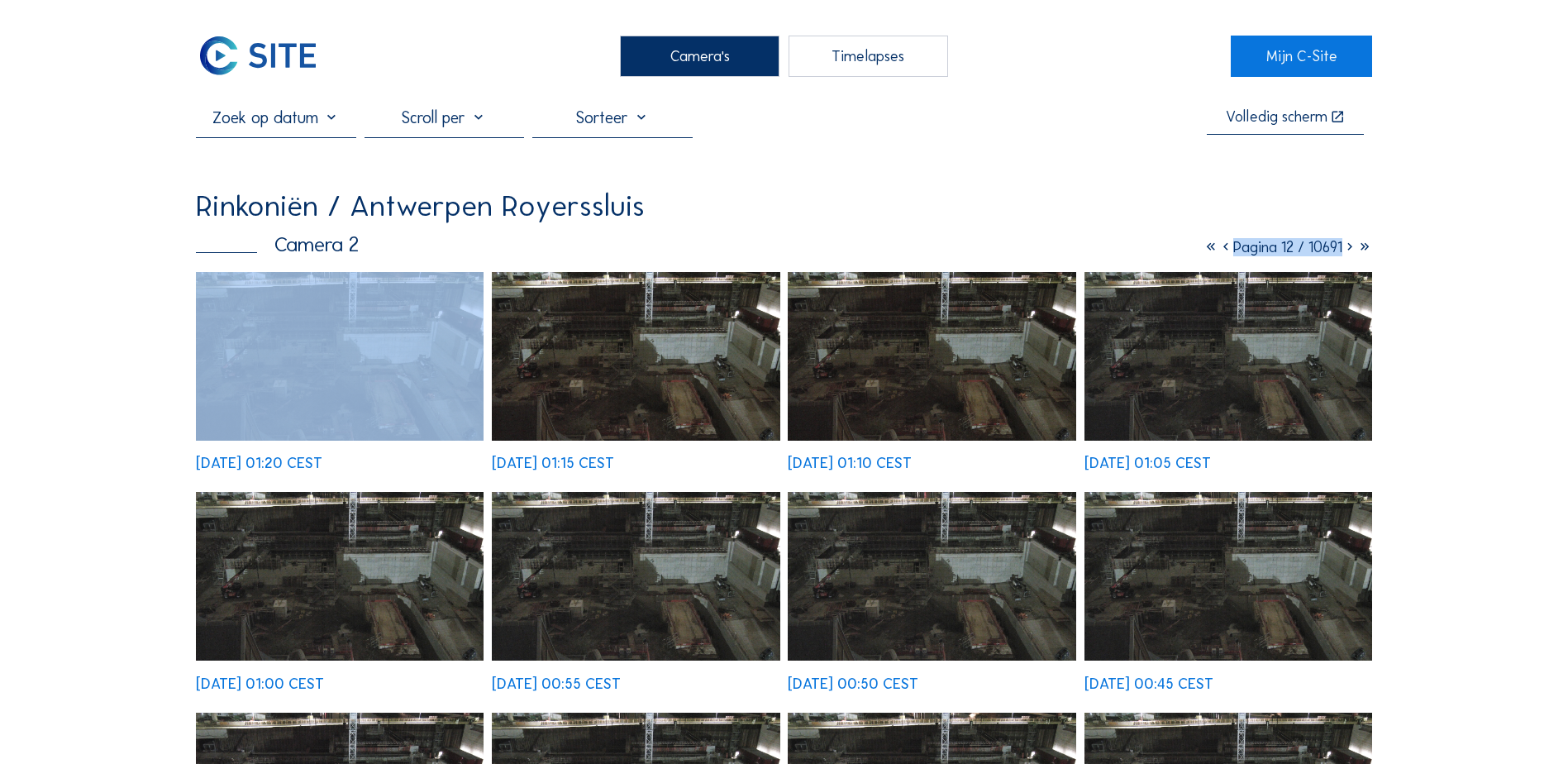
click at [1303, 250] on icon at bounding box center [1349, 247] width 15 height 18
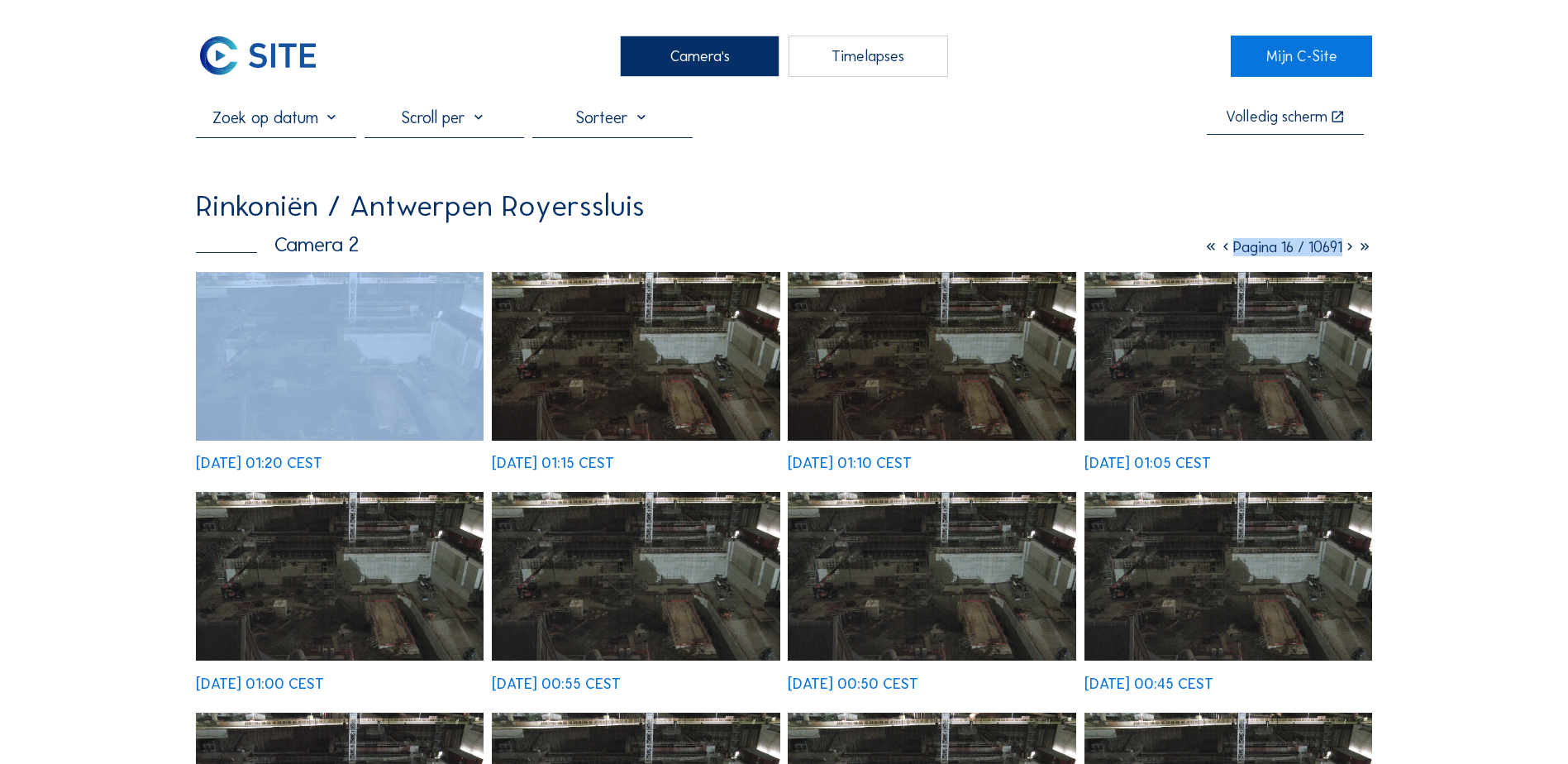
click at [1303, 250] on icon at bounding box center [1349, 247] width 15 height 18
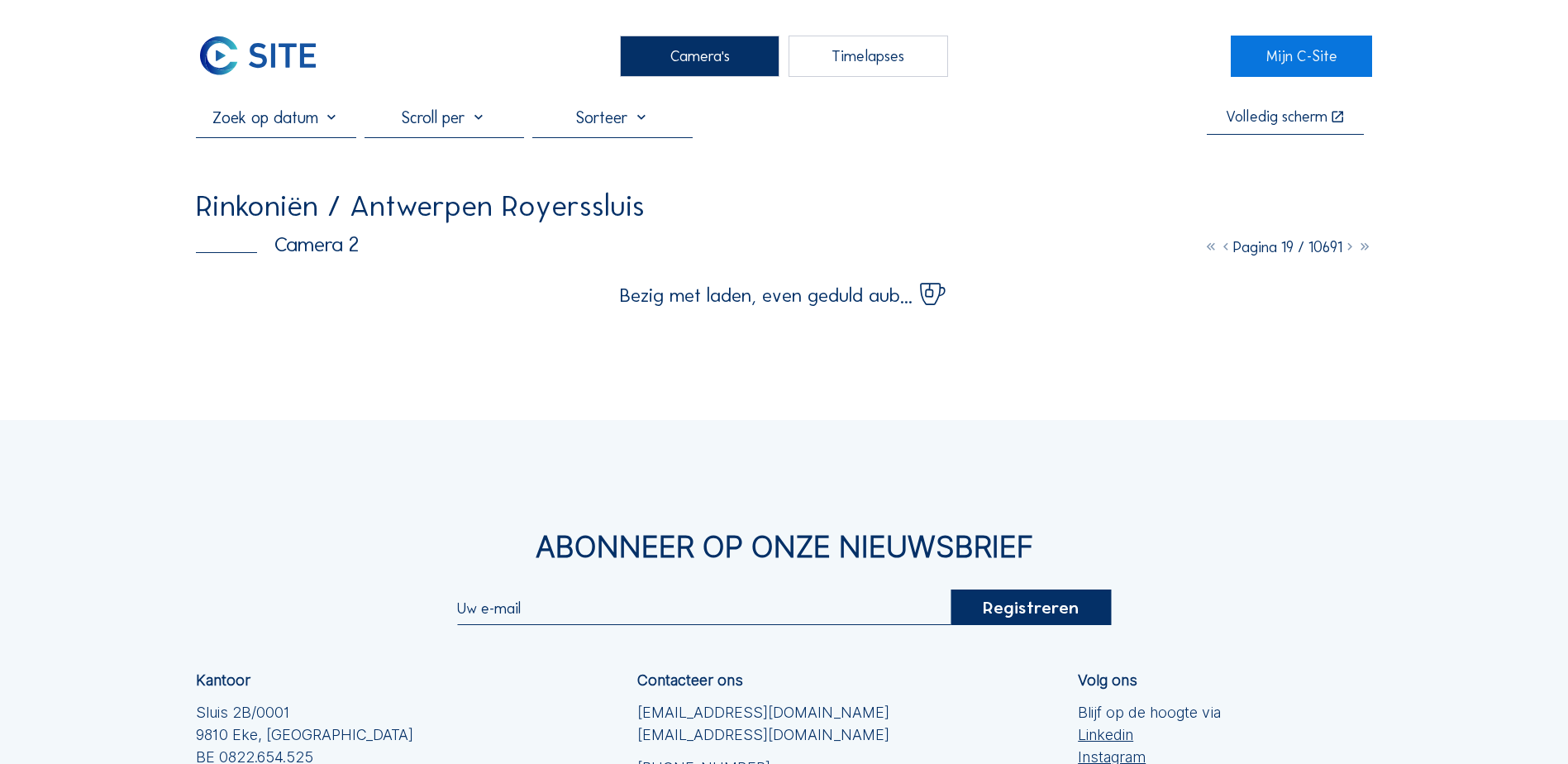
drag, startPoint x: 1351, startPoint y: 250, endPoint x: 1493, endPoint y: 322, distance: 159.2
click at [1303, 322] on div "Camera's Timelapses Mijn C-Site Volledig scherm Rinkoniën / Antwerpen Royersslu…" at bounding box center [784, 512] width 1568 height 1024
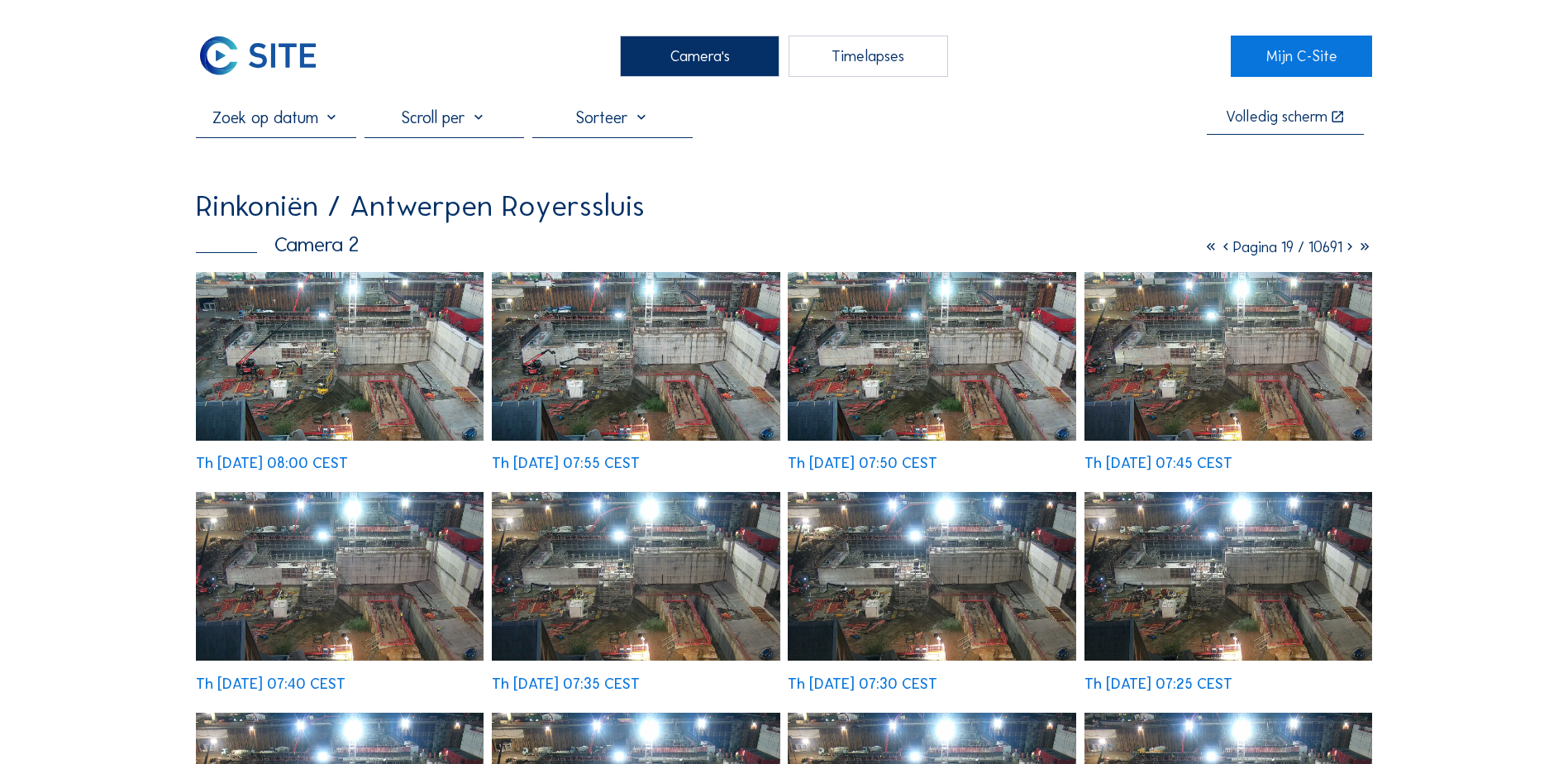
click at [1218, 252] on icon at bounding box center [1225, 247] width 15 height 18
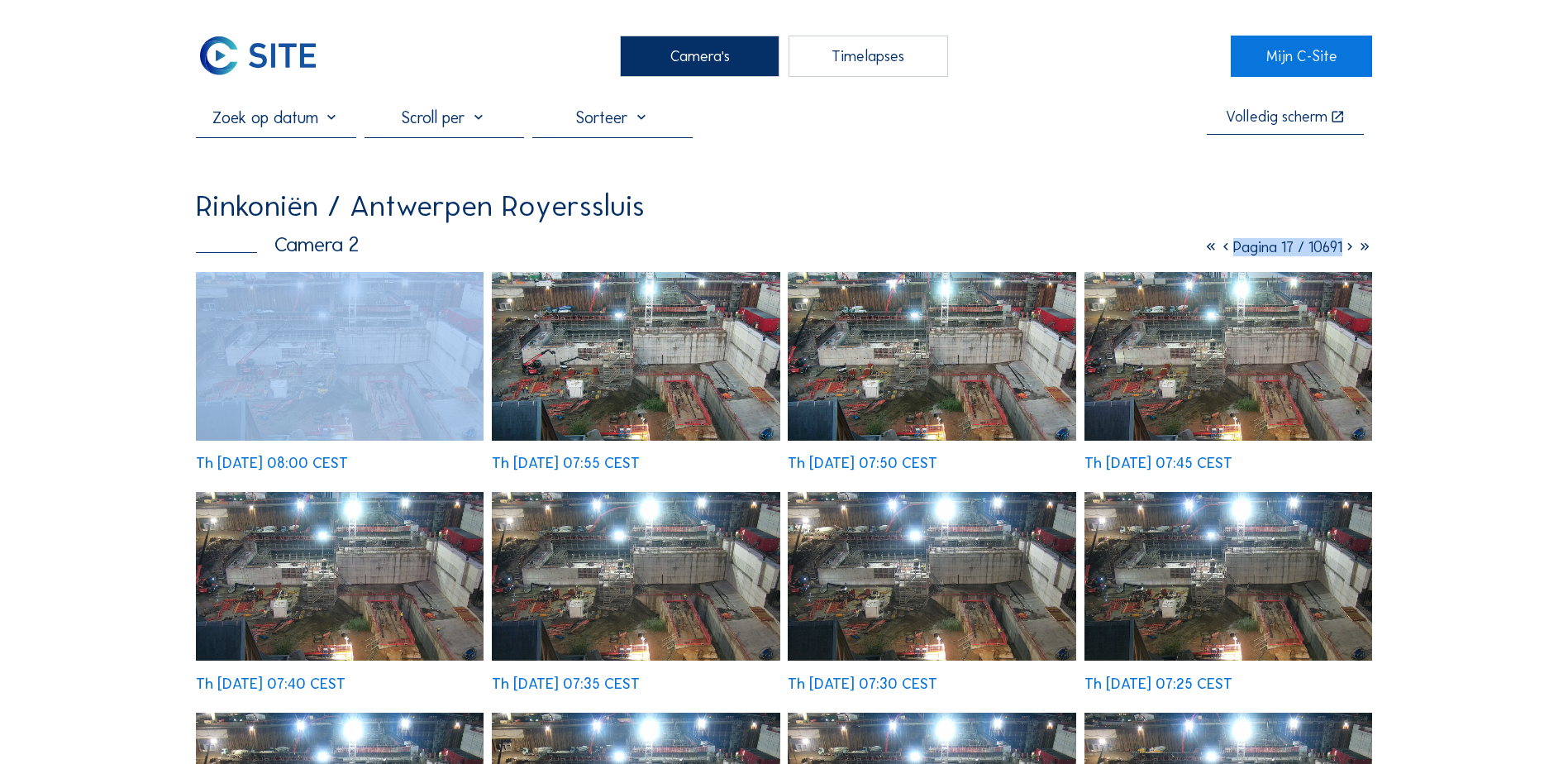
click at [1218, 252] on icon at bounding box center [1225, 247] width 15 height 18
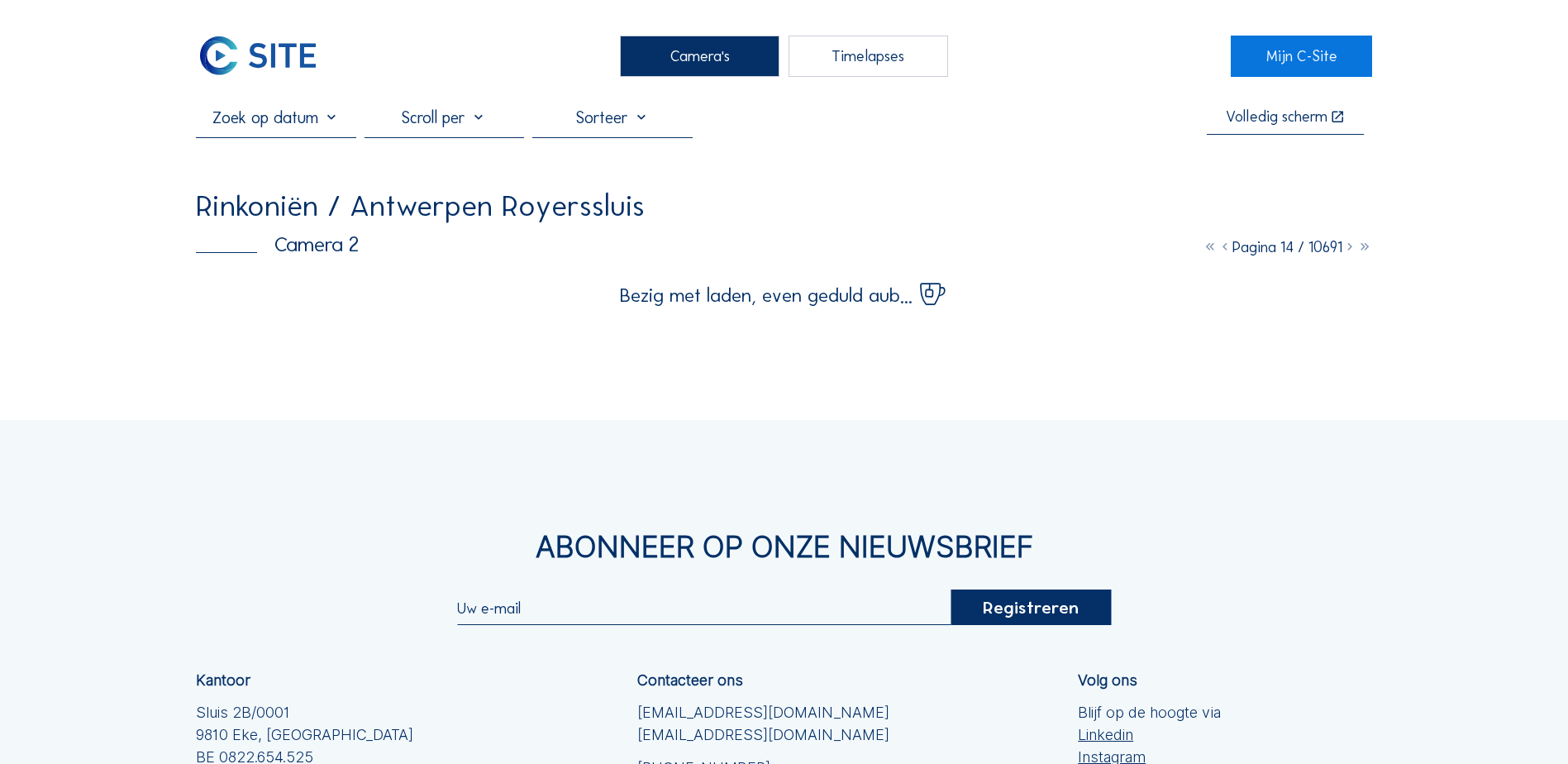
click at [1303, 310] on div "Camera's Timelapses Mijn C-Site Volledig scherm Rinkoniën / Antwerpen Royersslu…" at bounding box center [784, 512] width 1568 height 1024
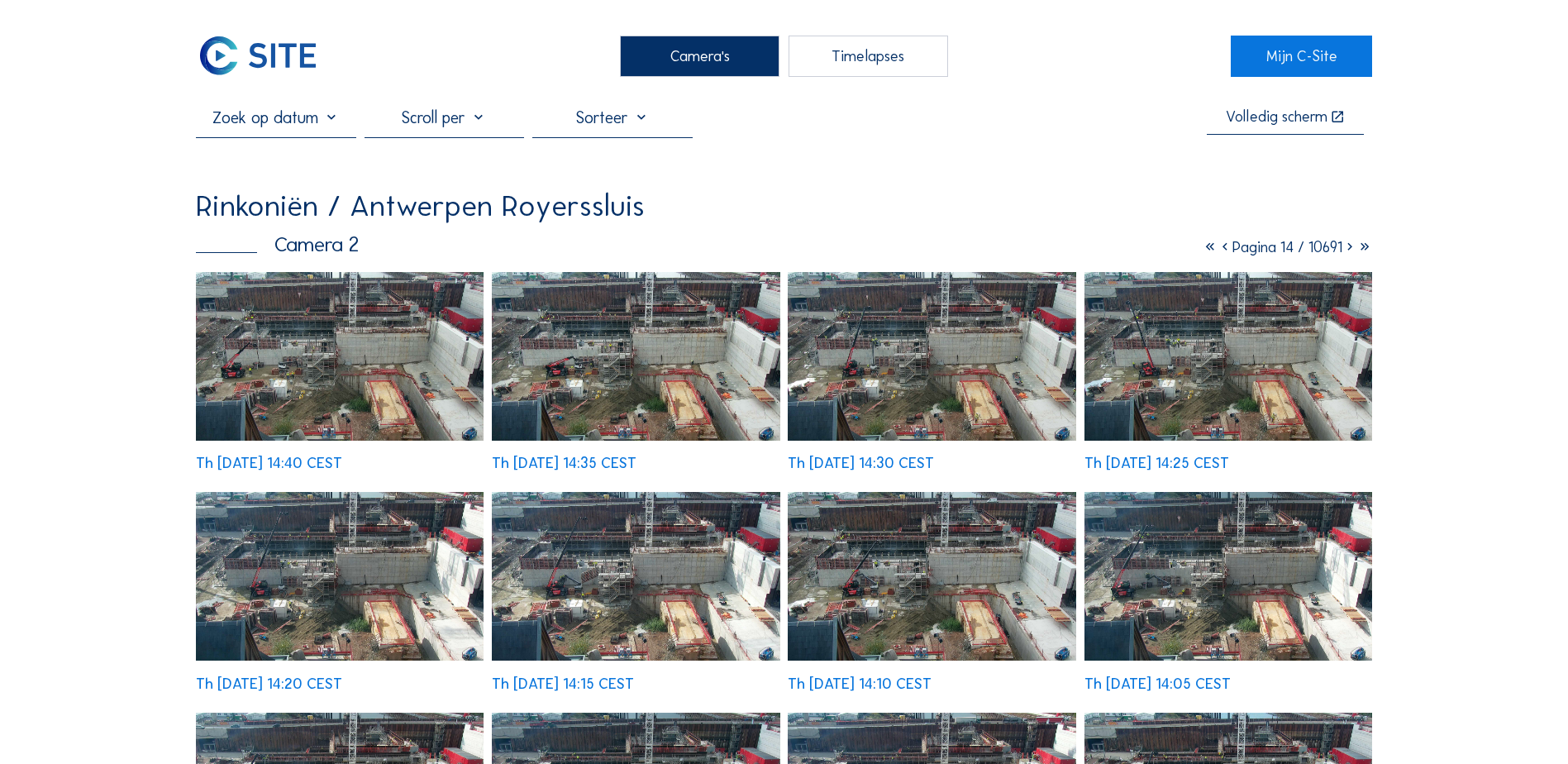
click at [1217, 252] on icon at bounding box center [1224, 247] width 15 height 18
click at [1218, 252] on icon at bounding box center [1225, 247] width 15 height 18
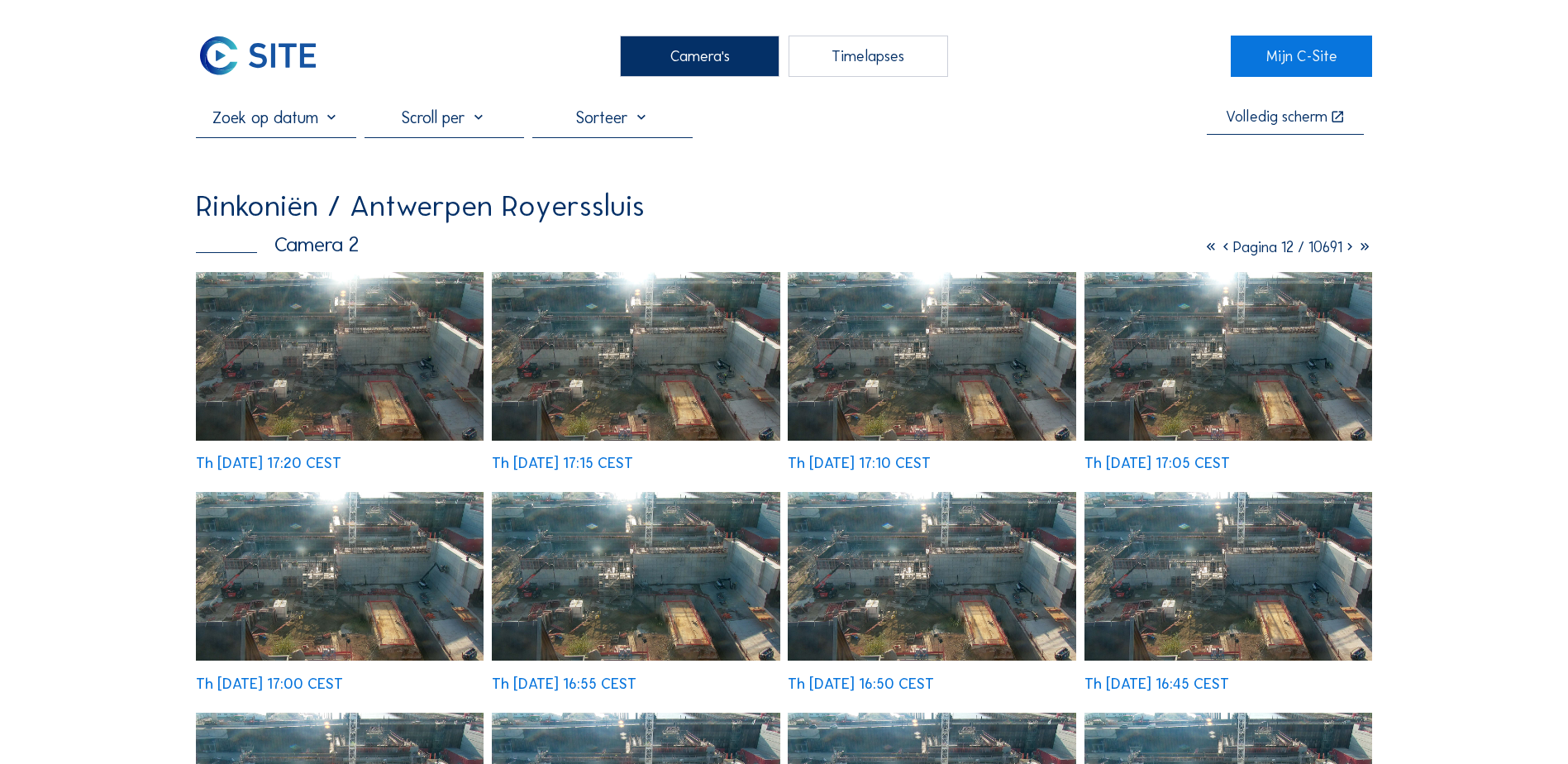
click at [1303, 251] on icon at bounding box center [1349, 247] width 15 height 18
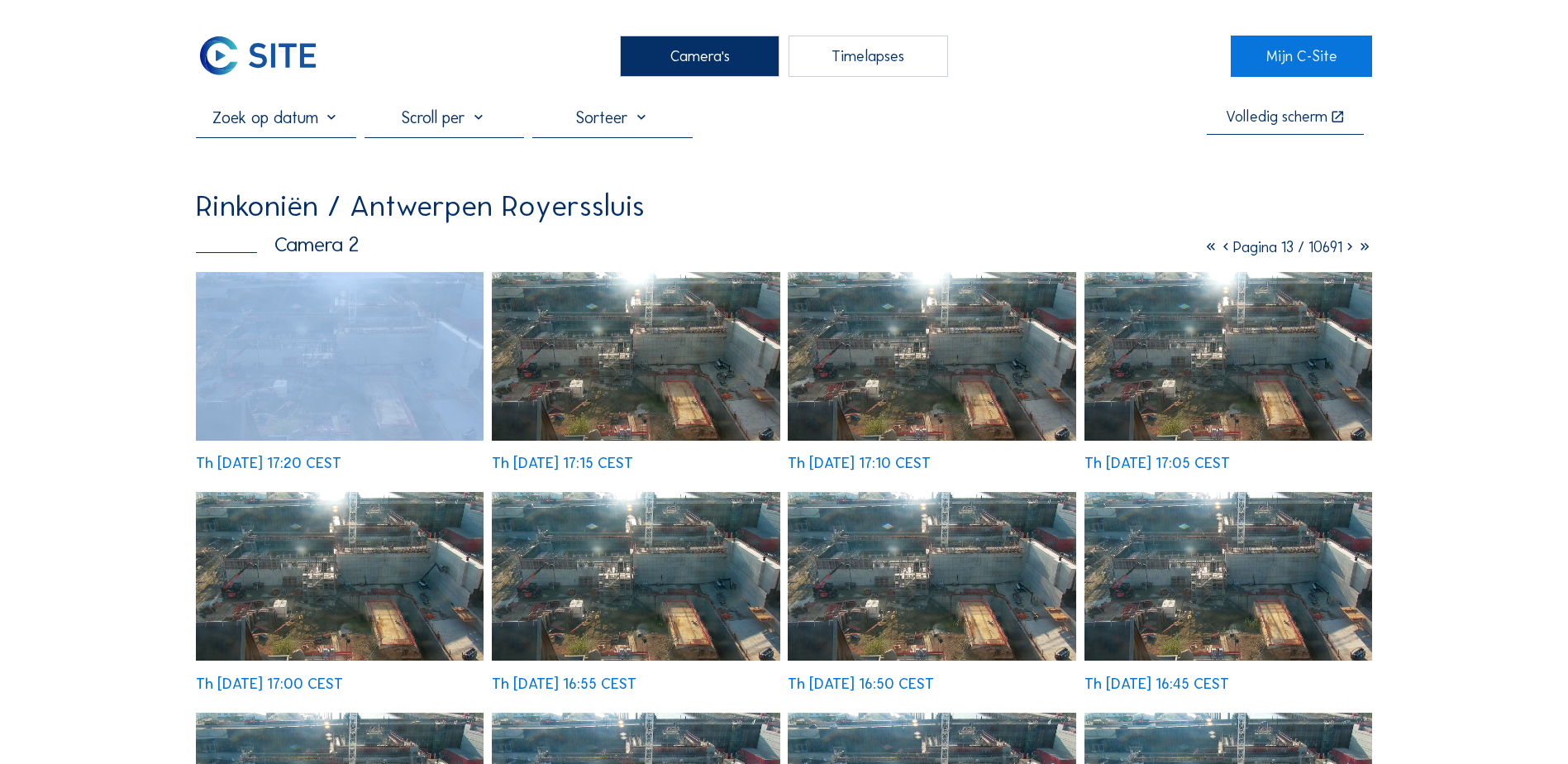
click at [1303, 251] on icon at bounding box center [1349, 247] width 15 height 18
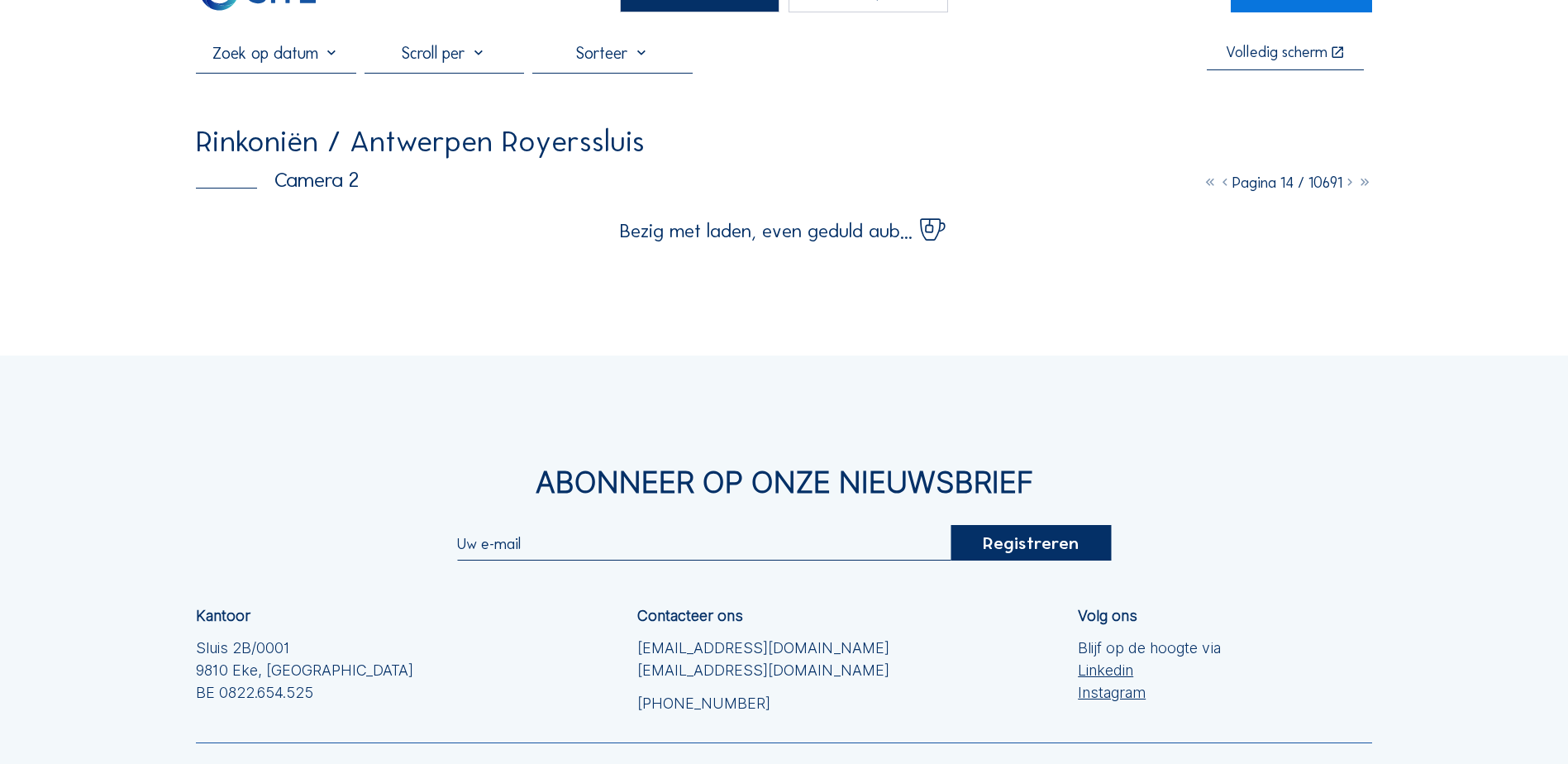
scroll to position [83, 0]
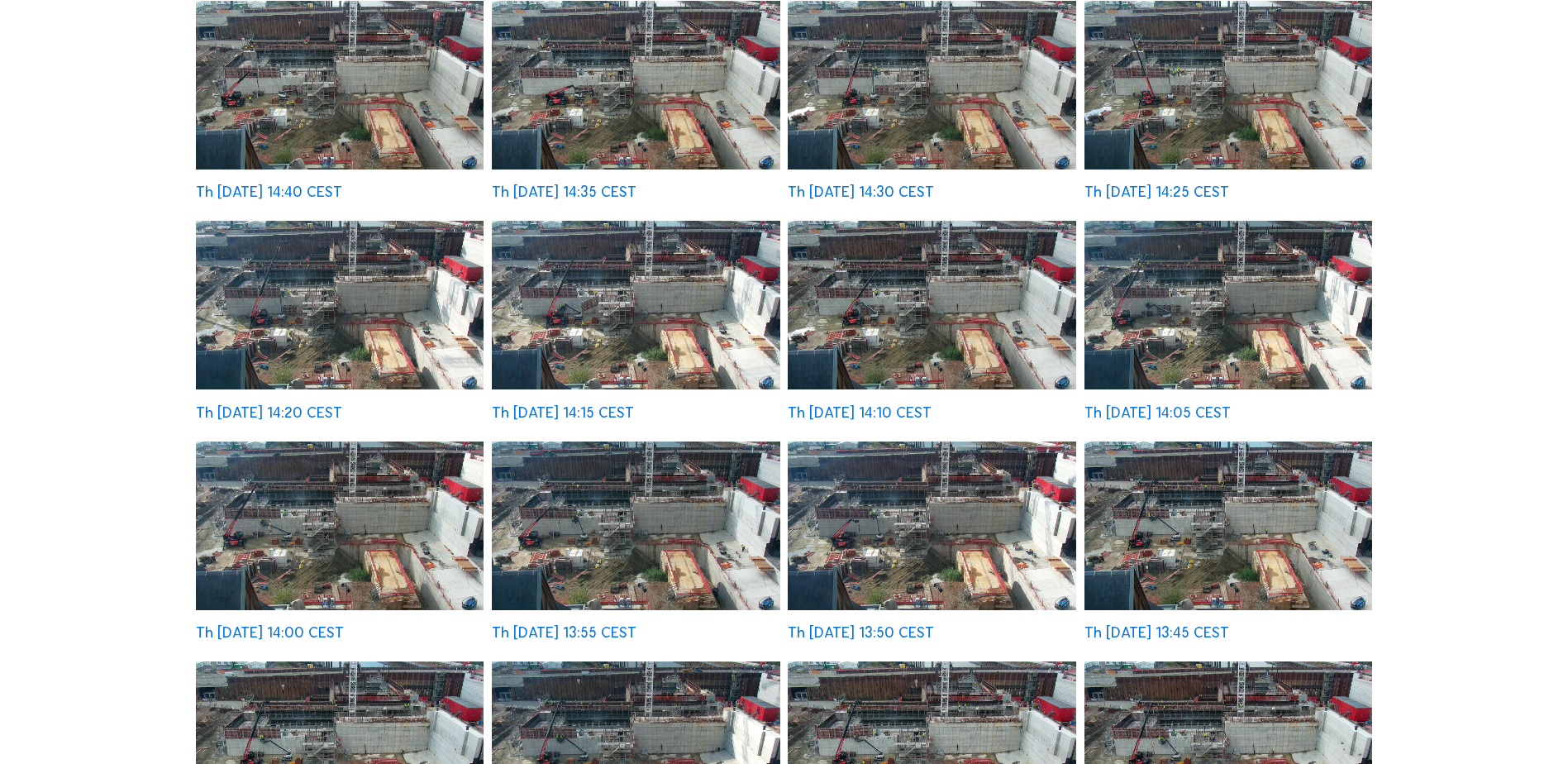
scroll to position [0, 0]
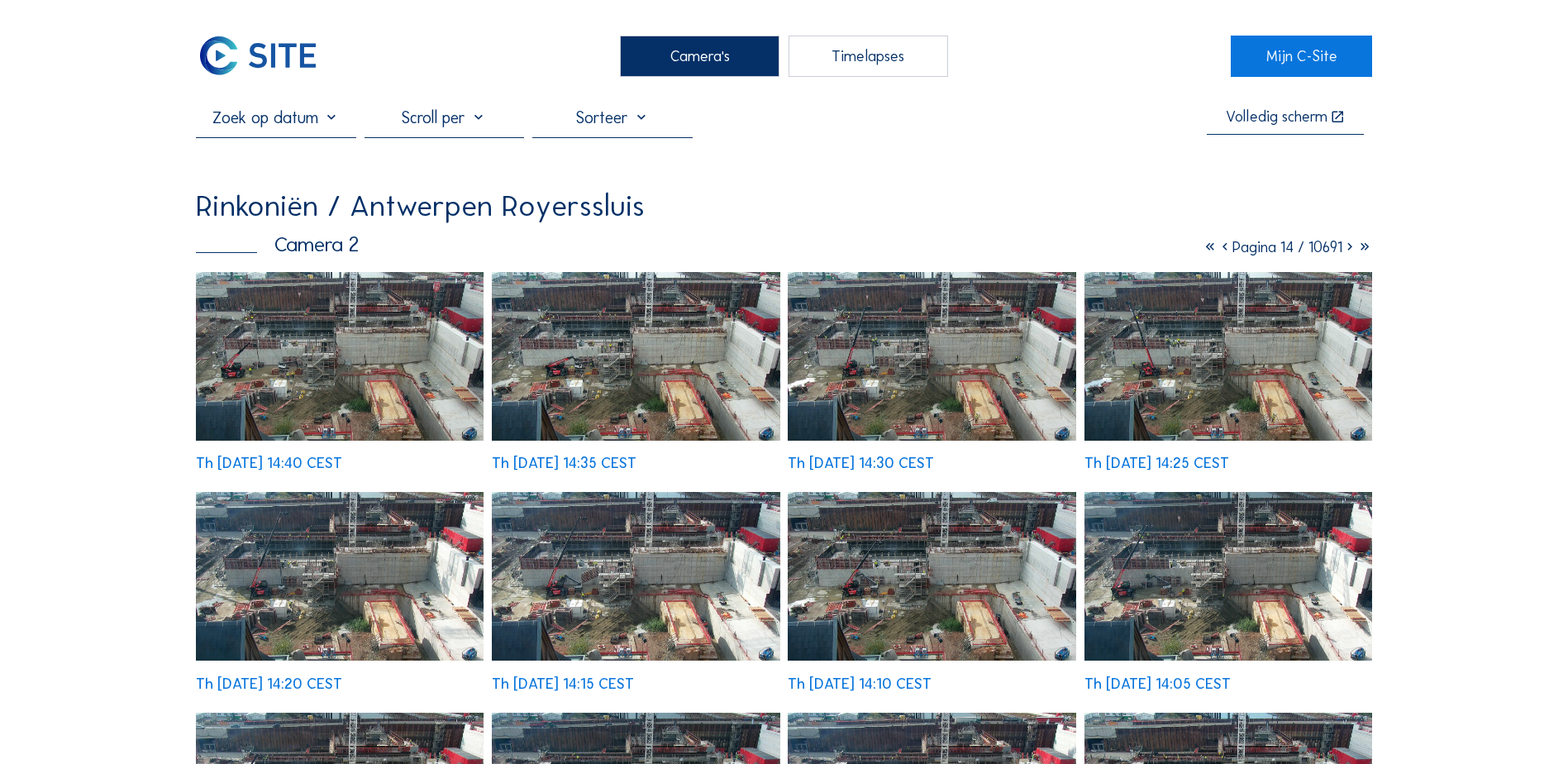
click at [1217, 253] on icon at bounding box center [1224, 247] width 15 height 18
click at [1218, 253] on icon at bounding box center [1225, 247] width 15 height 18
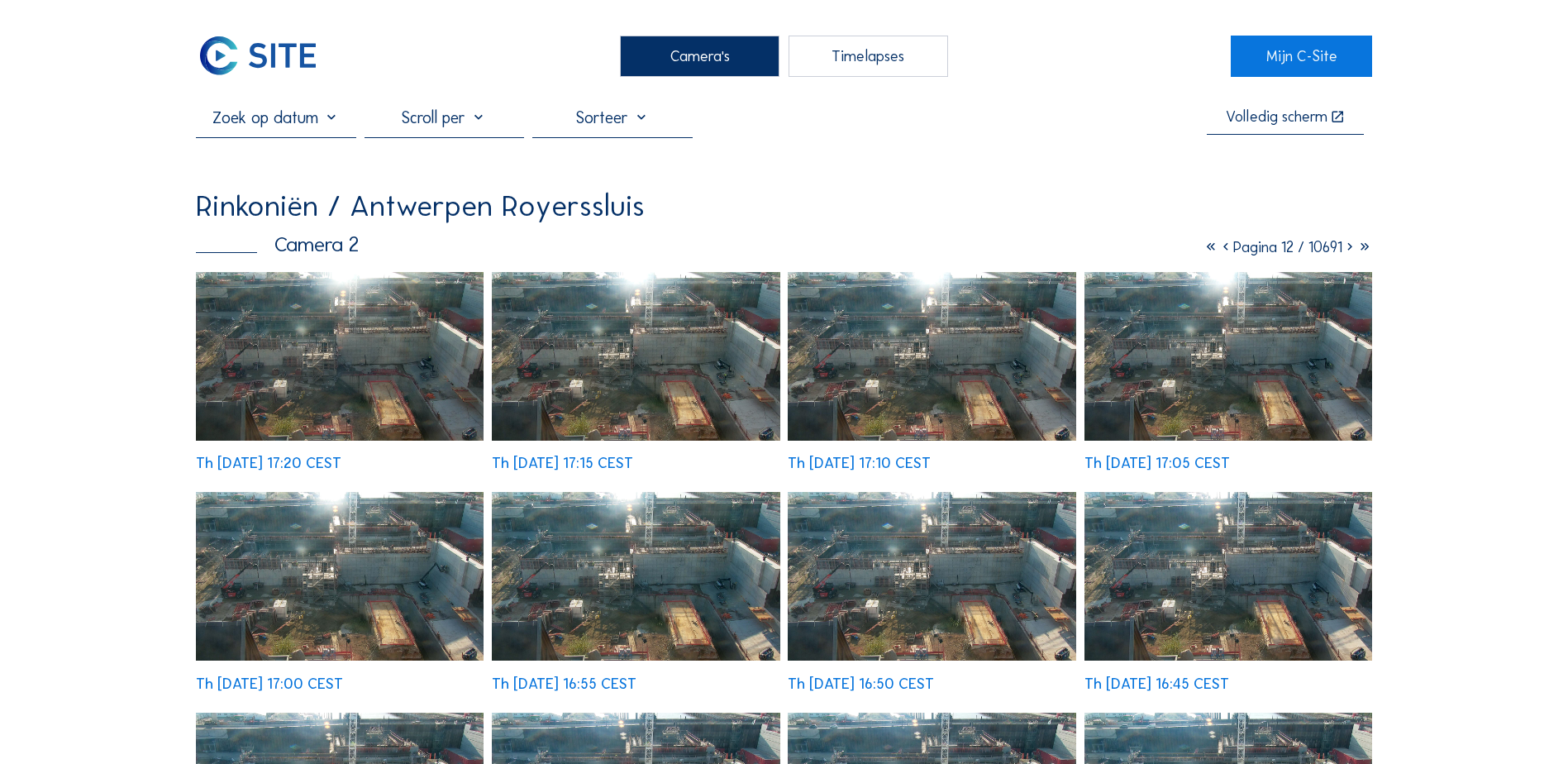
click at [1303, 251] on icon at bounding box center [1349, 247] width 15 height 18
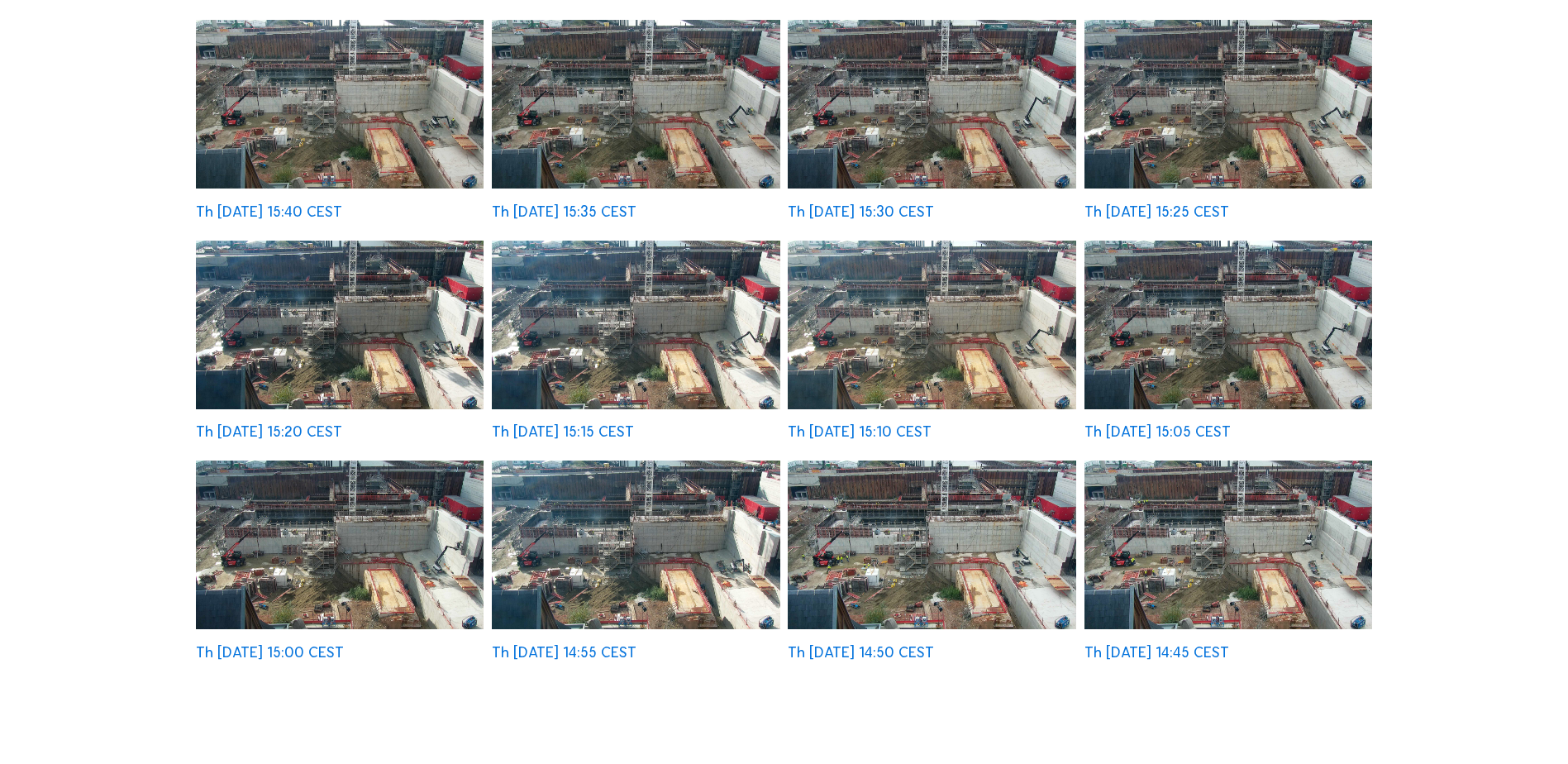
scroll to position [599, 0]
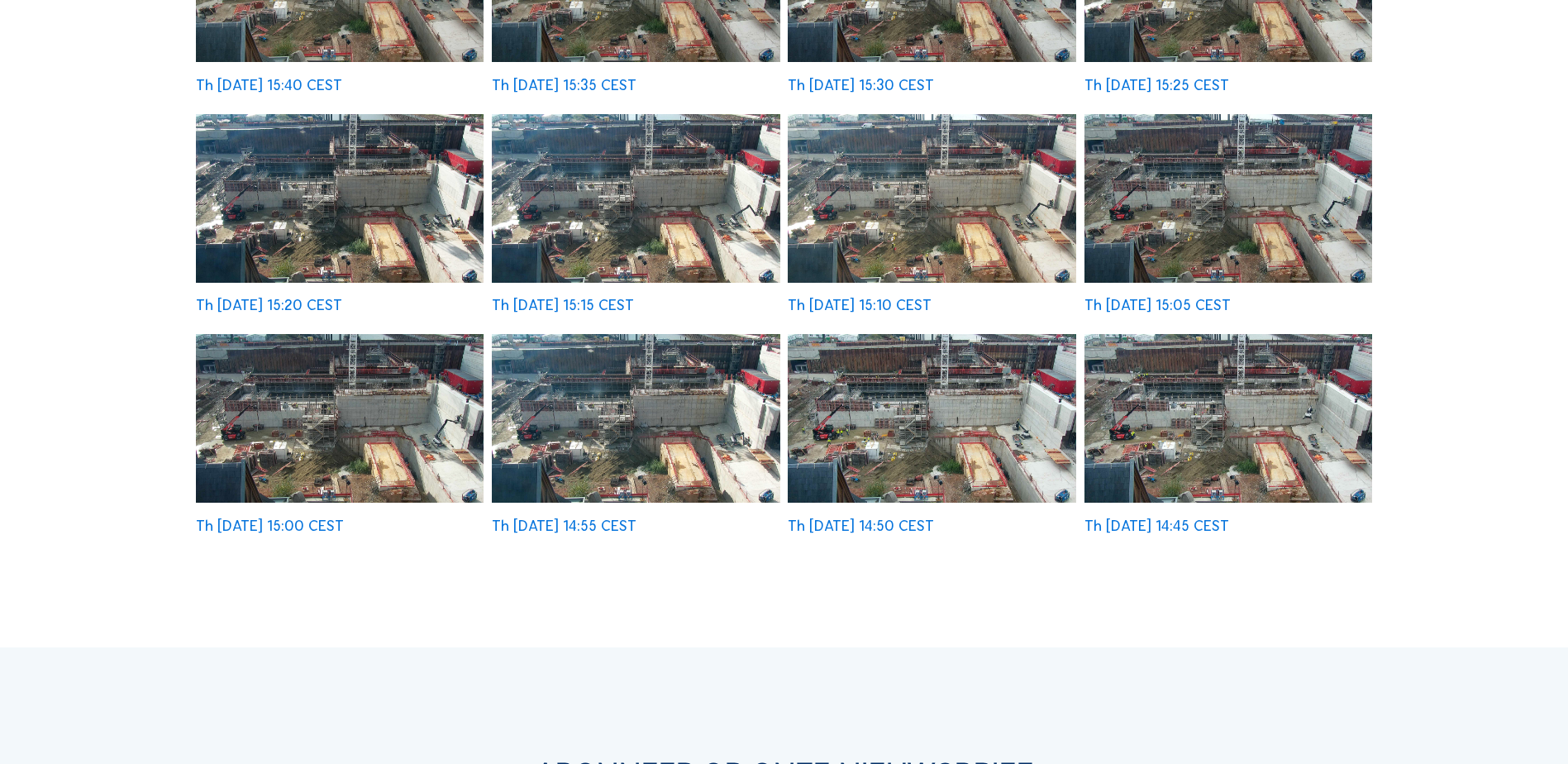
click at [398, 450] on img at bounding box center [340, 418] width 288 height 169
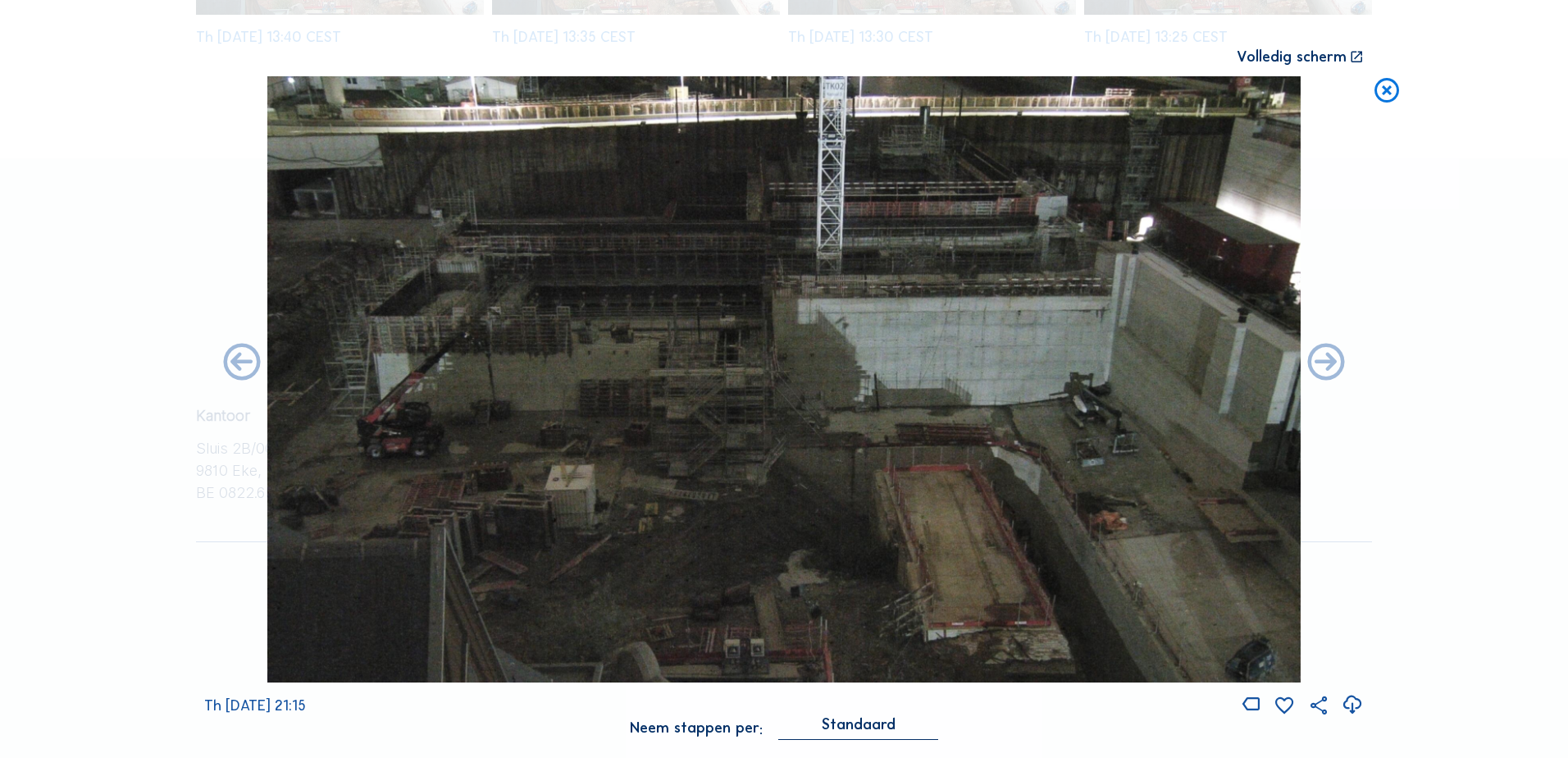
scroll to position [4993, 0]
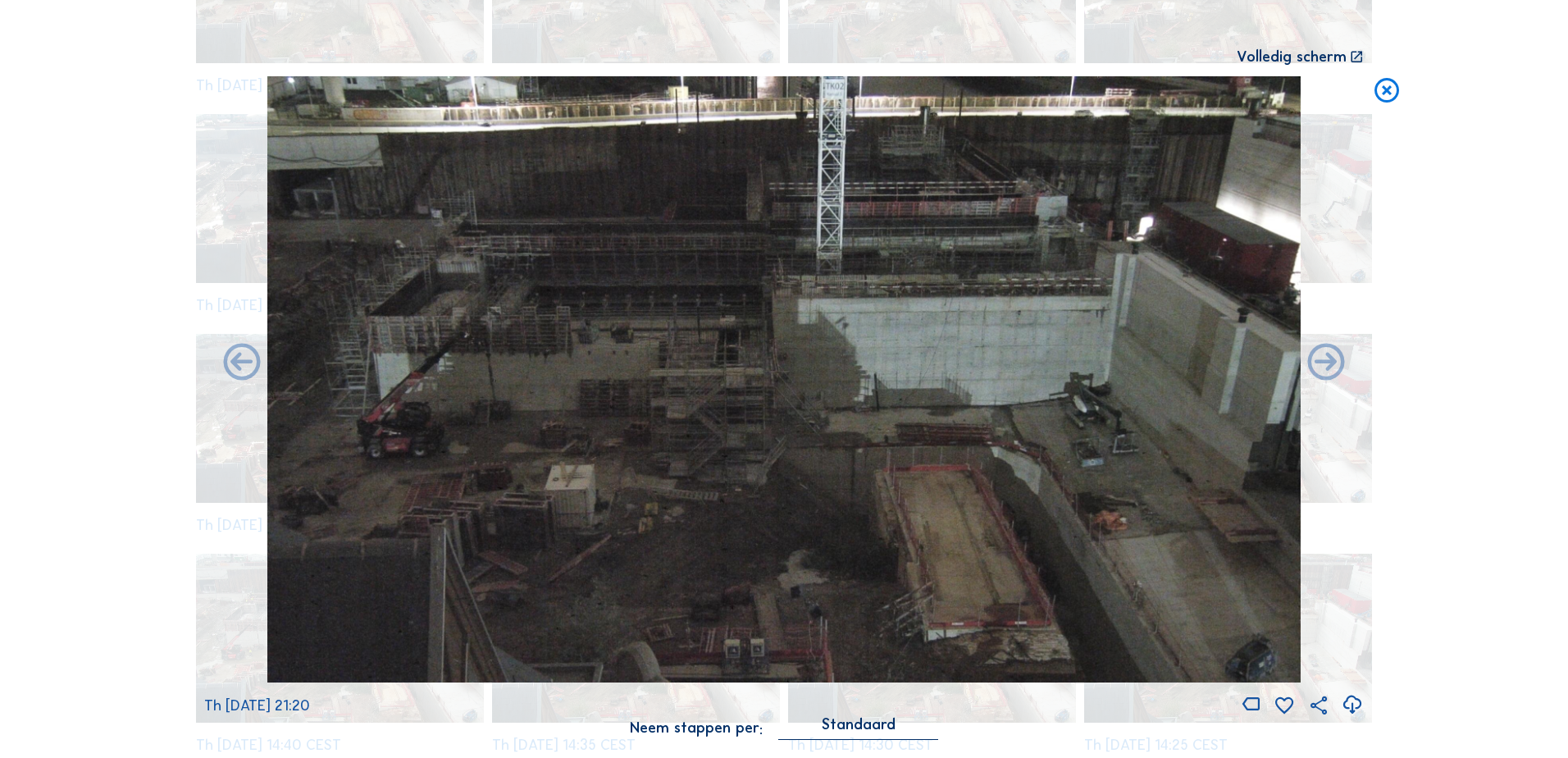
click at [409, 400] on img at bounding box center [784, 379] width 1034 height 606
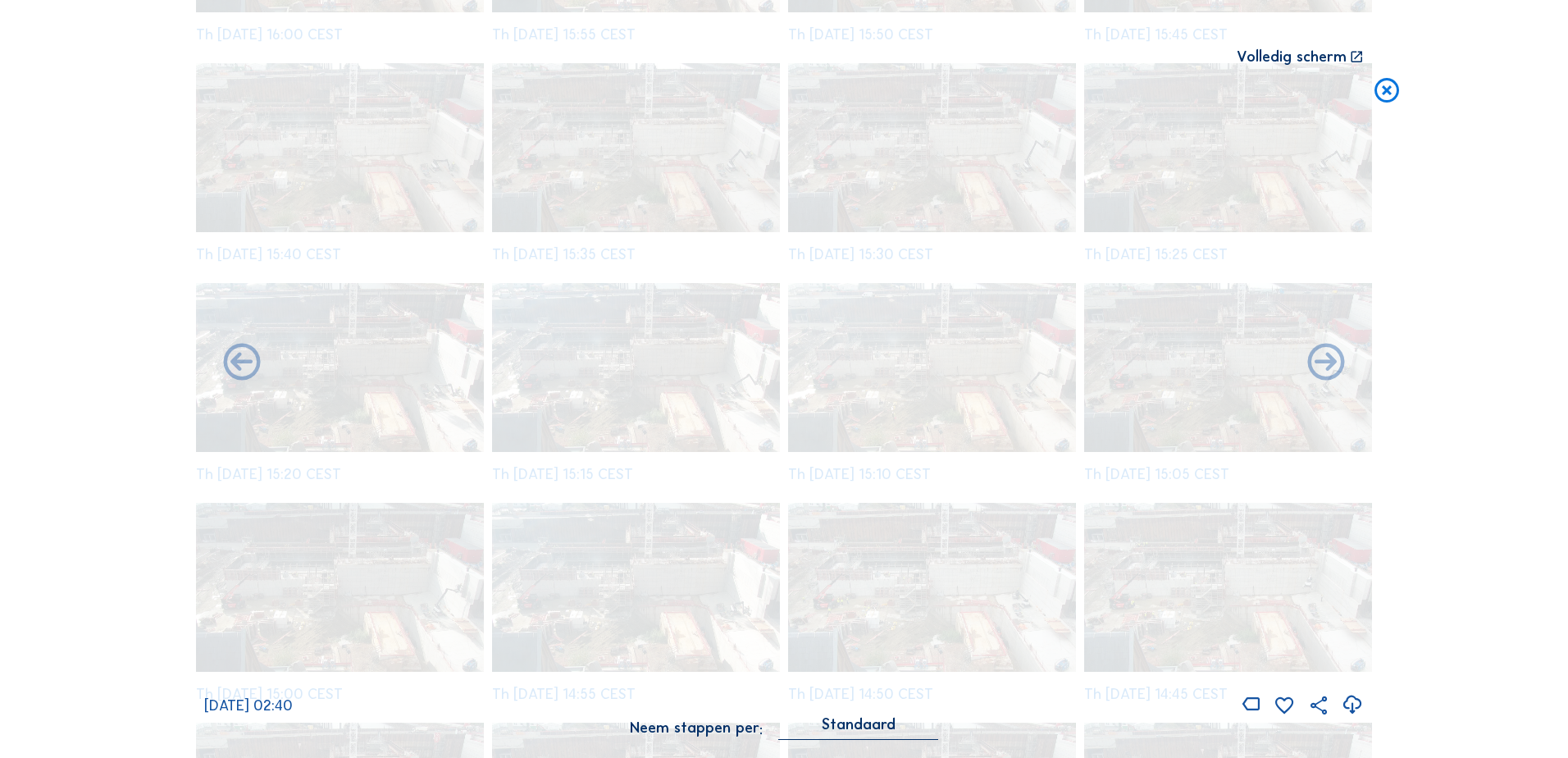
scroll to position [8510, 0]
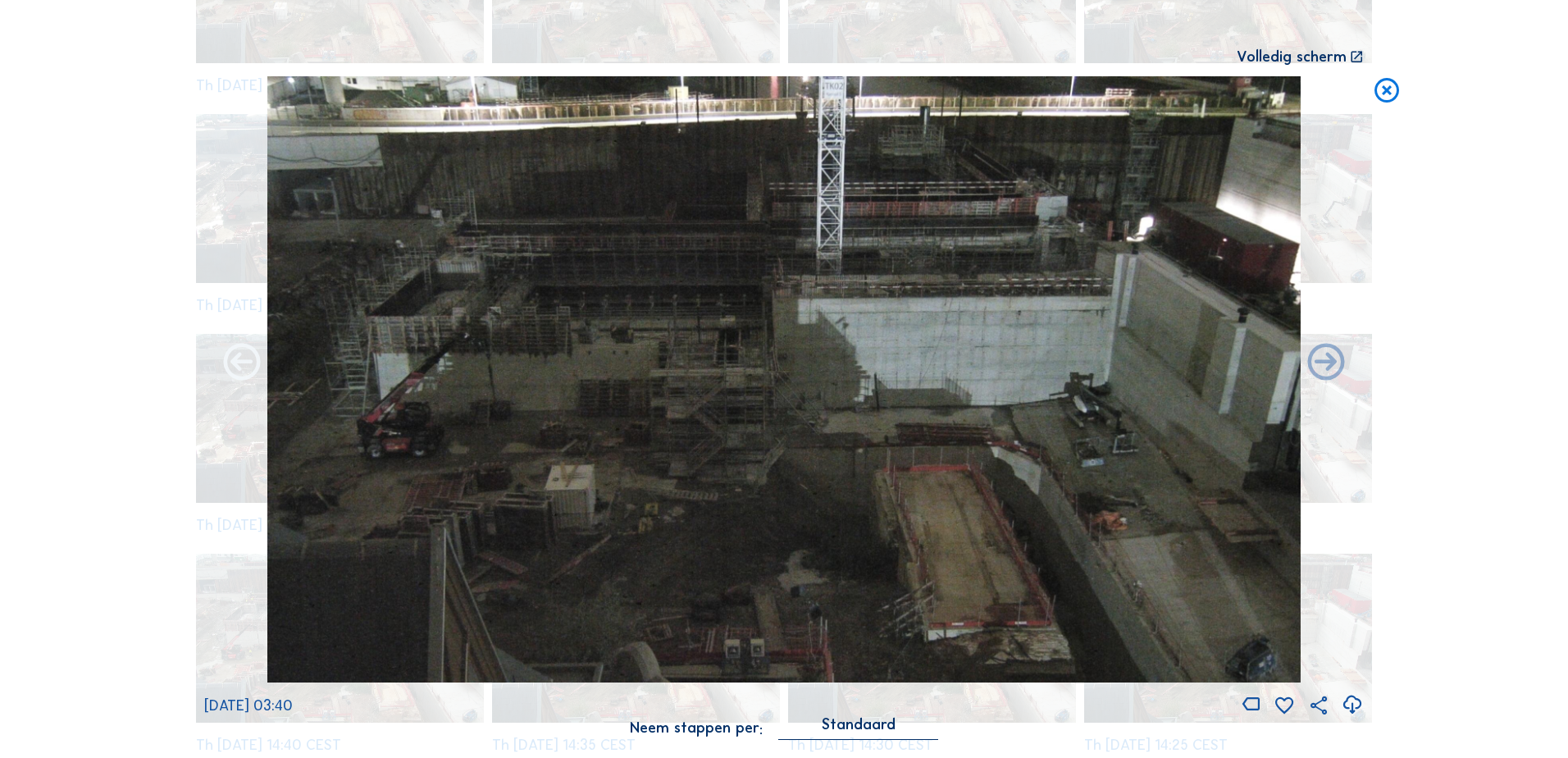
click at [238, 371] on icon at bounding box center [242, 364] width 45 height 45
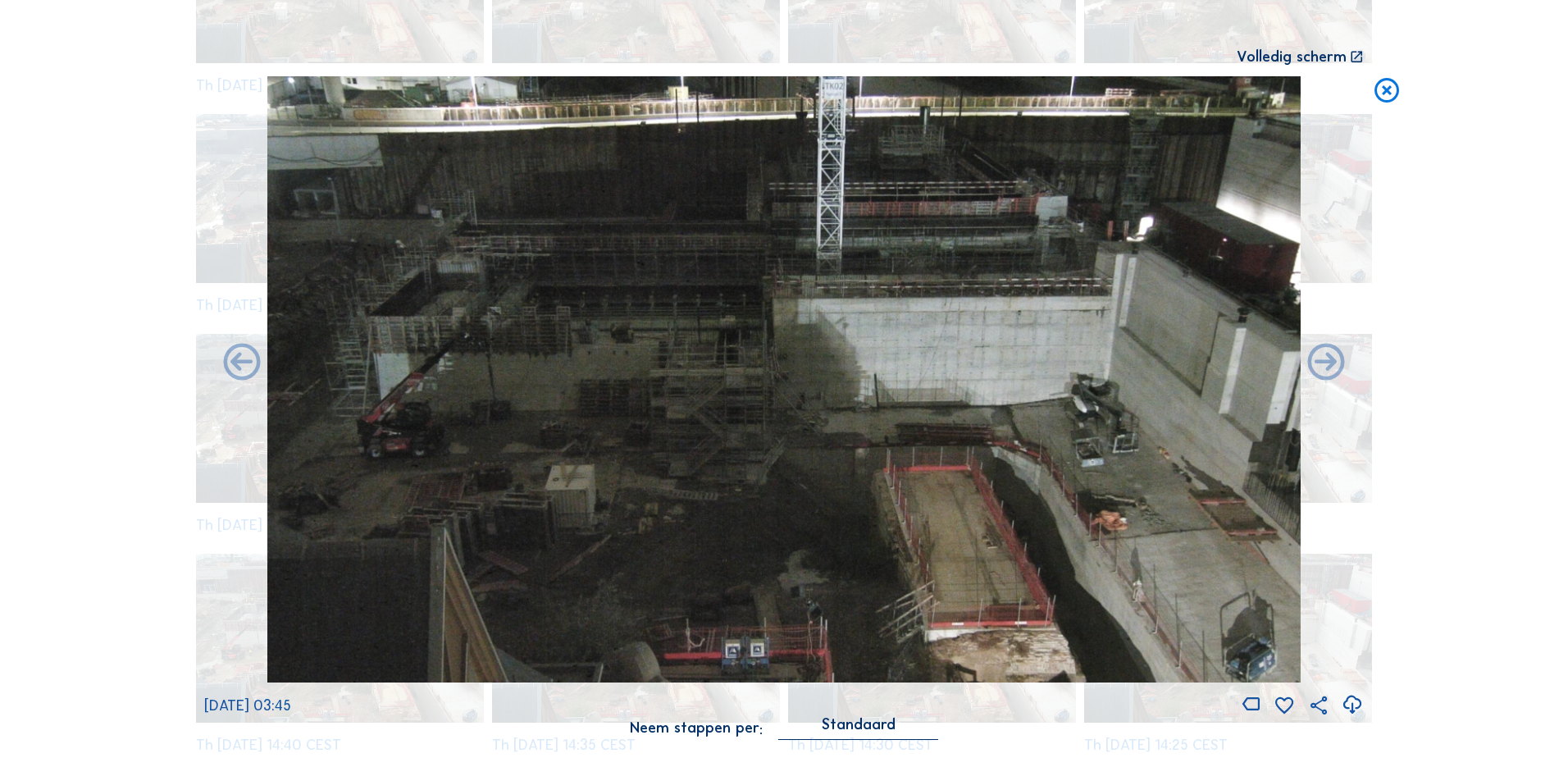
click at [238, 371] on icon at bounding box center [242, 364] width 45 height 45
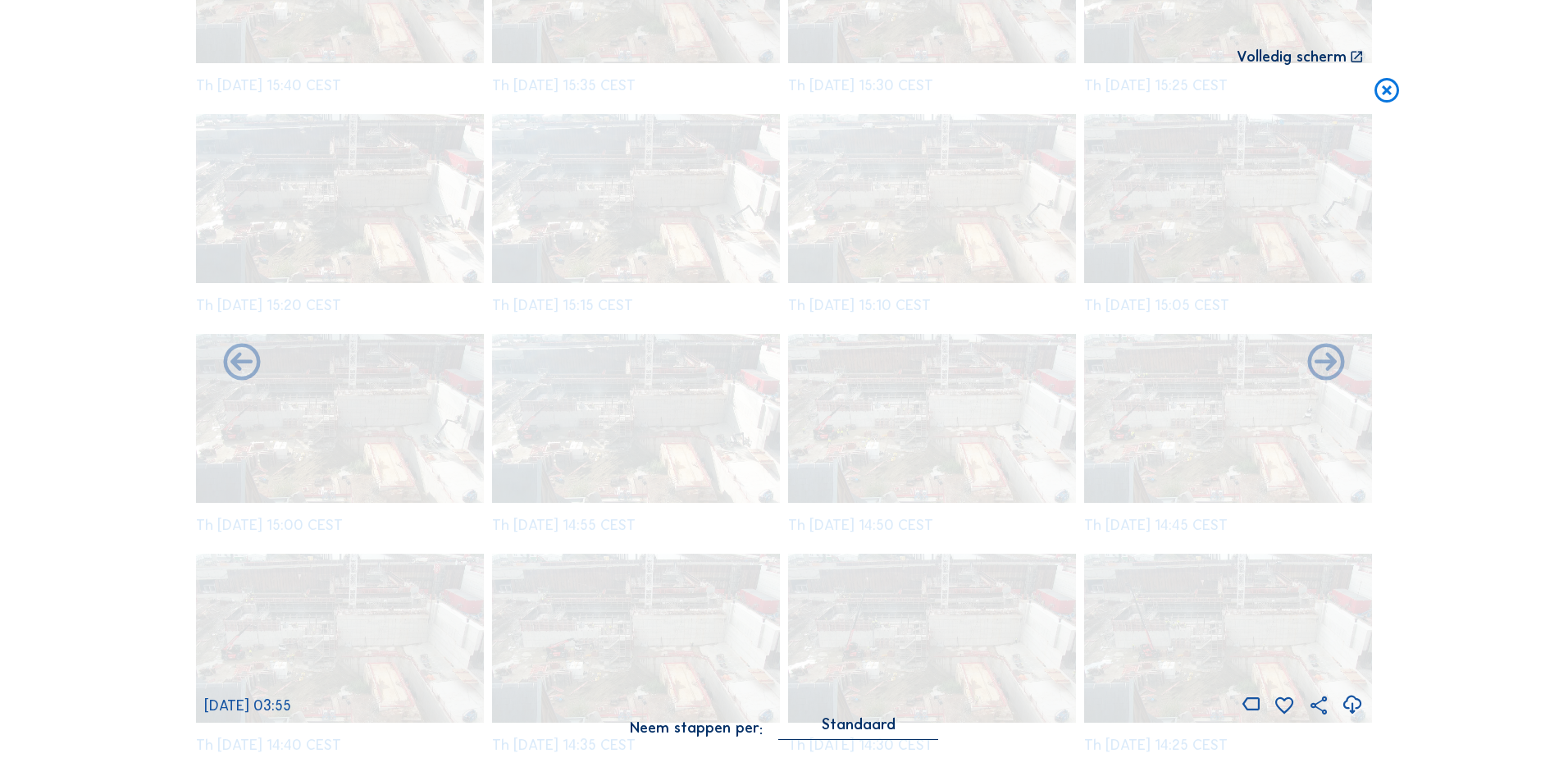
click at [238, 371] on icon at bounding box center [242, 364] width 45 height 45
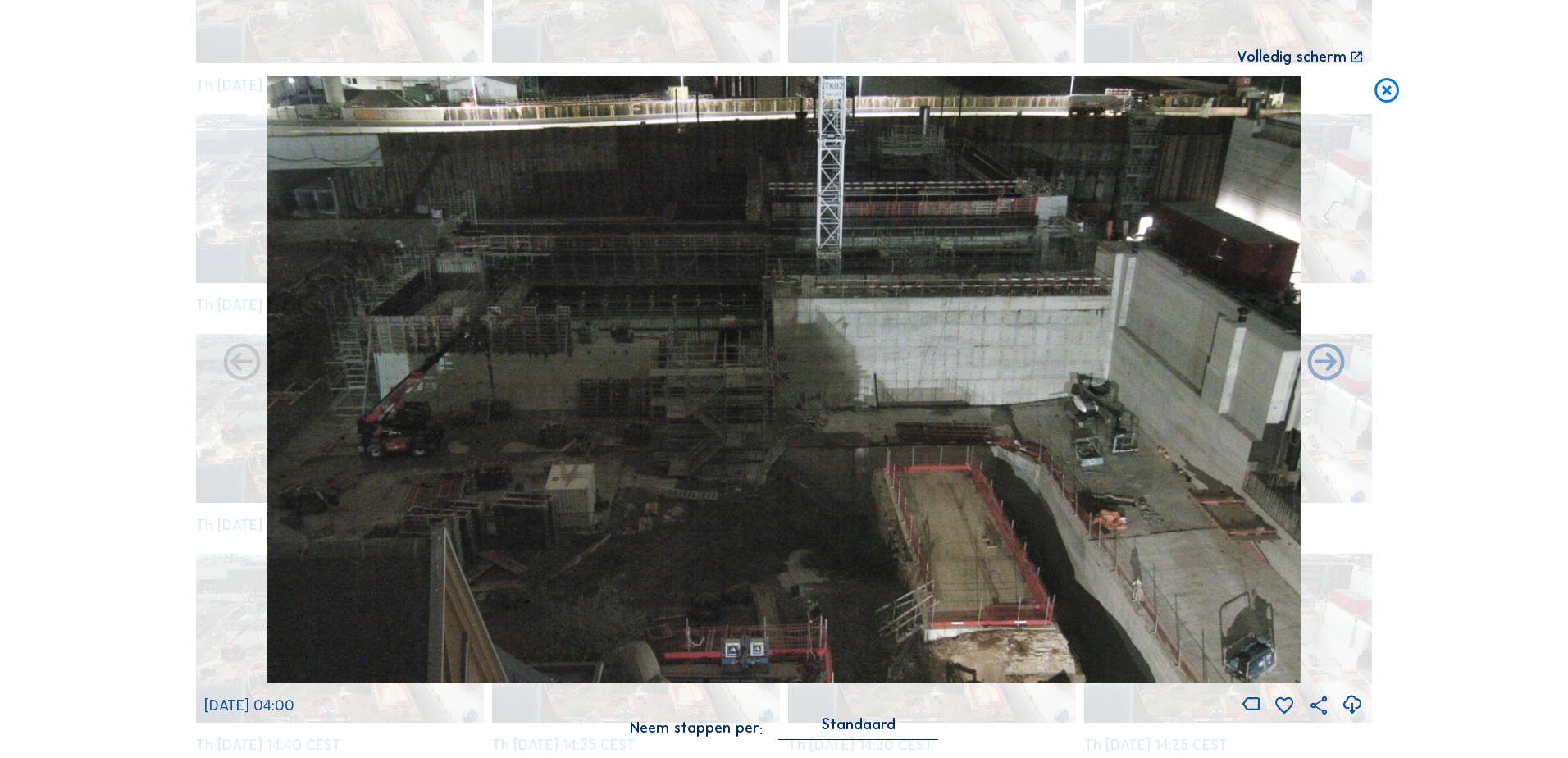
click at [238, 371] on icon at bounding box center [242, 364] width 45 height 45
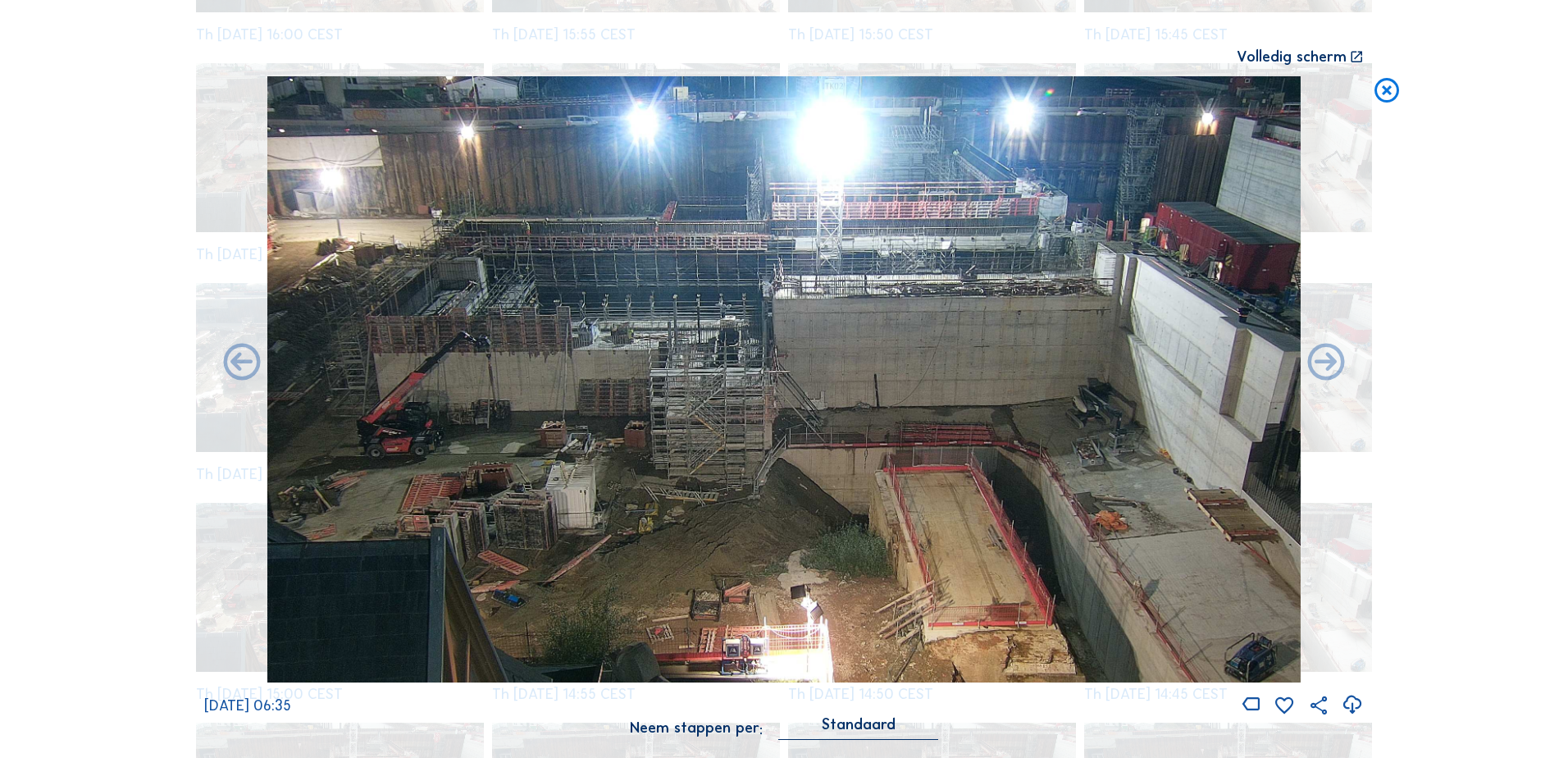
scroll to position [11149, 0]
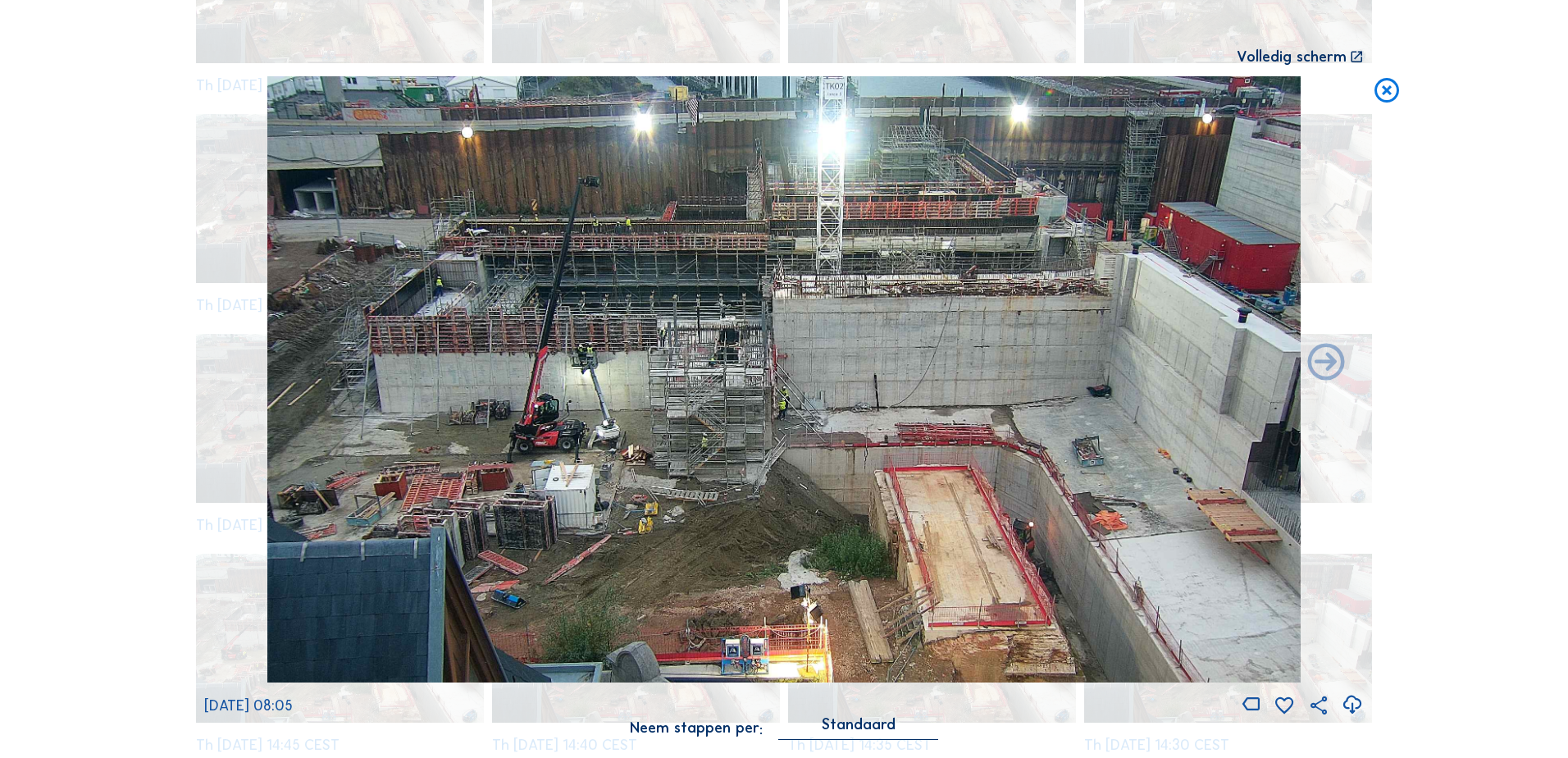
click at [1293, 91] on icon at bounding box center [1387, 91] width 29 height 30
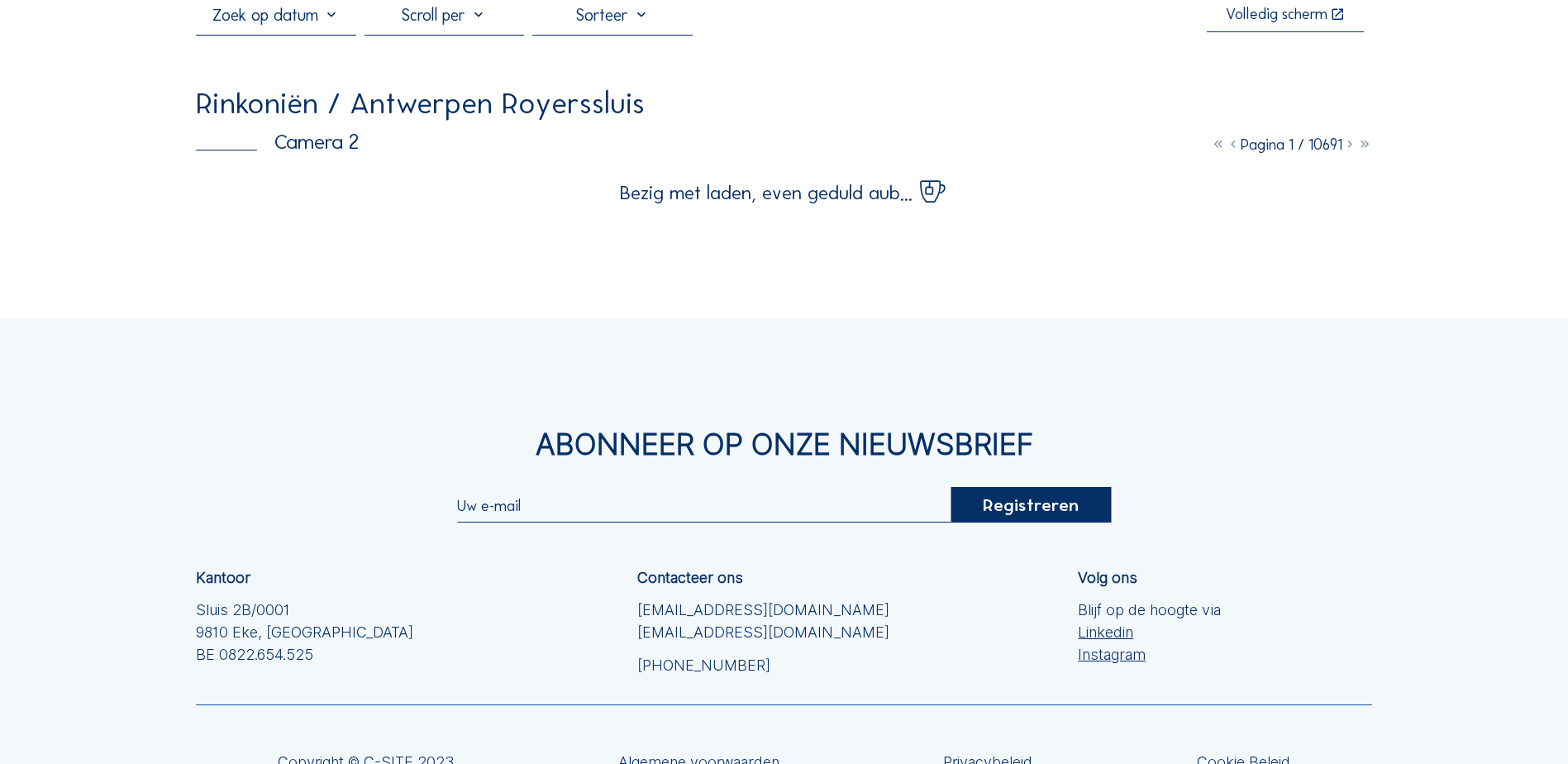
scroll to position [0, 0]
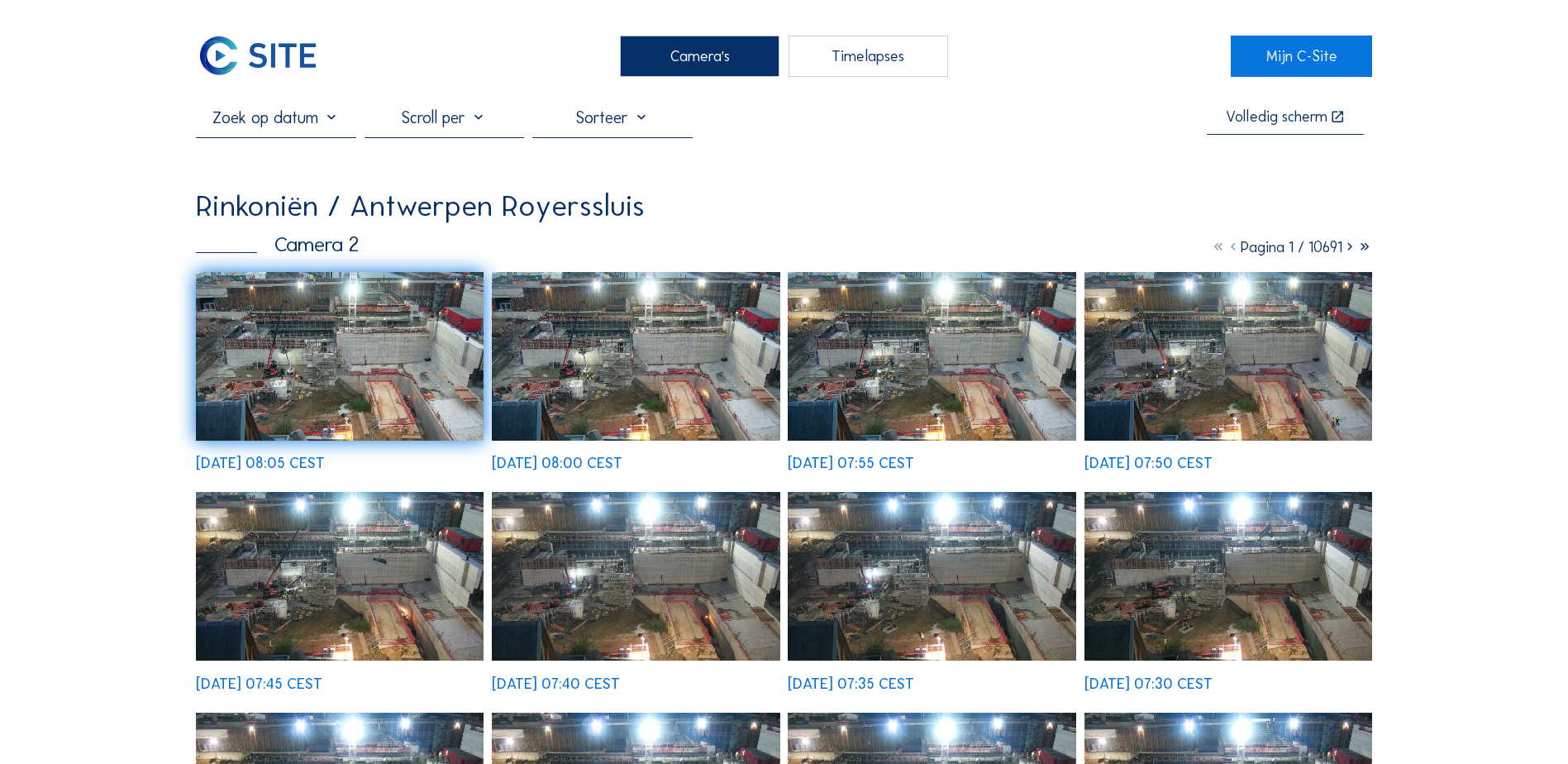
click at [293, 48] on img at bounding box center [257, 56] width 124 height 41
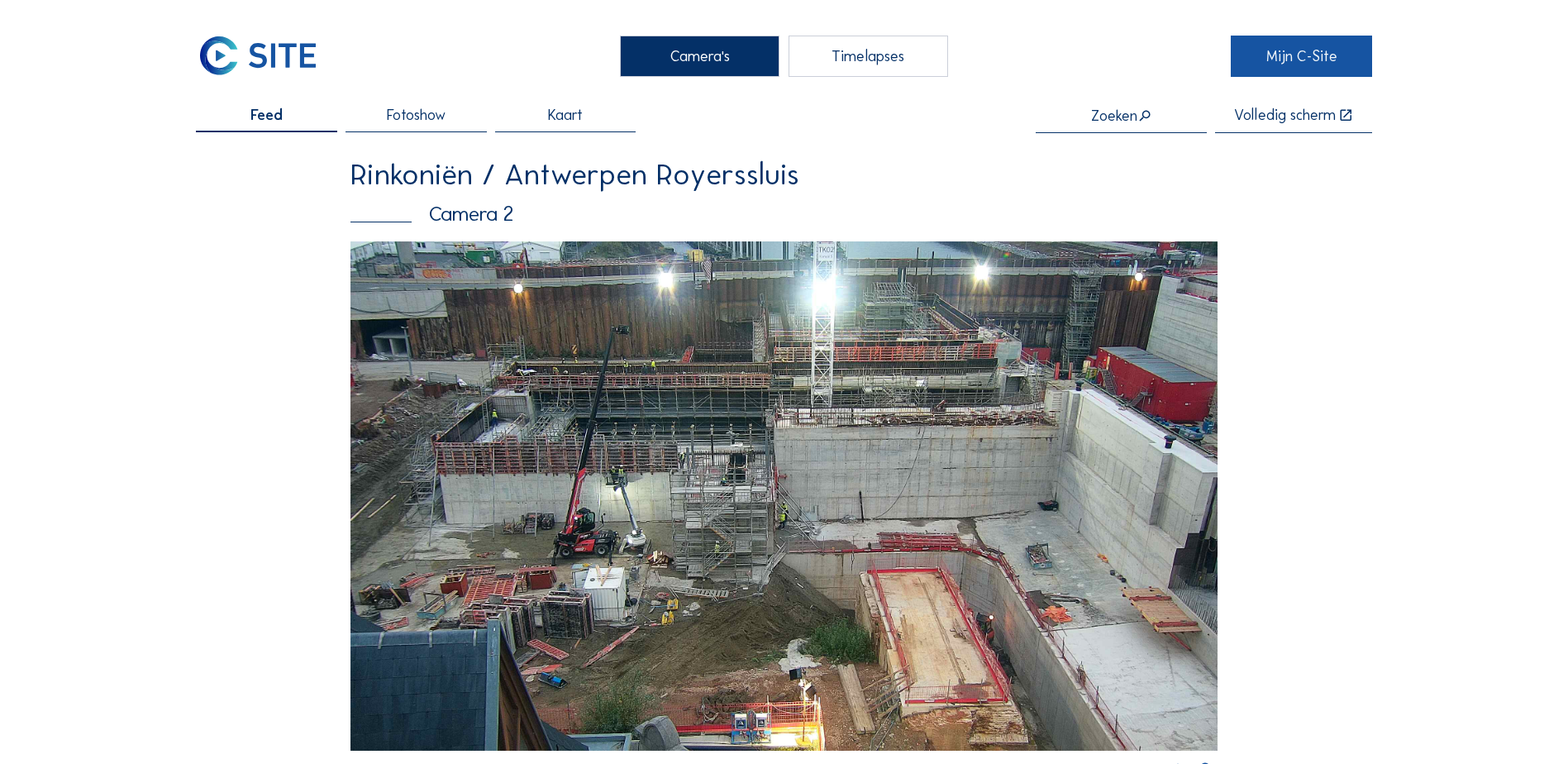
click at [1303, 74] on link "Mijn C-Site" at bounding box center [1302, 56] width 142 height 41
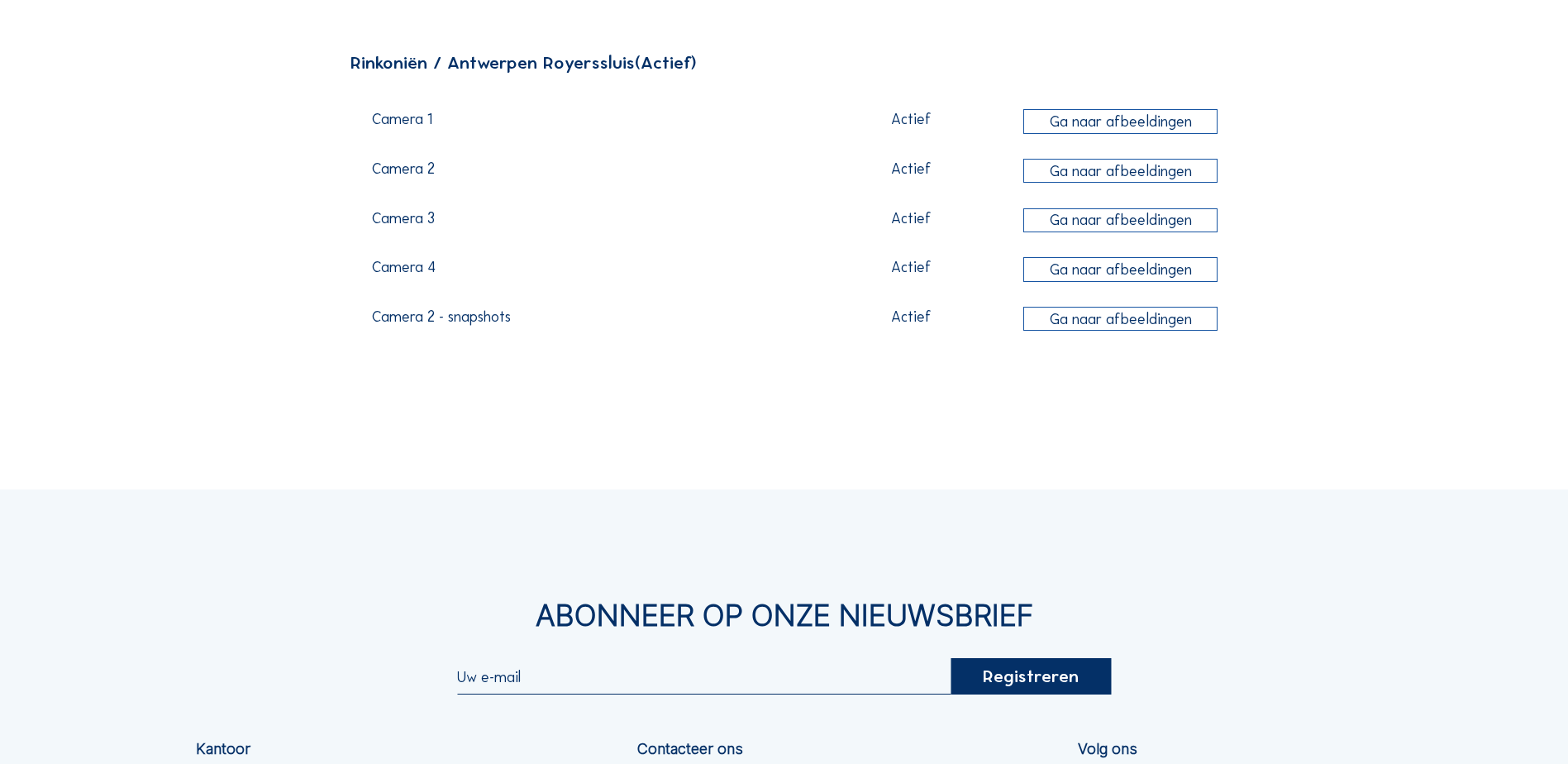
scroll to position [413, 0]
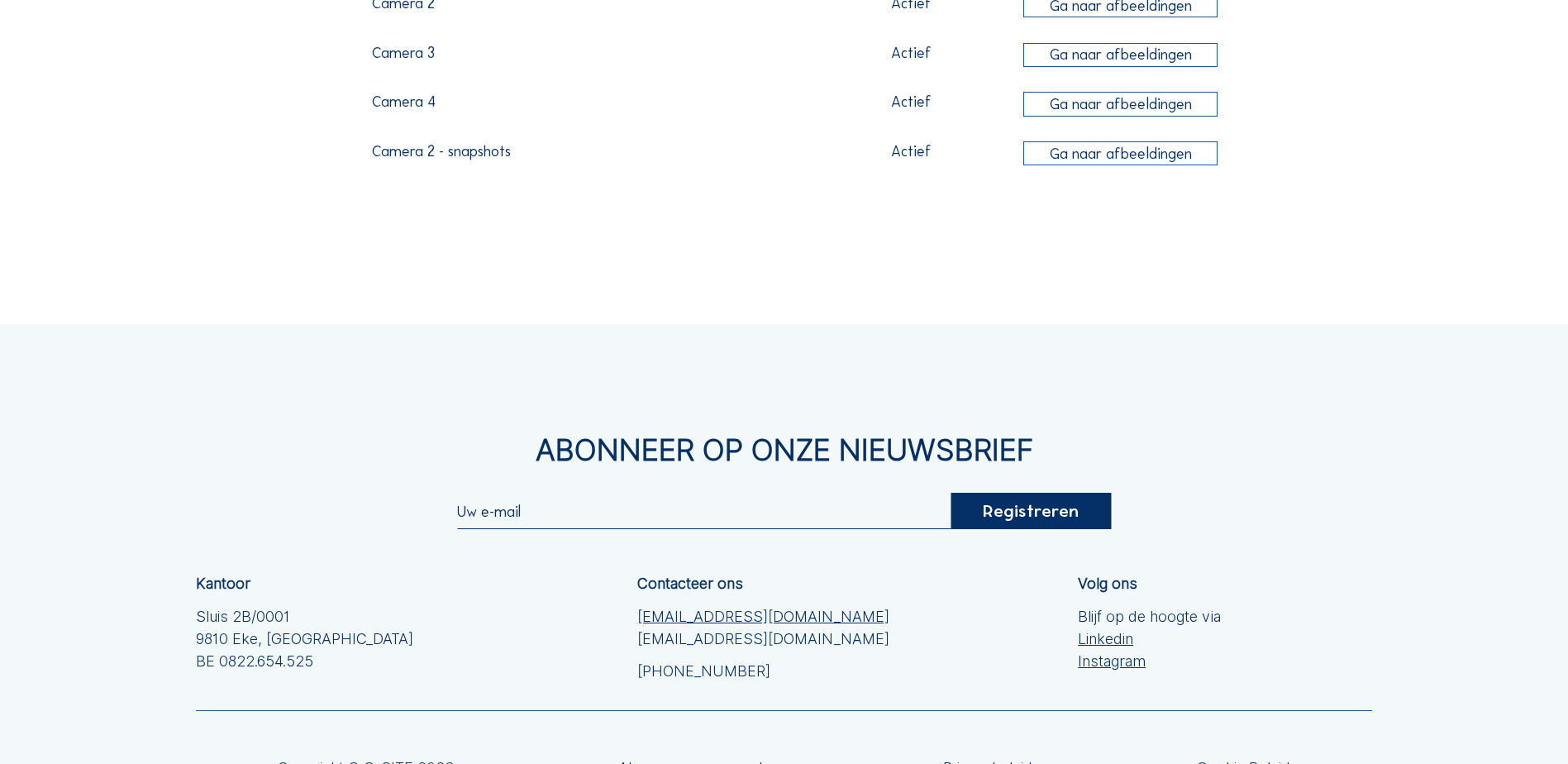
click at [727, 614] on link "[EMAIL_ADDRESS][DOMAIN_NAME]" at bounding box center [764, 616] width 252 height 22
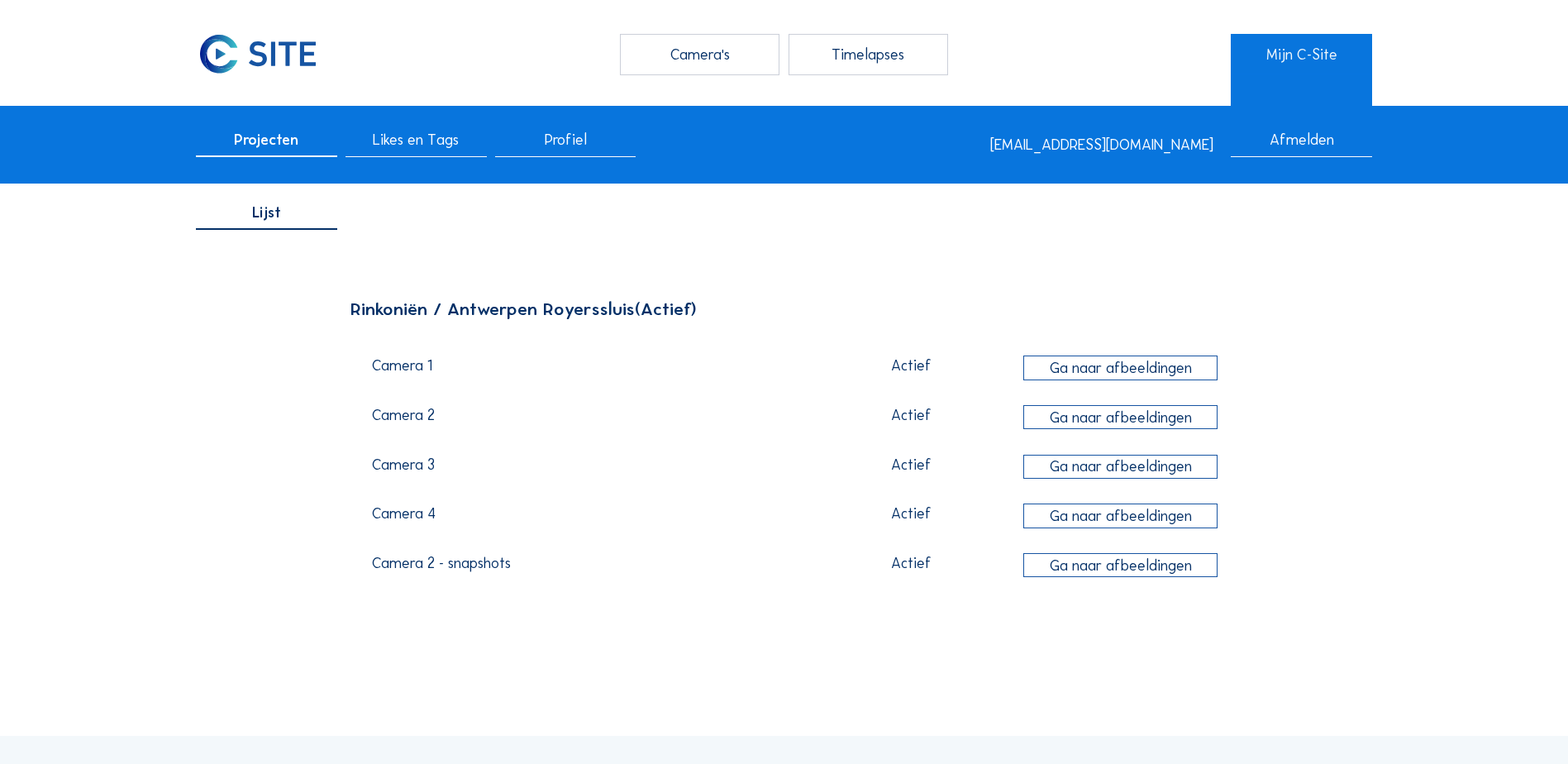
scroll to position [0, 0]
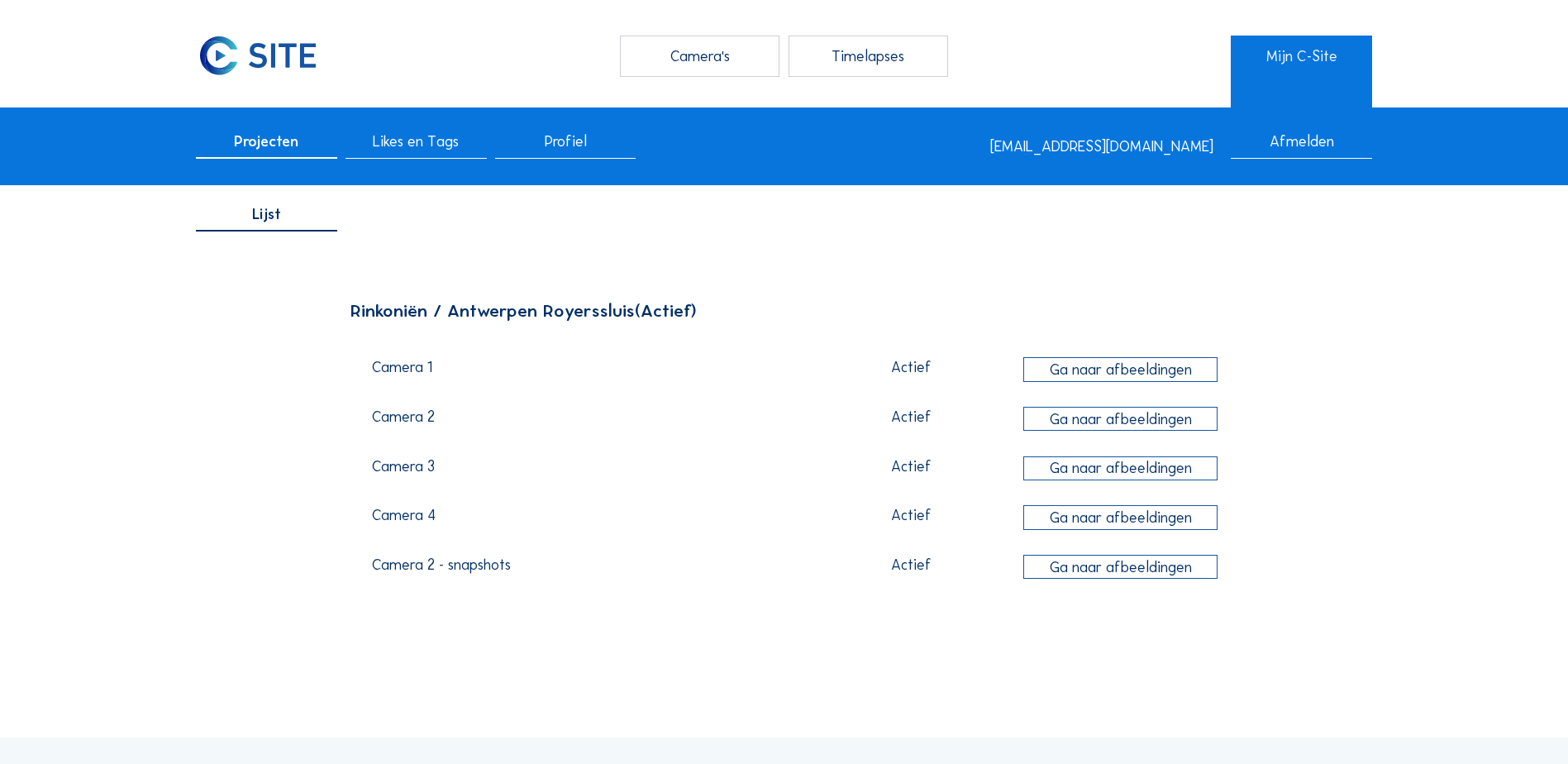
click at [843, 55] on div "Timelapses" at bounding box center [868, 56] width 160 height 41
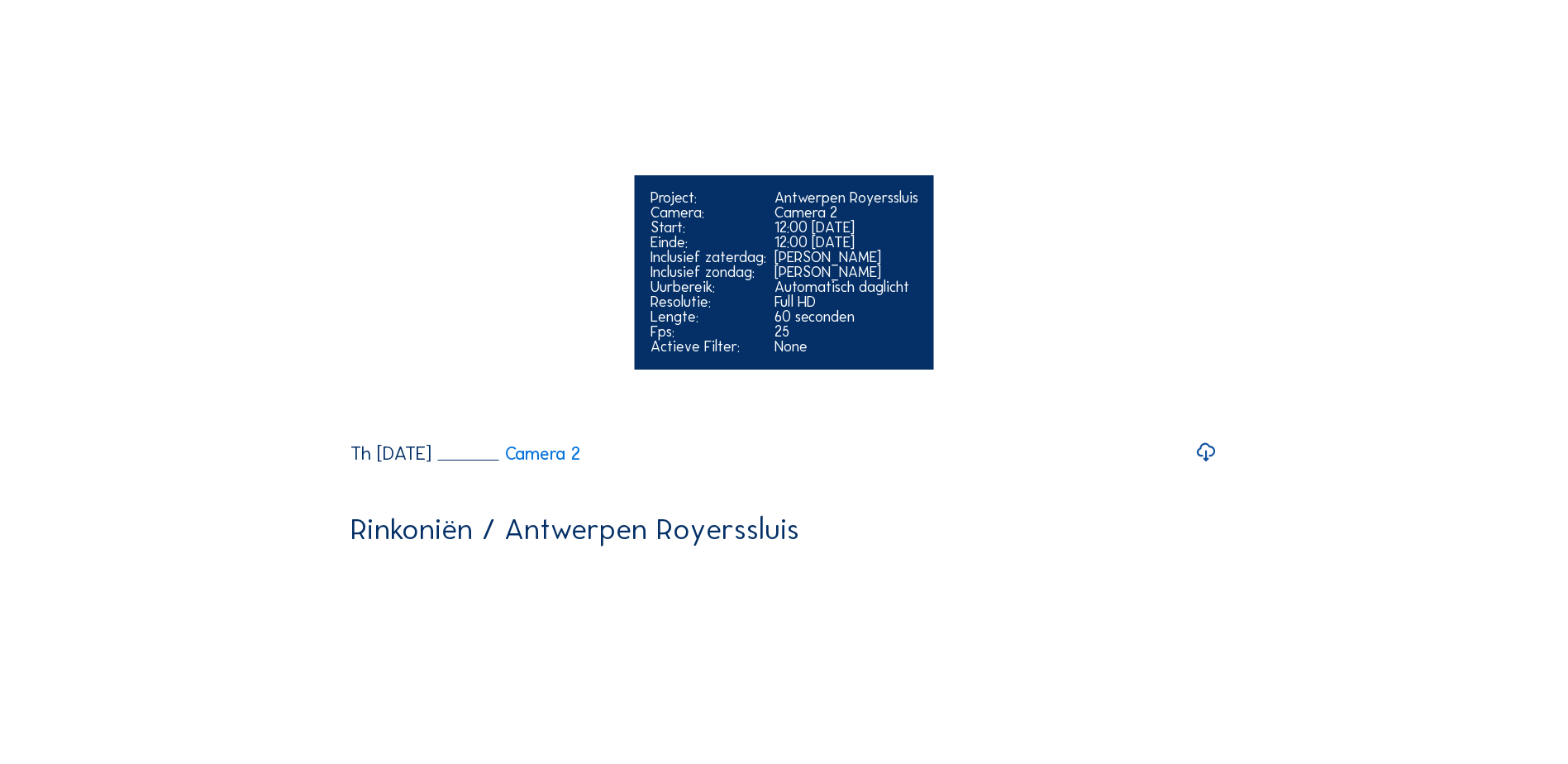
scroll to position [744, 0]
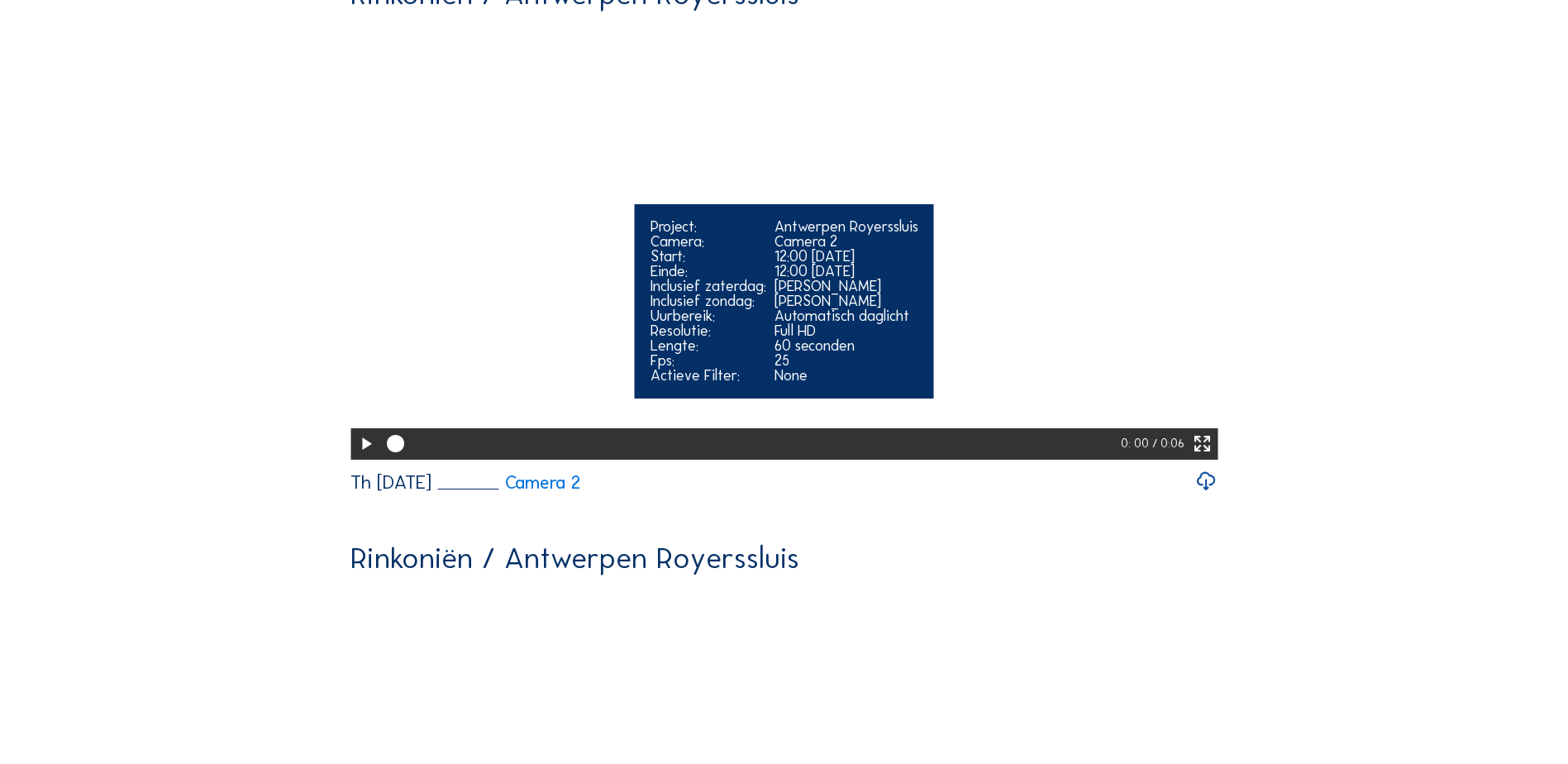
click at [365, 457] on icon at bounding box center [365, 444] width 21 height 26
click at [1197, 457] on icon at bounding box center [1203, 444] width 21 height 26
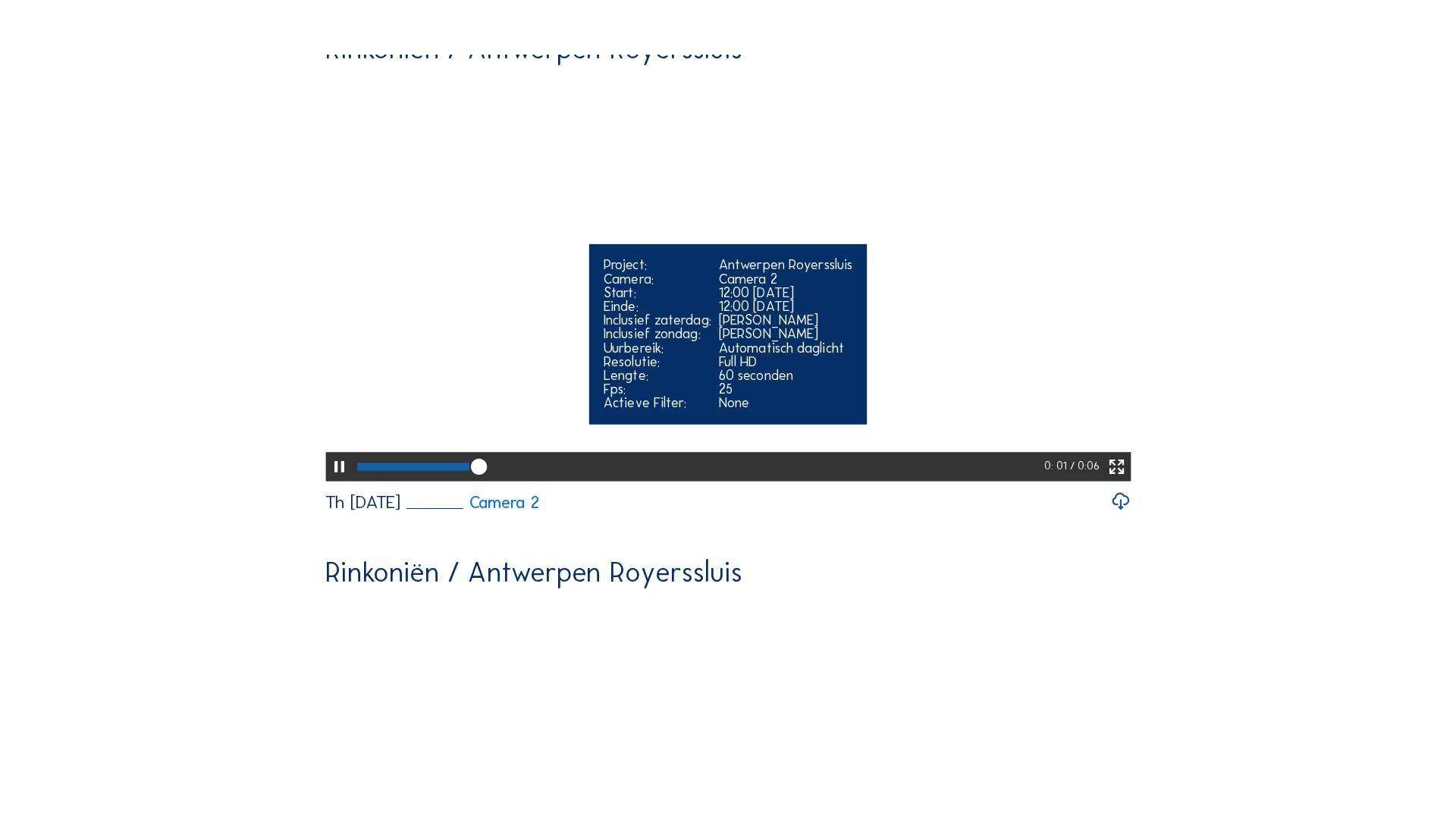
scroll to position [568, 0]
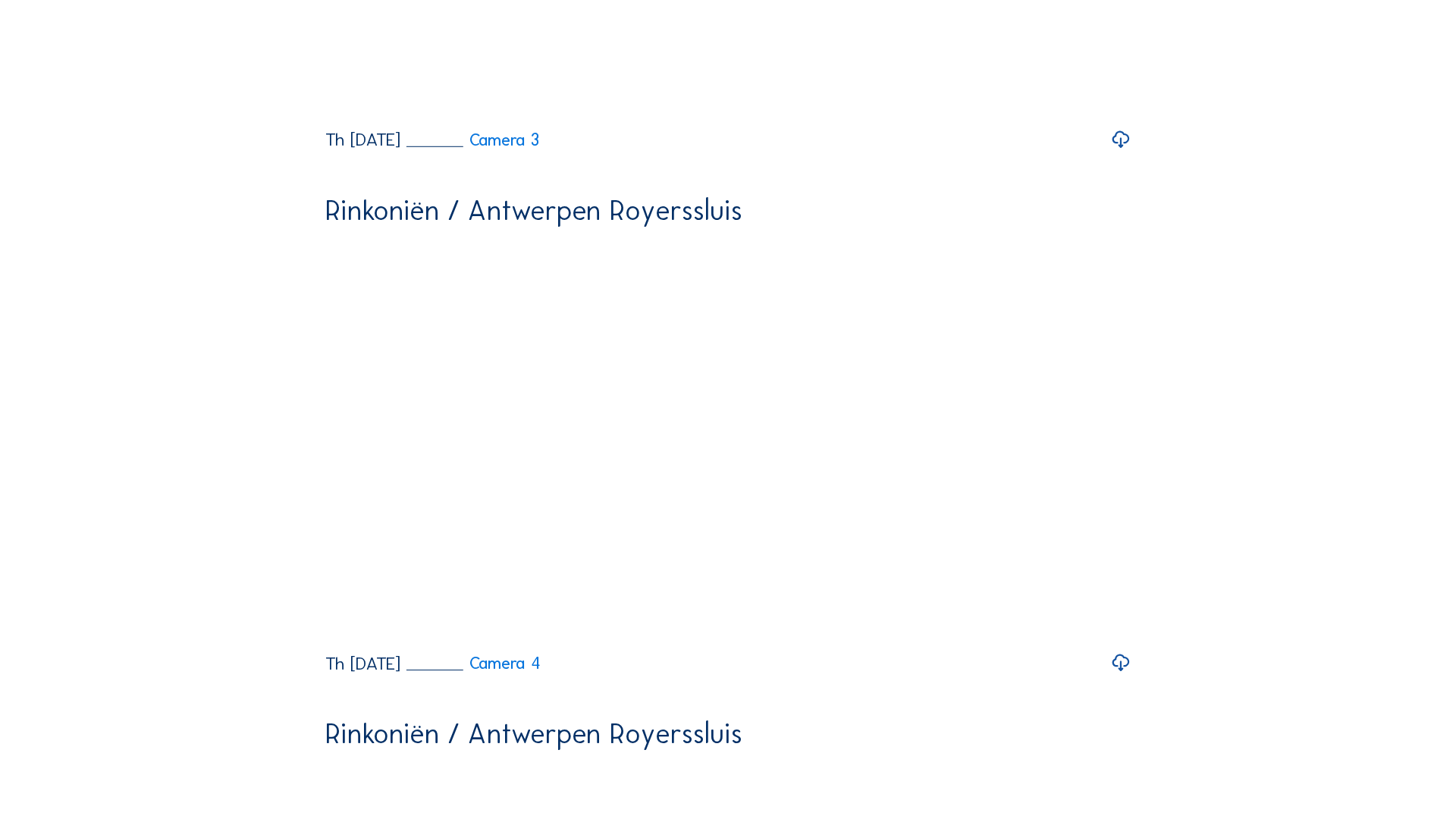
scroll to position [1148, 0]
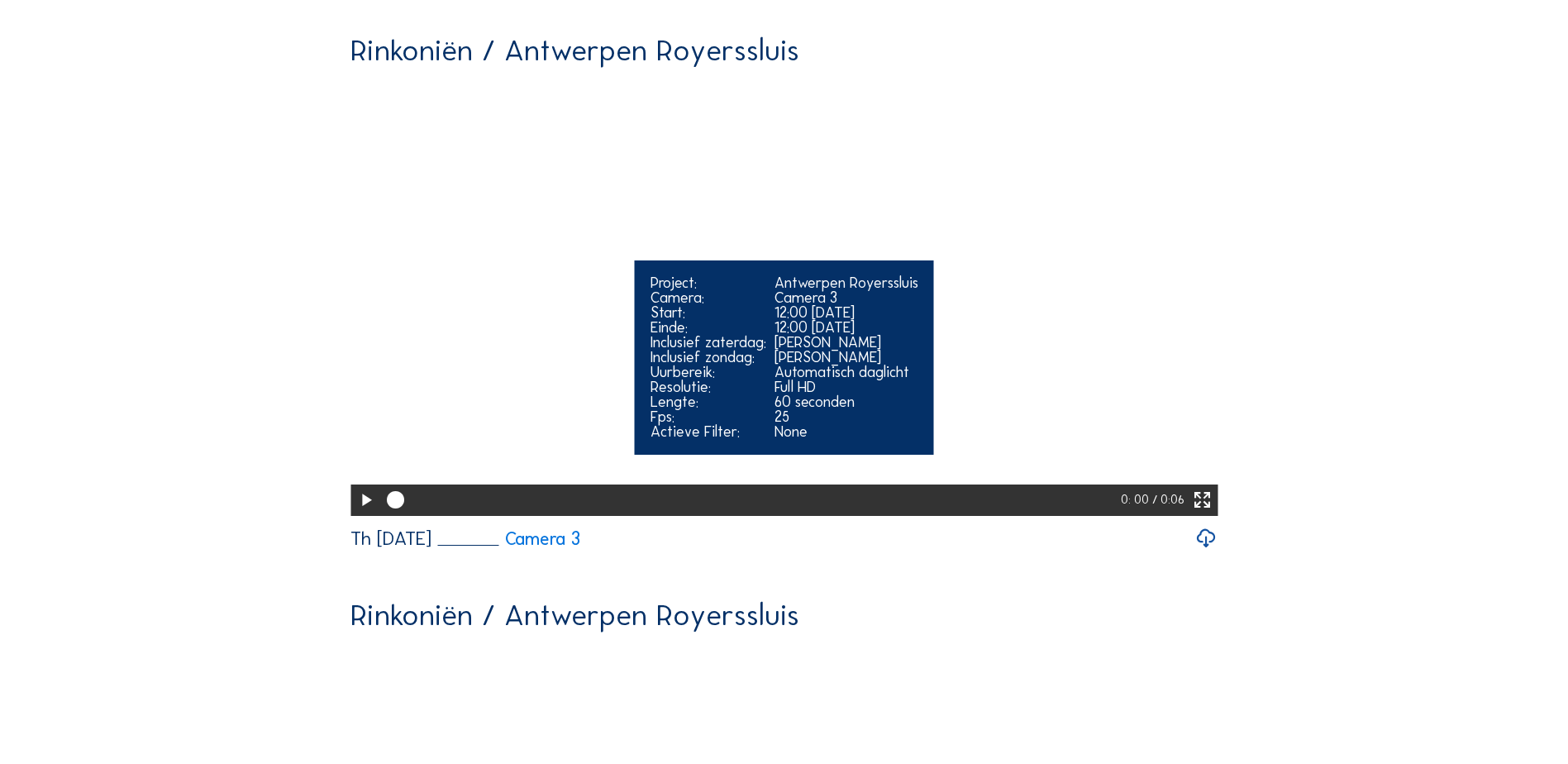
click at [1203, 513] on icon at bounding box center [1203, 500] width 21 height 26
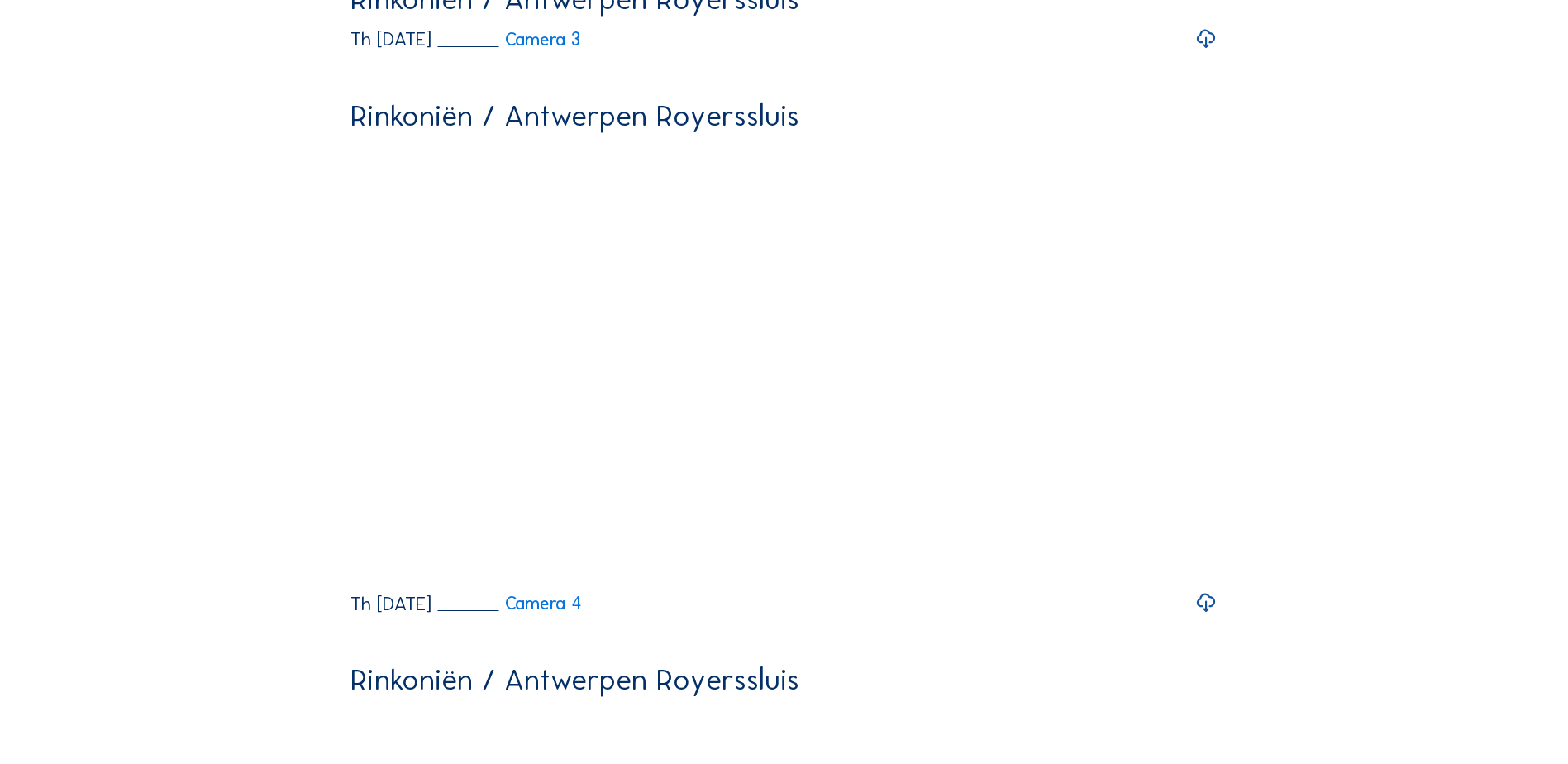
scroll to position [1332, 0]
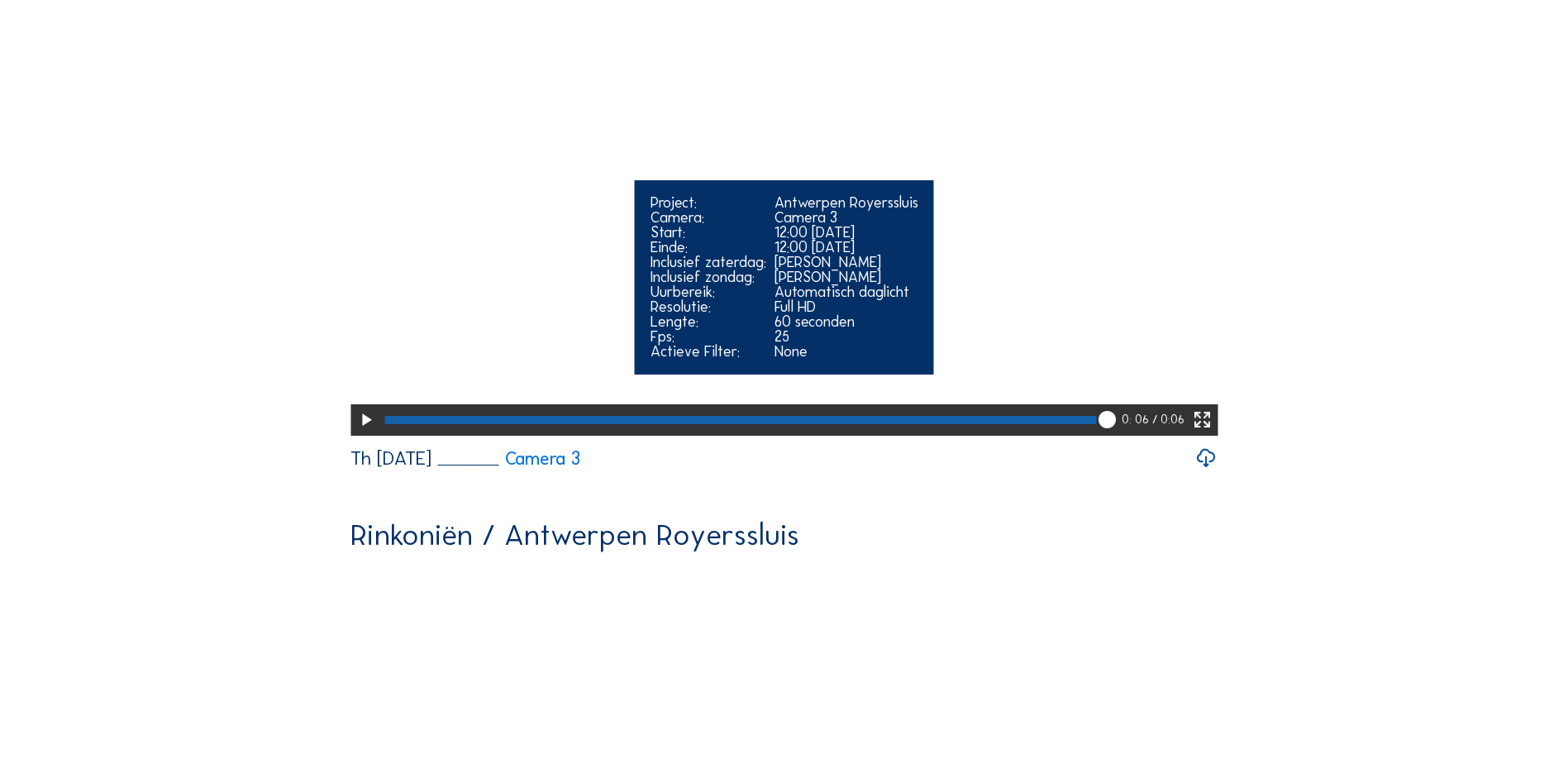
click at [981, 433] on video "Your browser does not support the video tag." at bounding box center [784, 216] width 867 height 434
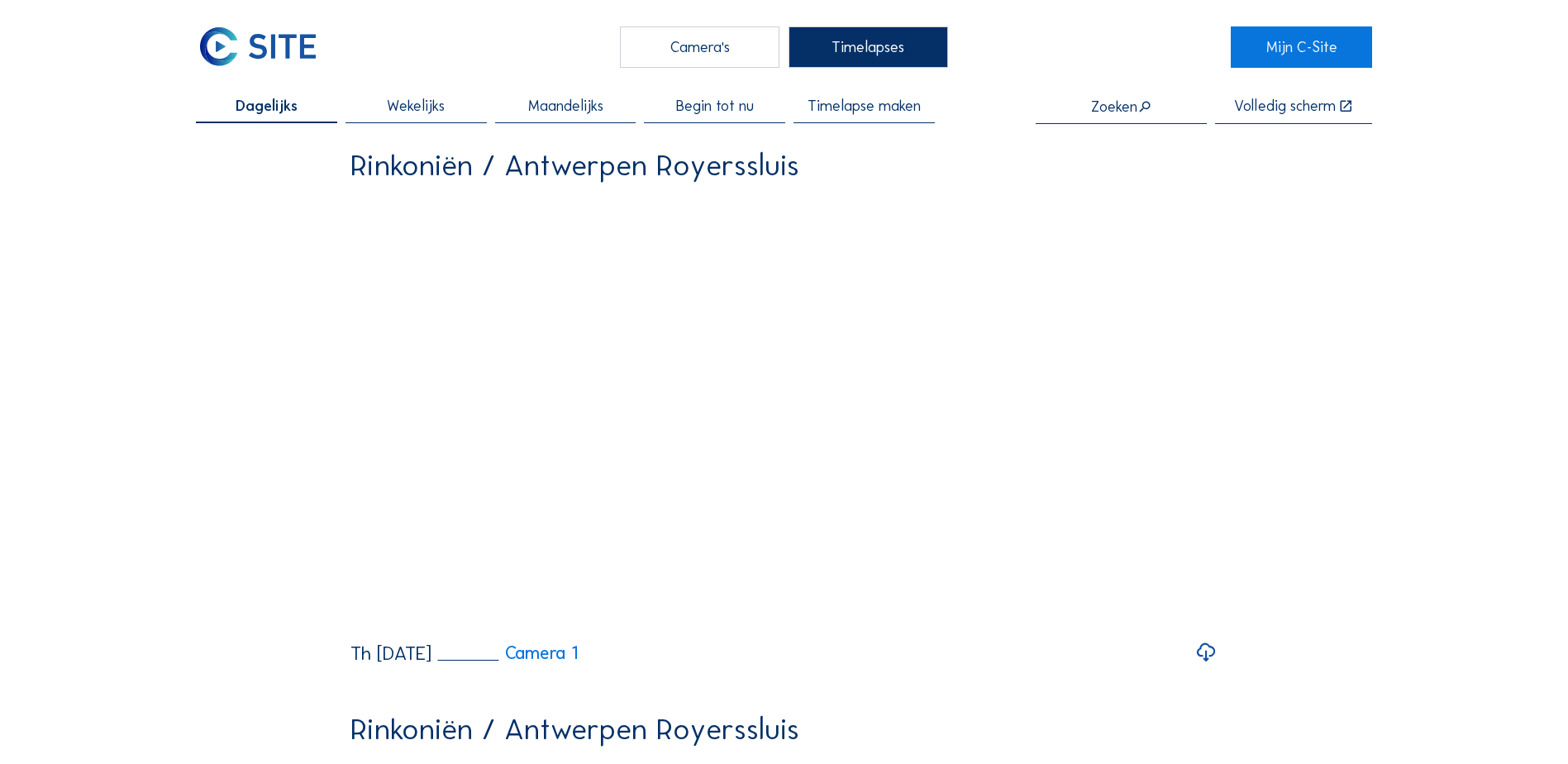
scroll to position [0, 0]
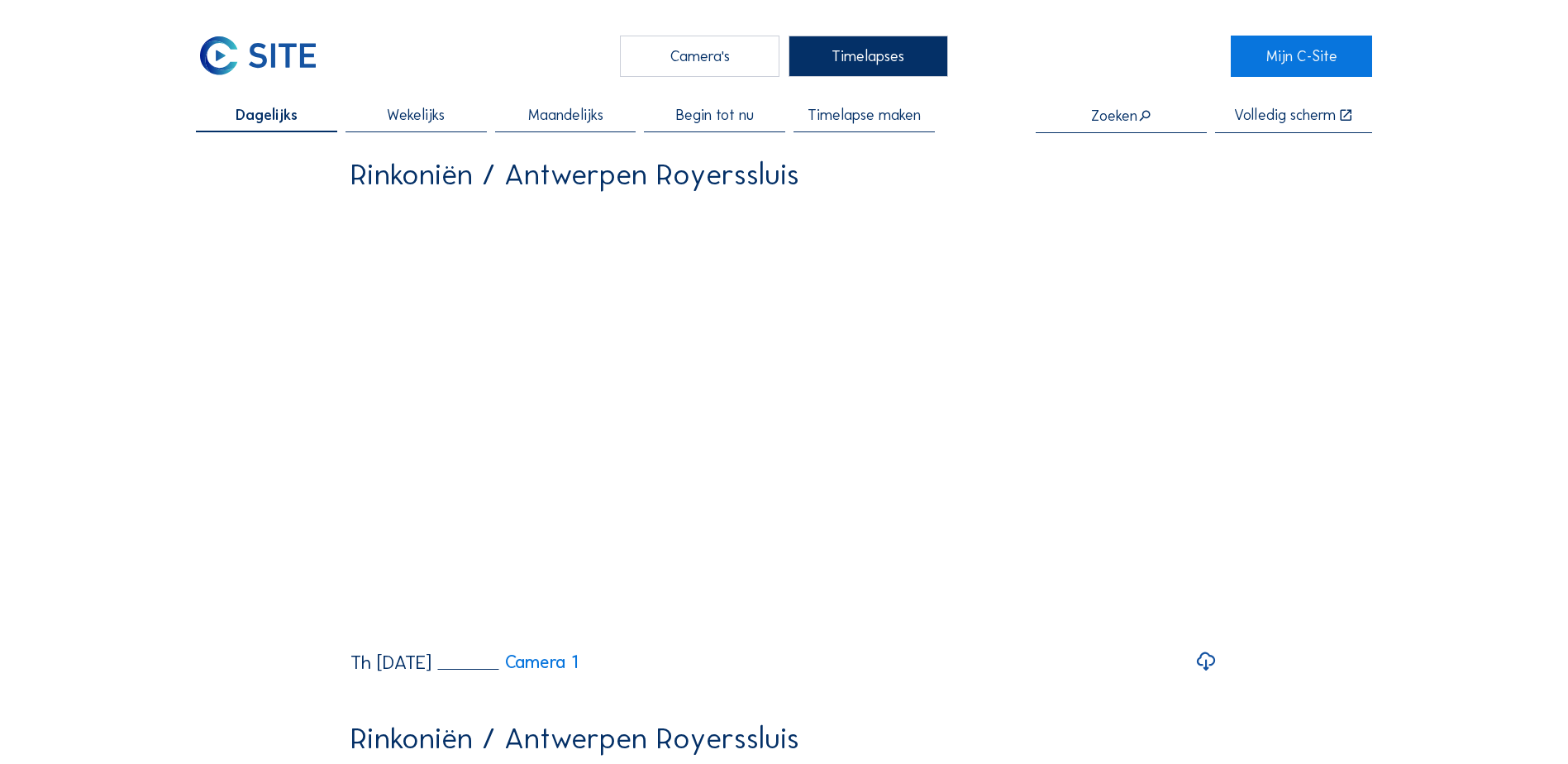
click at [740, 64] on div "Camera's" at bounding box center [700, 56] width 160 height 41
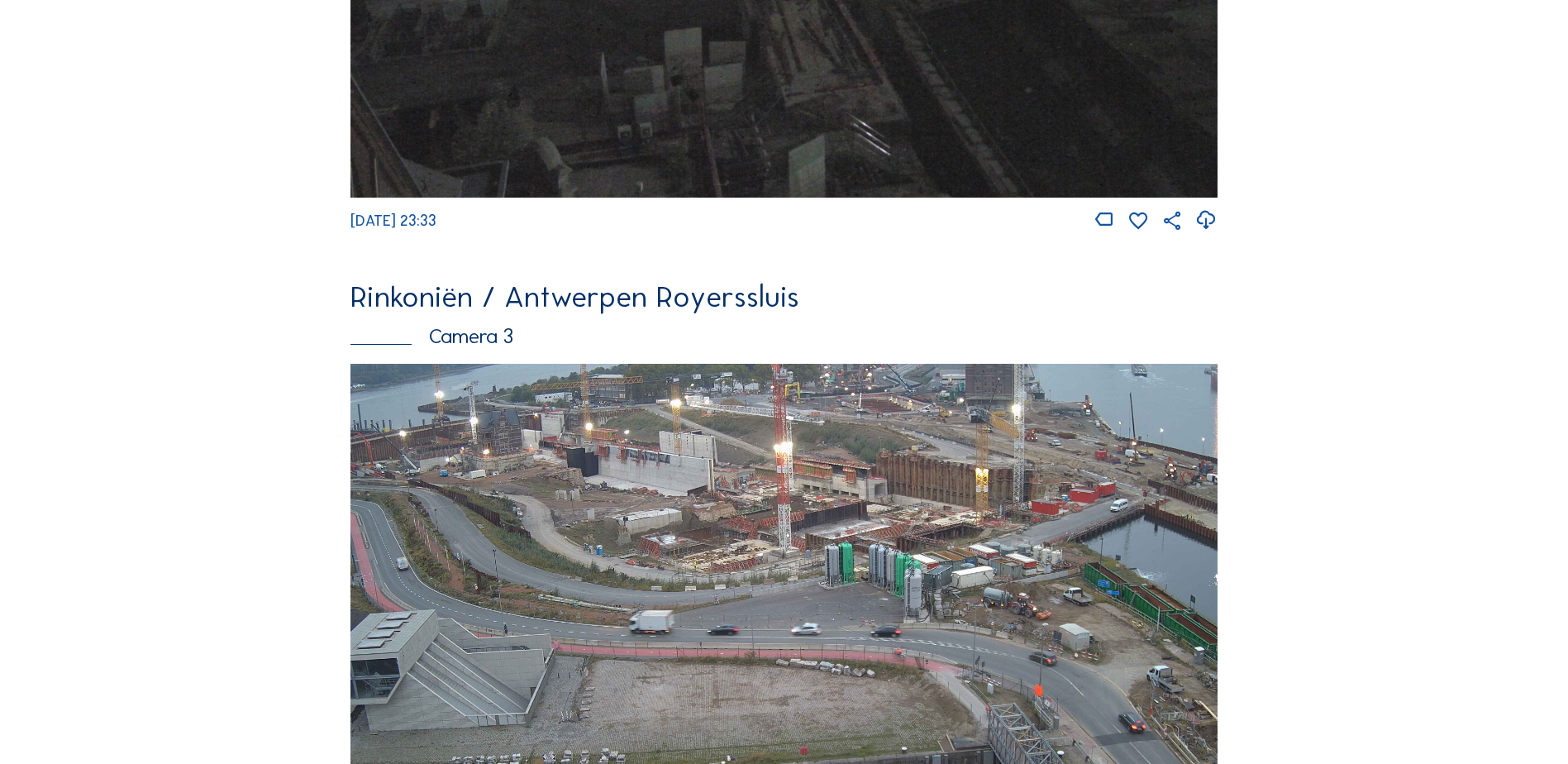
scroll to position [1886, 0]
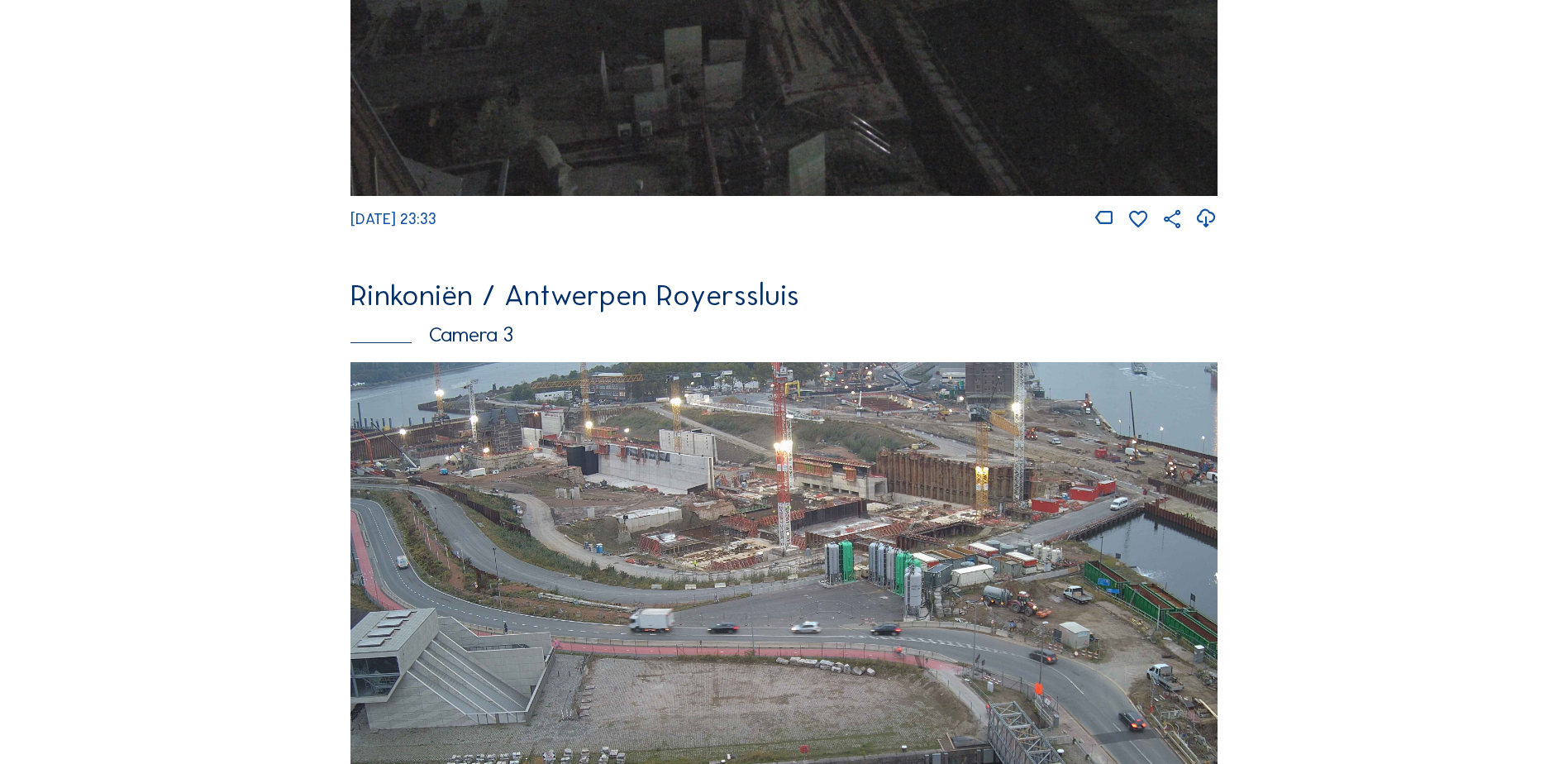
click at [621, 428] on img at bounding box center [784, 606] width 867 height 487
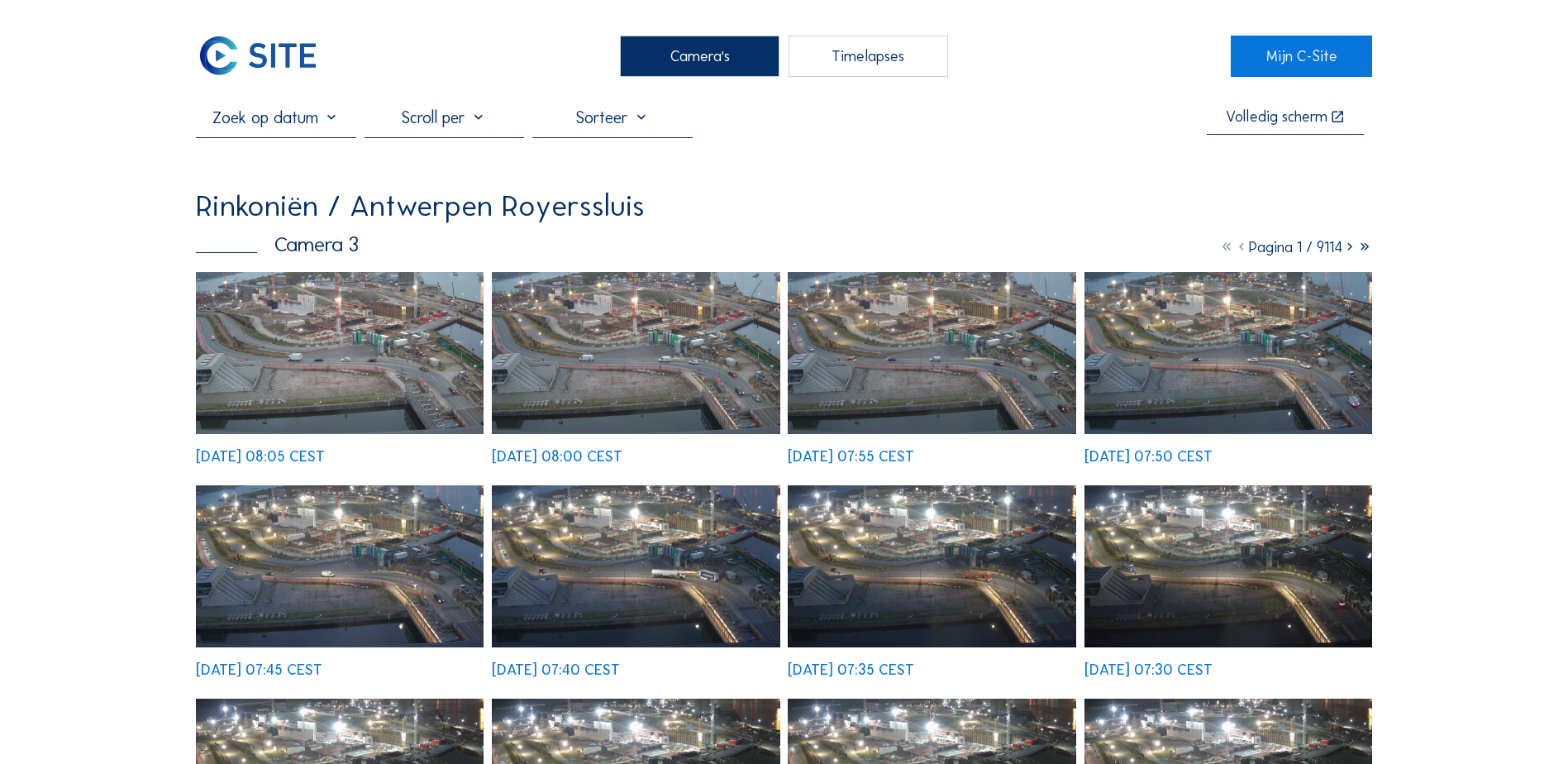
click at [1303, 251] on icon at bounding box center [1349, 247] width 15 height 18
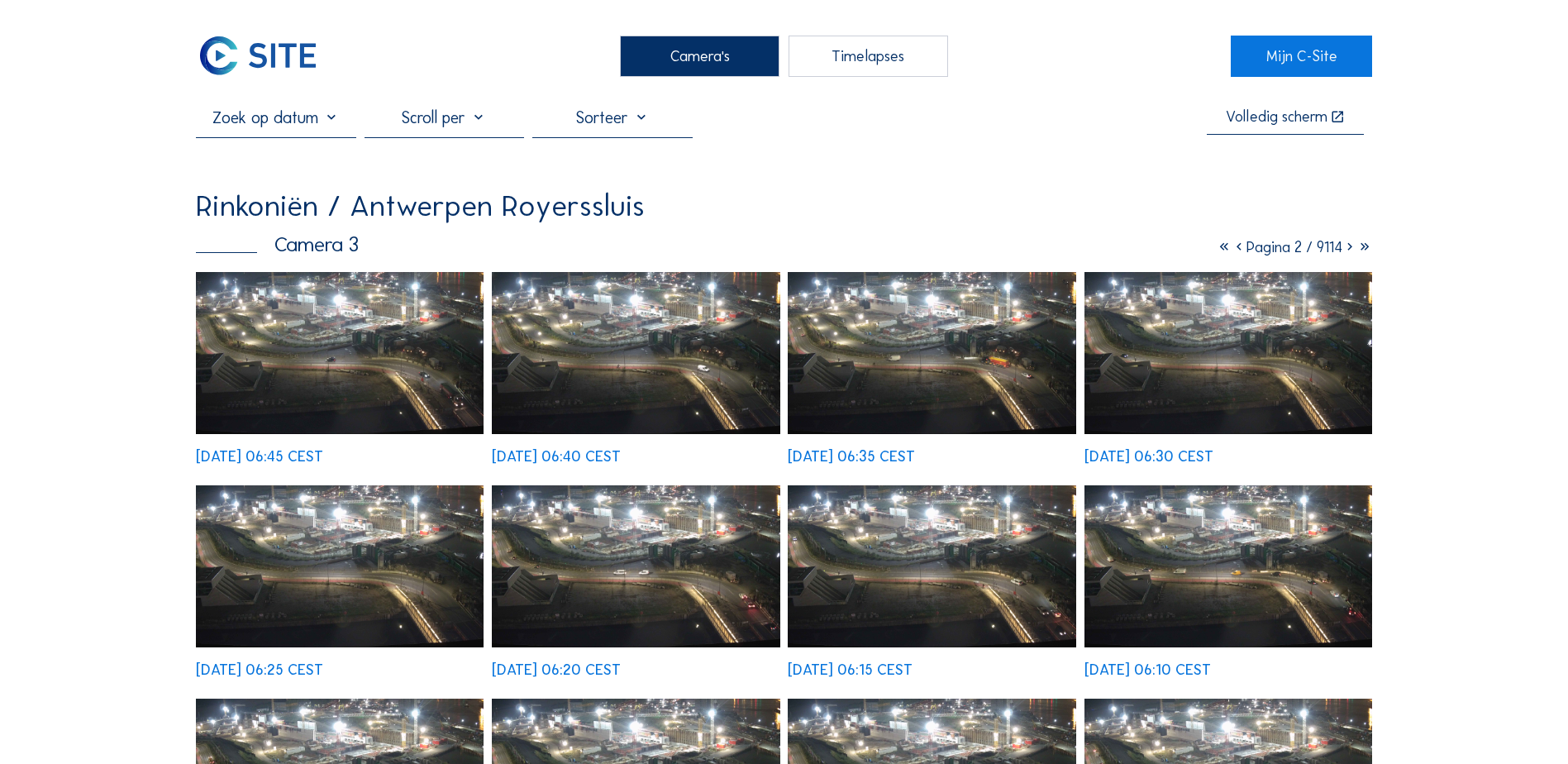
click at [1303, 251] on icon at bounding box center [1349, 247] width 15 height 18
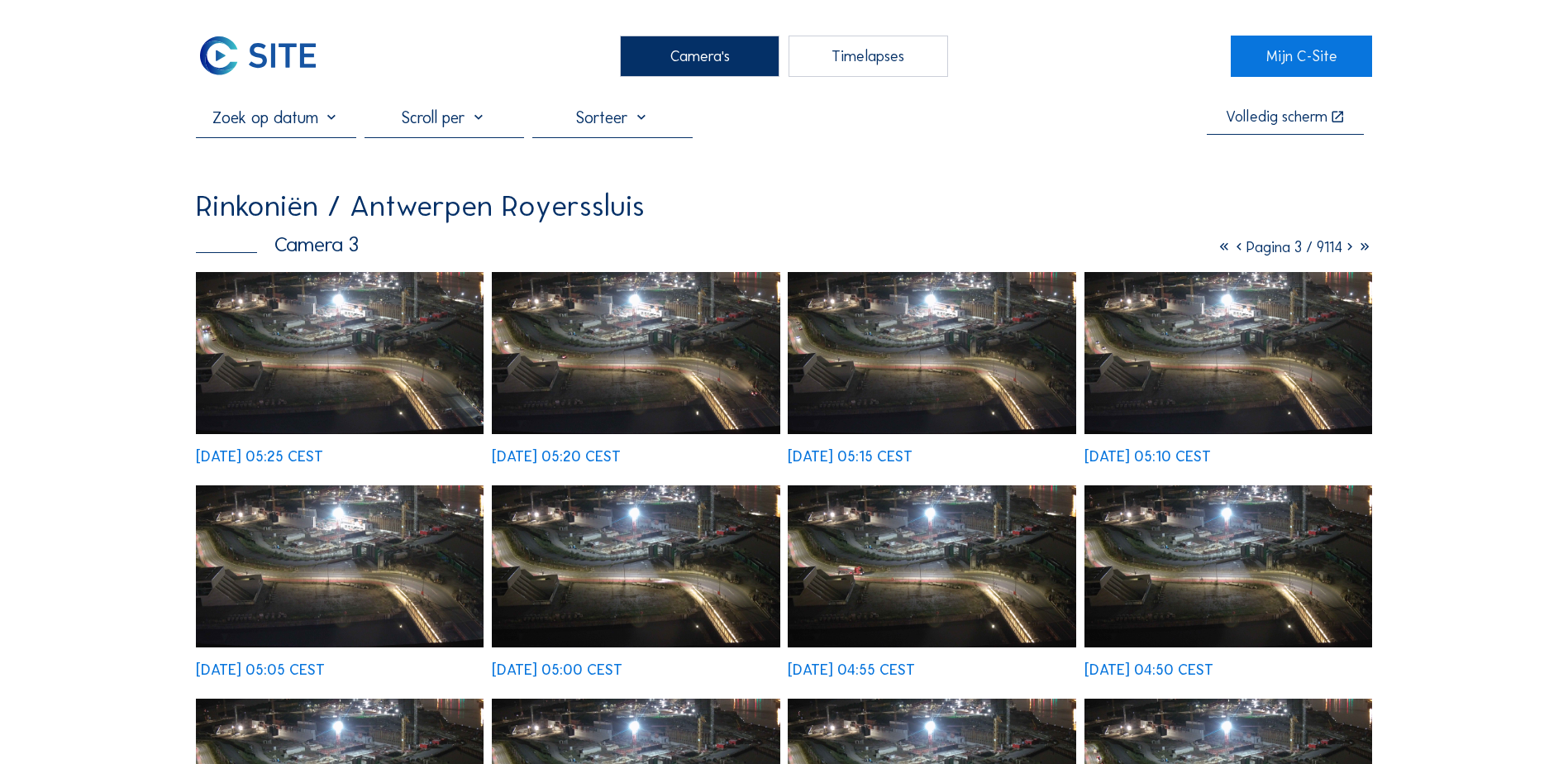
click at [351, 390] on img at bounding box center [340, 353] width 288 height 162
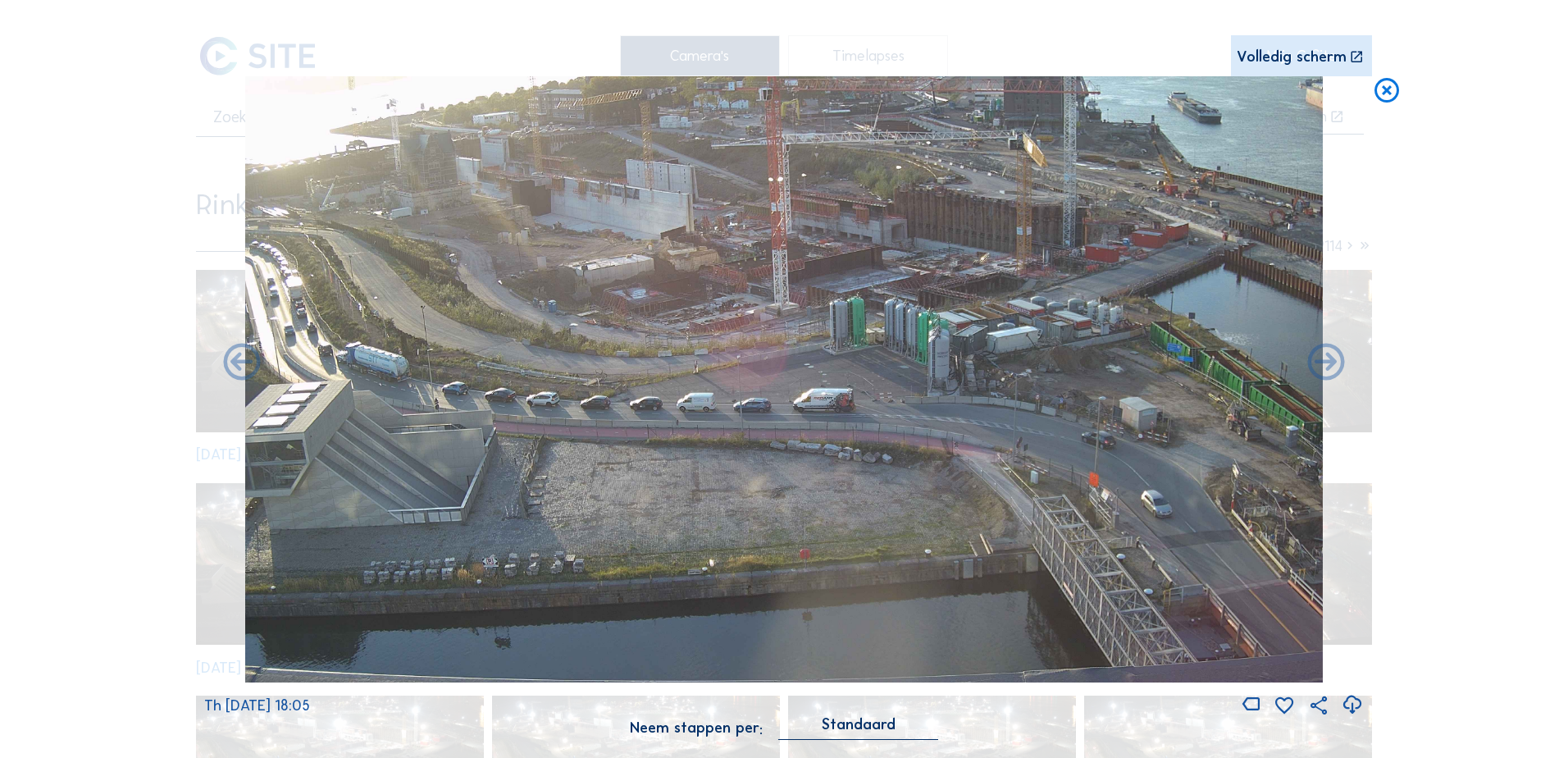
click at [275, 314] on img at bounding box center [784, 379] width 1078 height 606
click at [334, 347] on img at bounding box center [784, 379] width 1078 height 606
click at [1289, 59] on div "Volledig scherm" at bounding box center [1292, 57] width 110 height 15
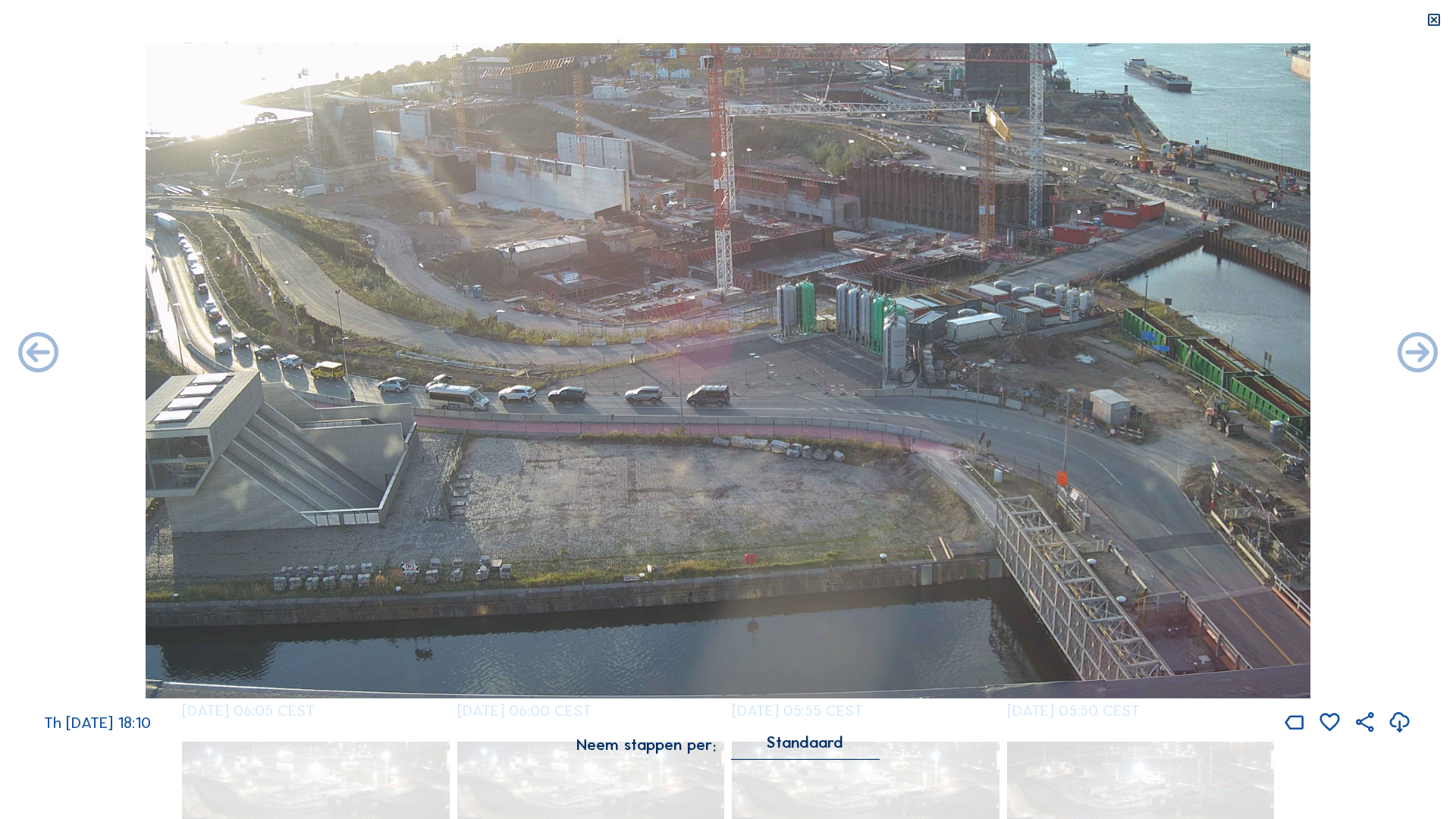
click at [1195, 21] on icon at bounding box center [1434, 20] width 16 height 17
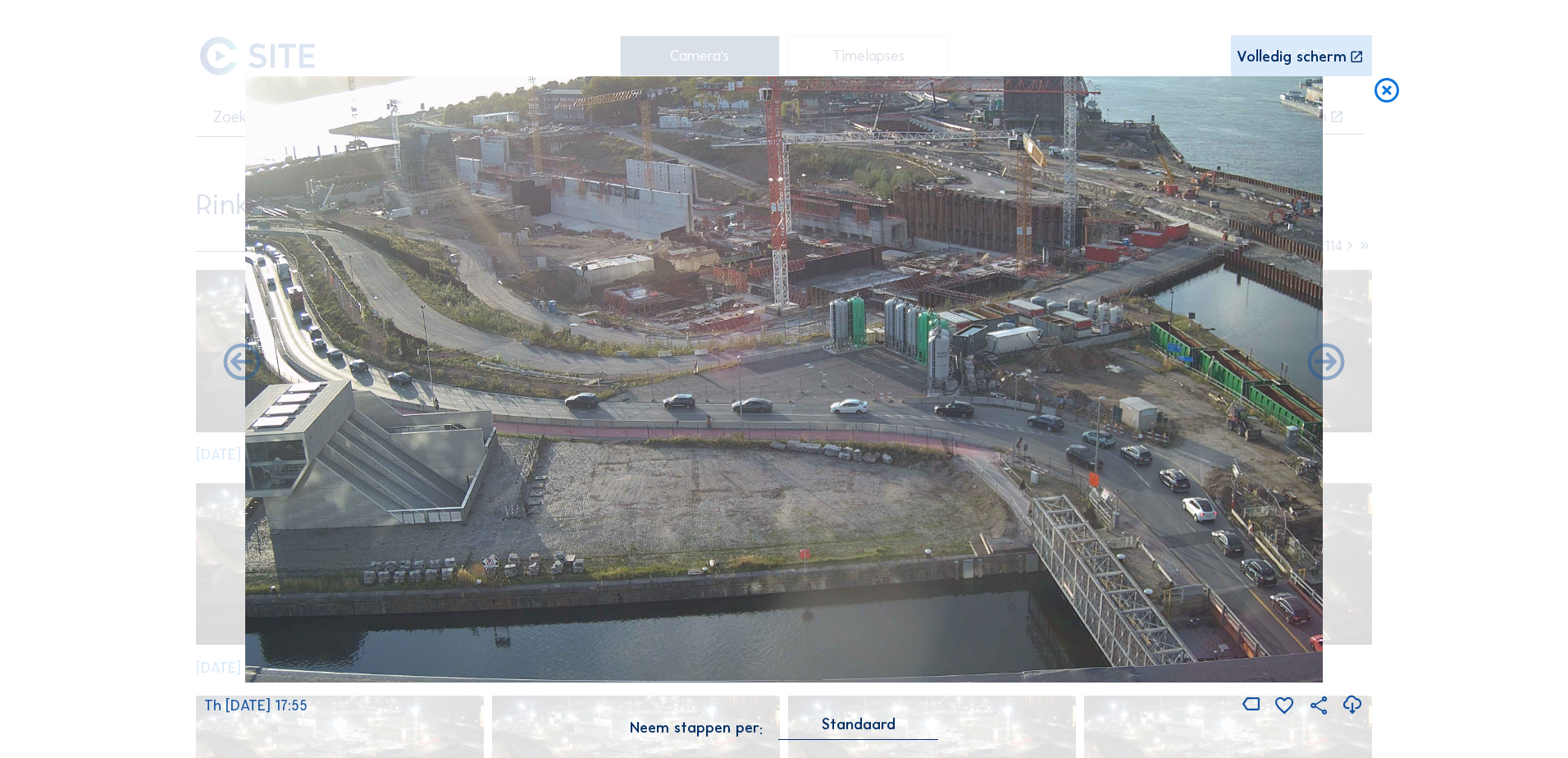
click at [1293, 98] on icon at bounding box center [1387, 91] width 29 height 30
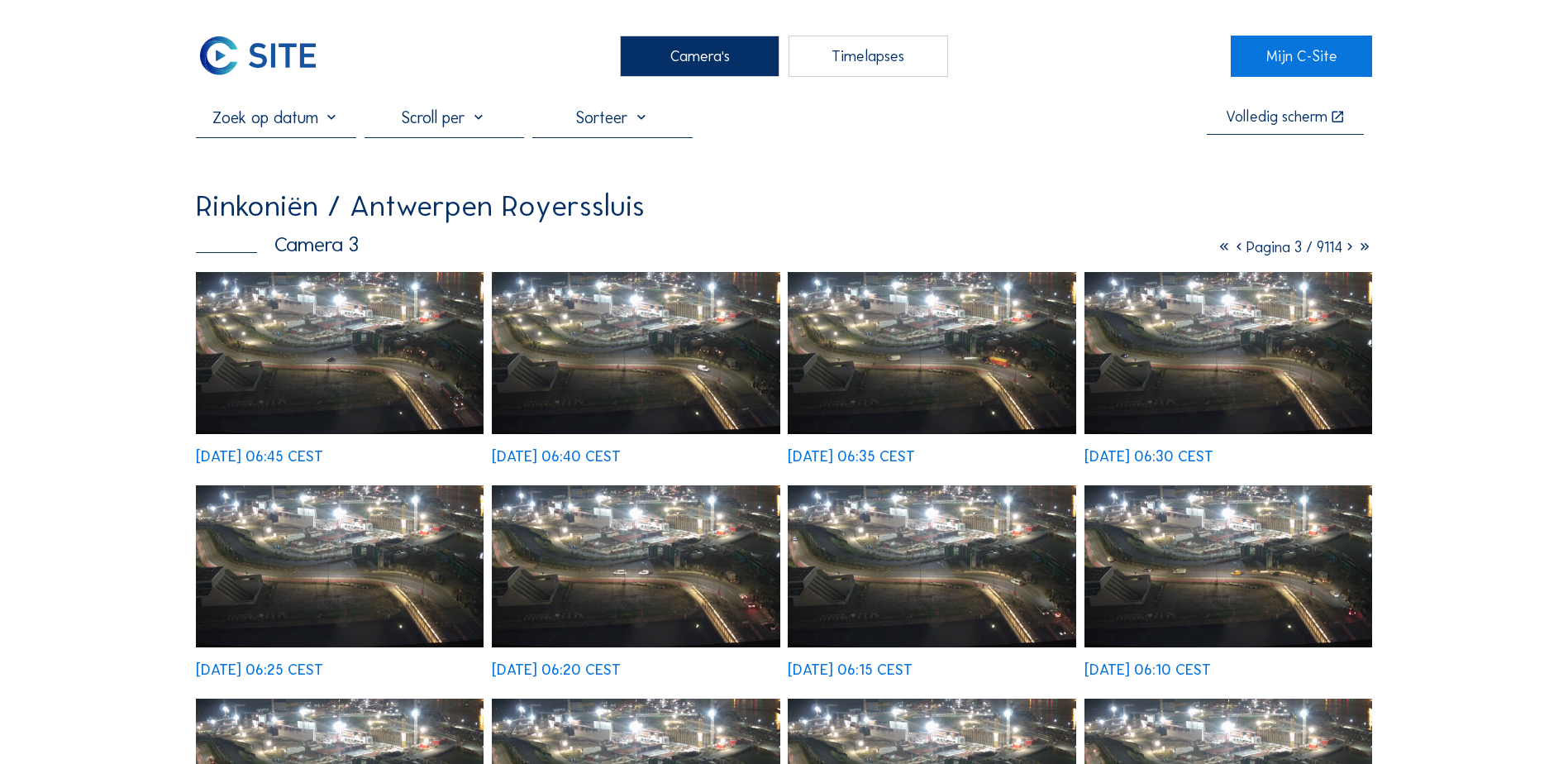
click at [762, 48] on div "Camera's" at bounding box center [700, 56] width 160 height 41
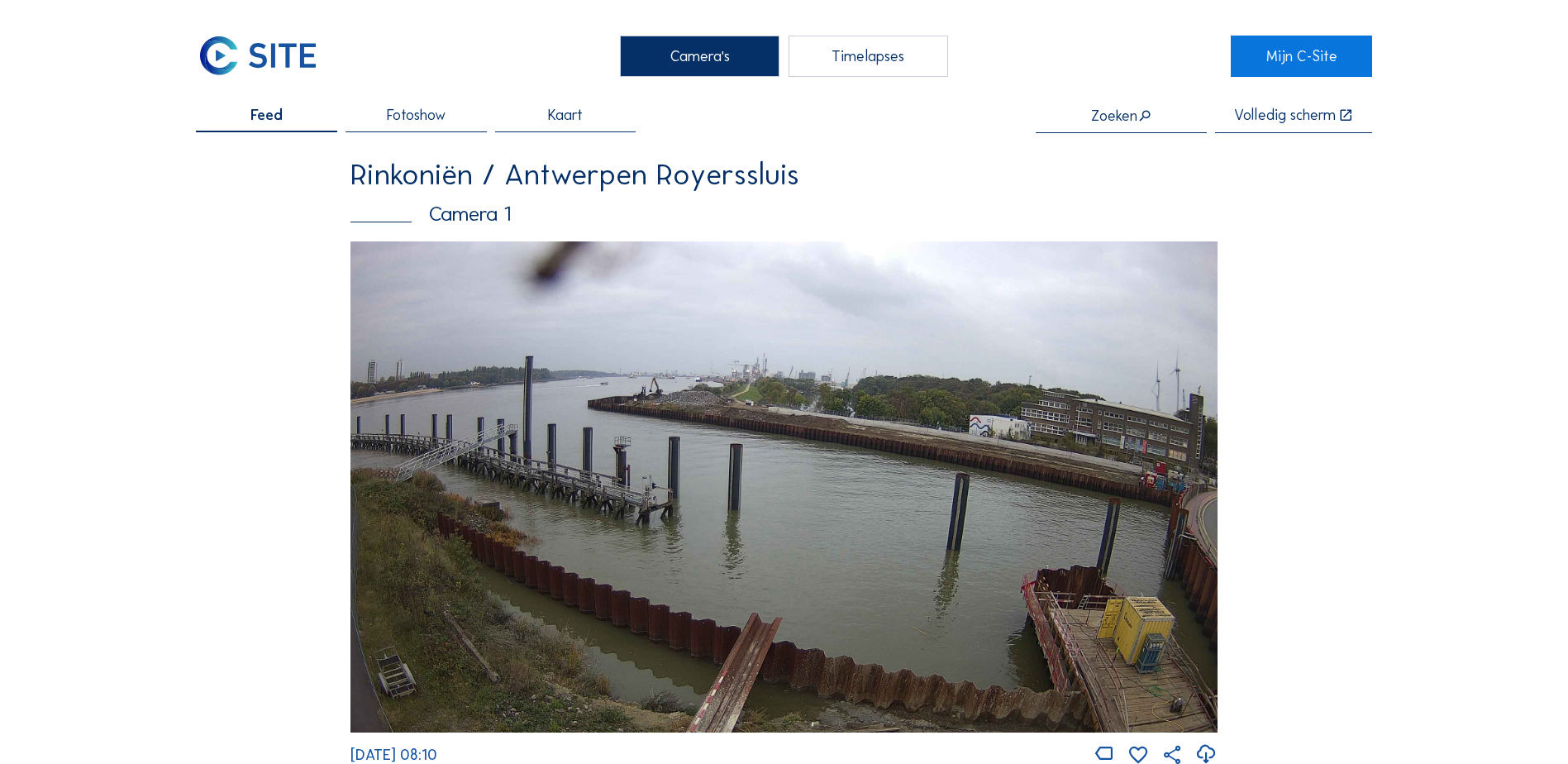
click at [700, 49] on div "Camera's" at bounding box center [700, 56] width 160 height 41
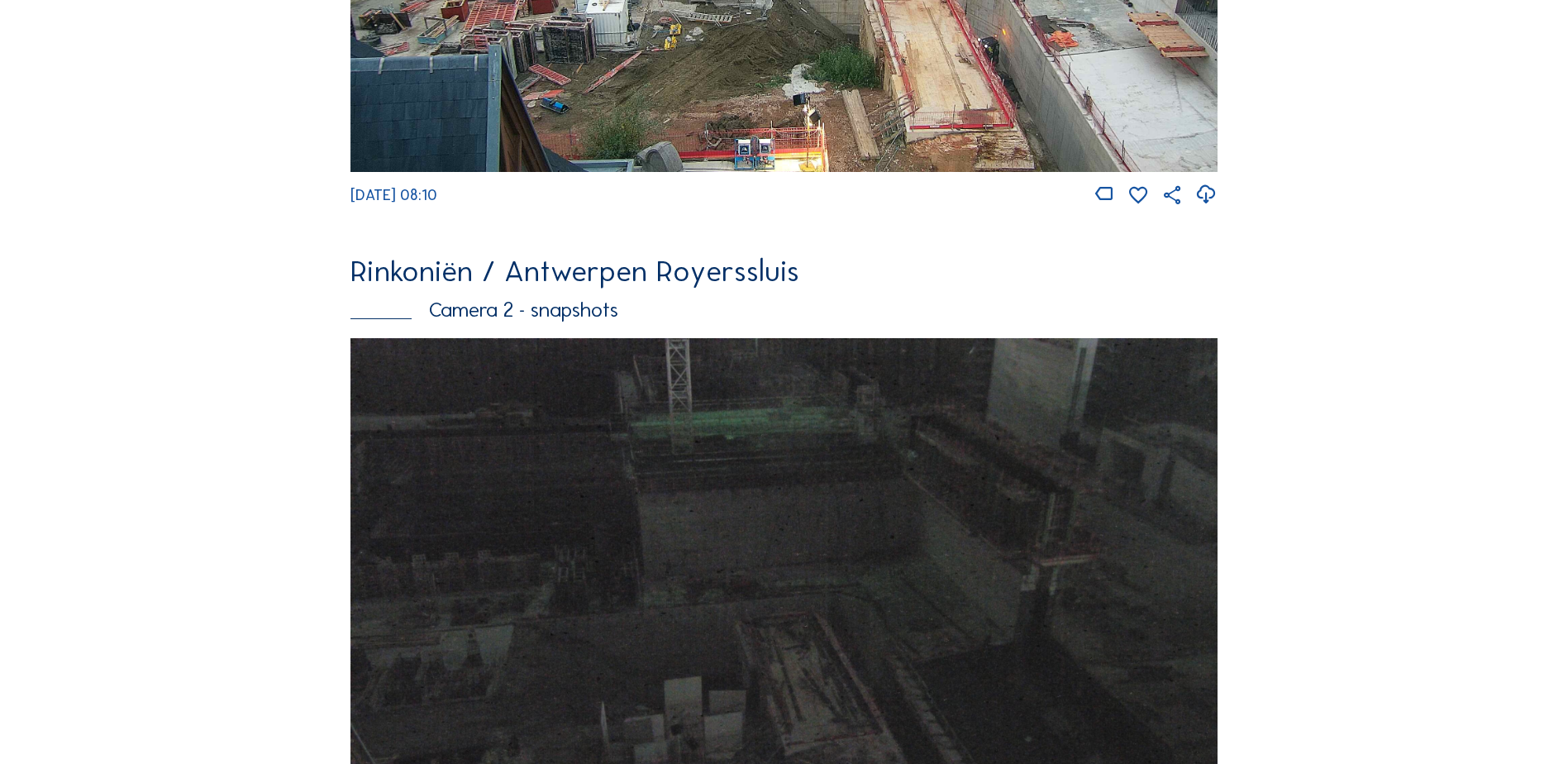
scroll to position [1323, 0]
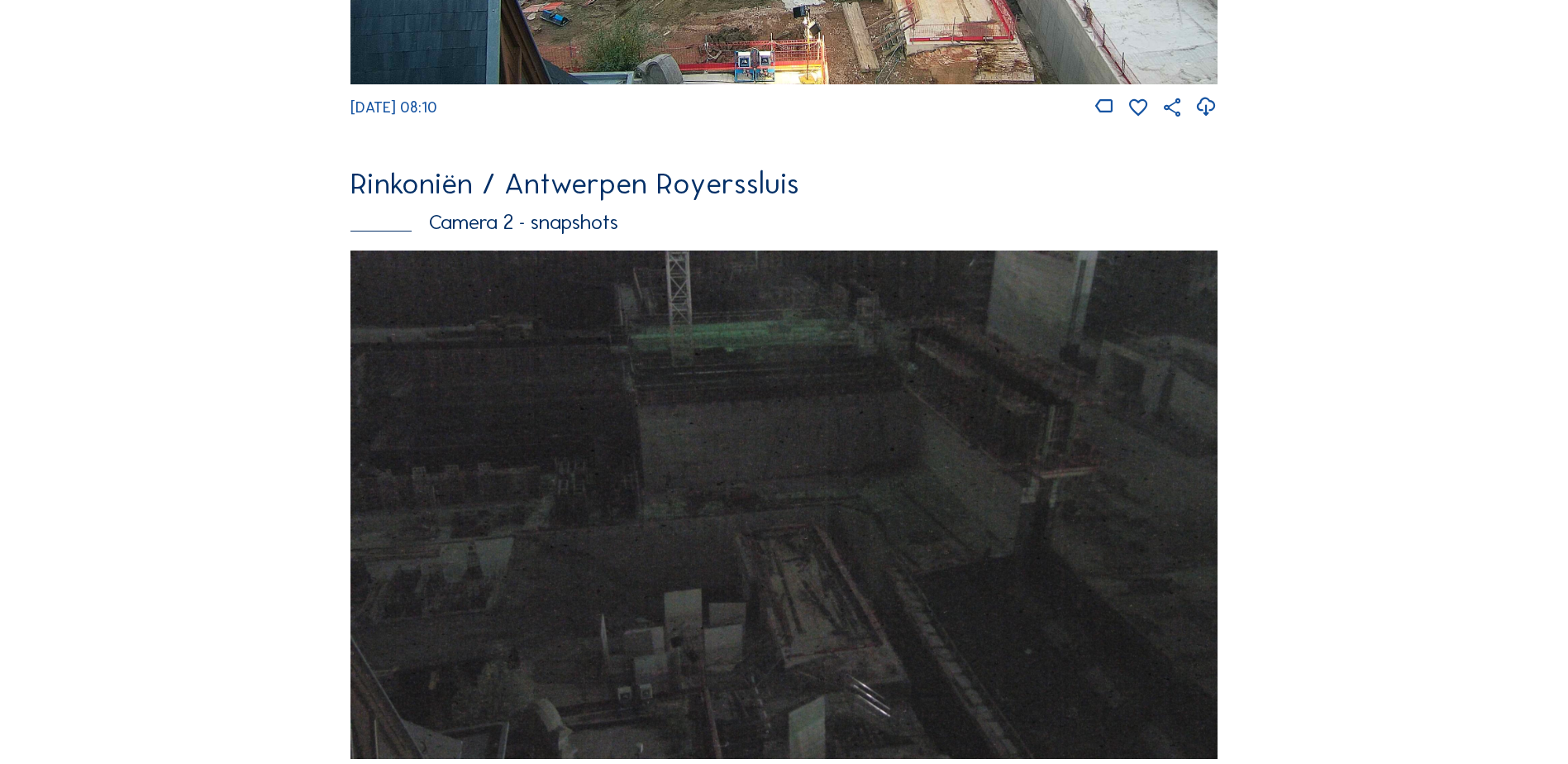
click at [904, 444] on img at bounding box center [784, 505] width 867 height 508
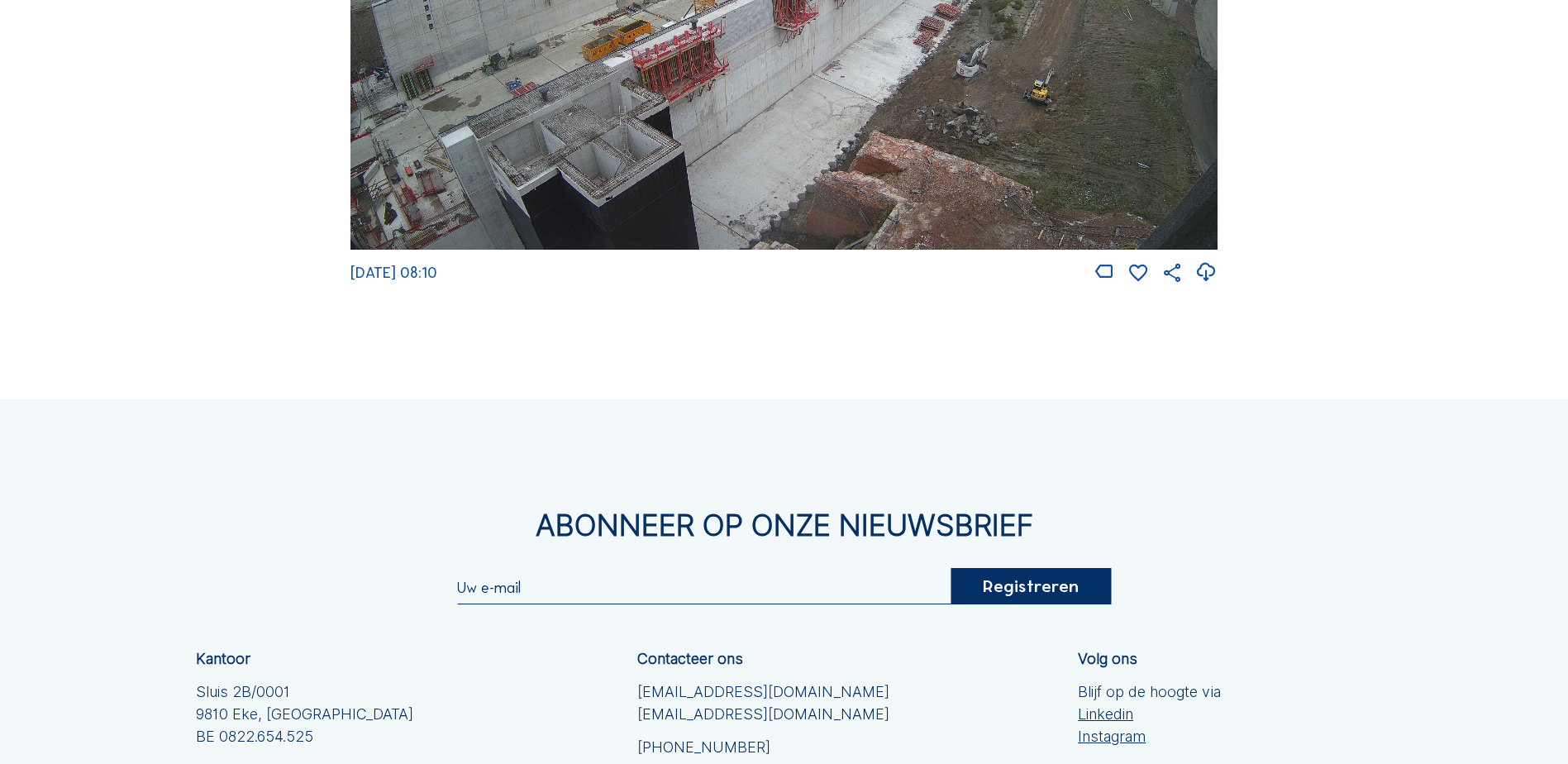
scroll to position [2913, 0]
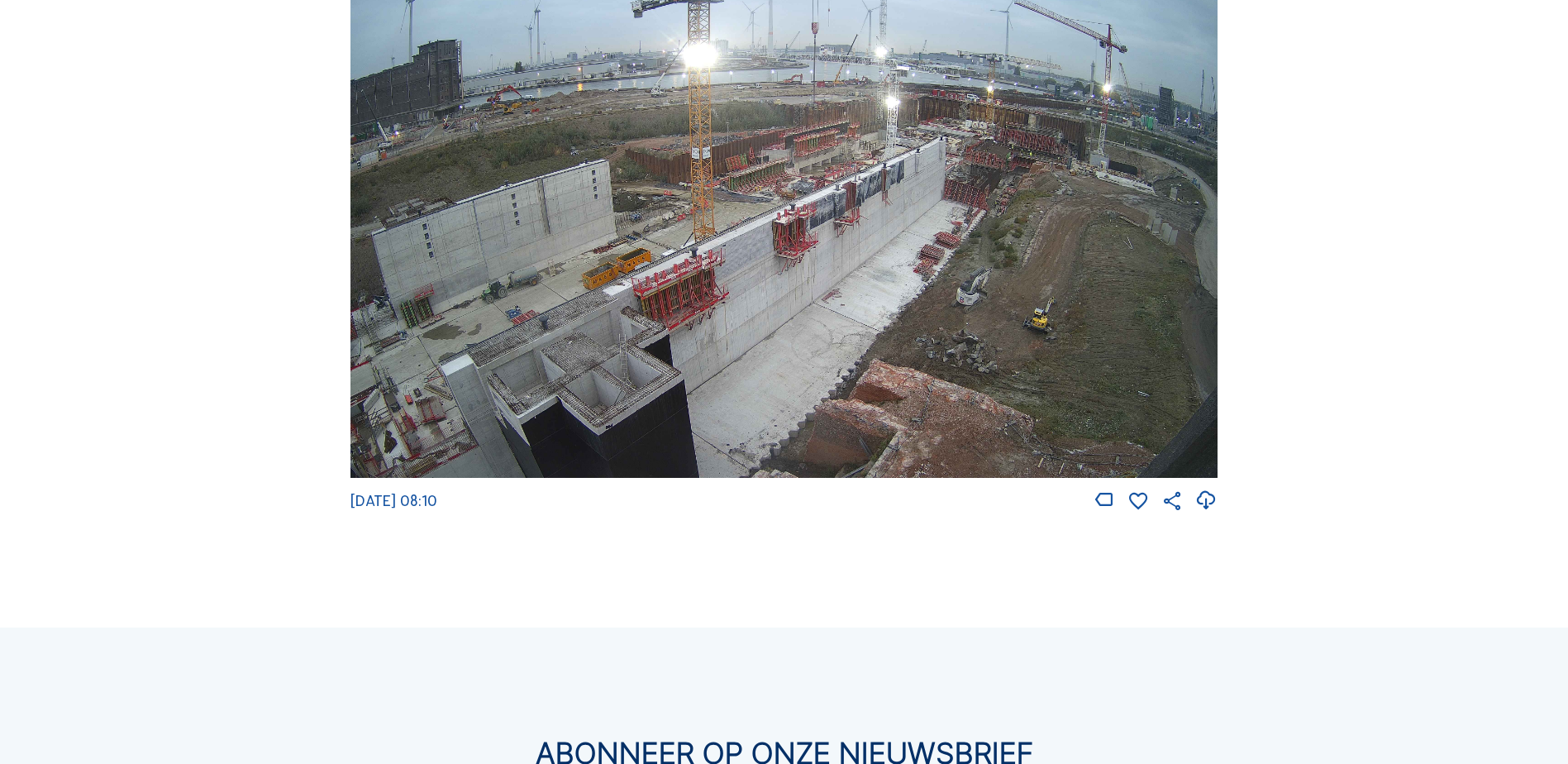
click at [690, 340] on img at bounding box center [784, 234] width 867 height 487
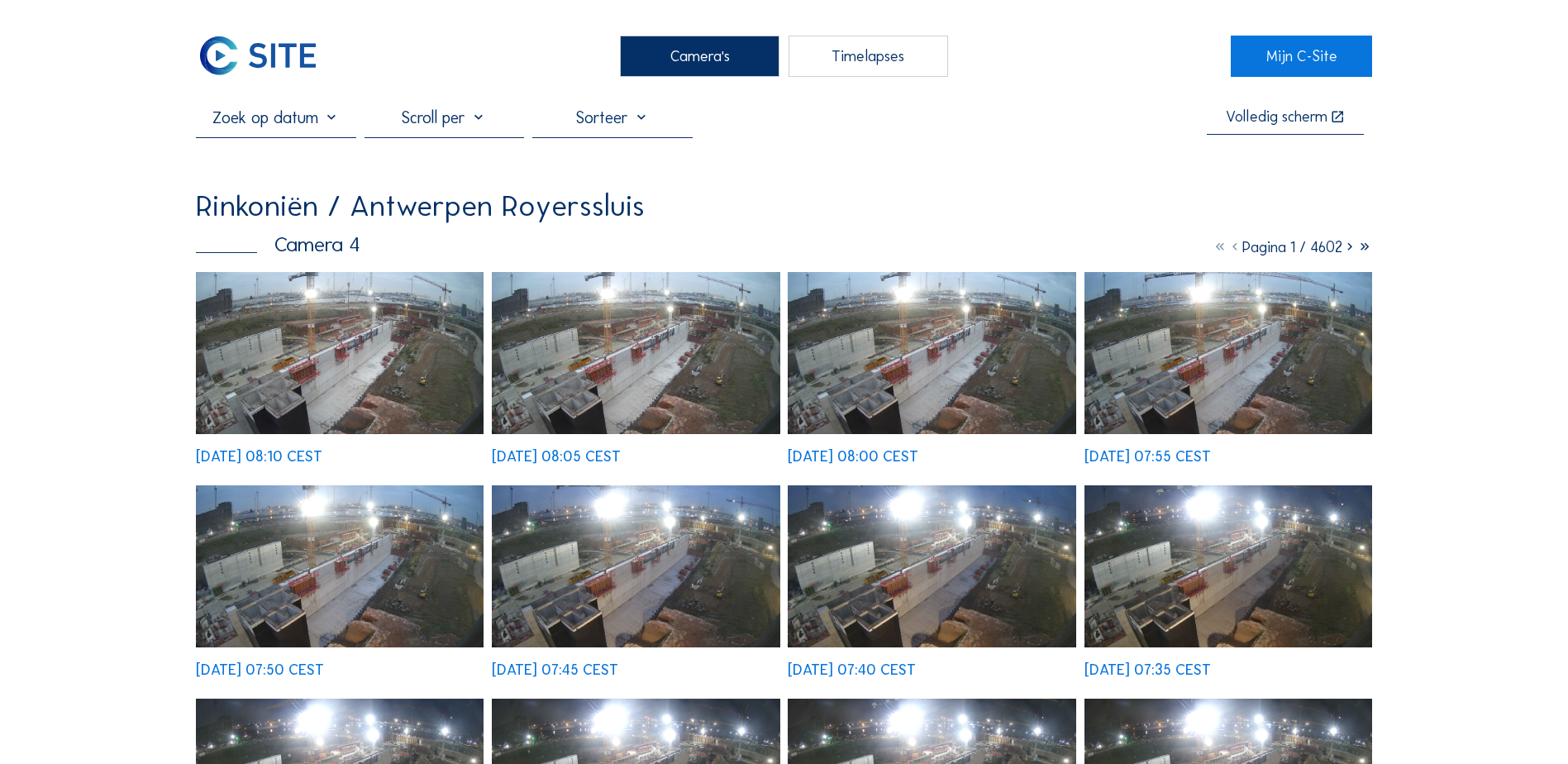
click at [384, 353] on img at bounding box center [340, 353] width 288 height 162
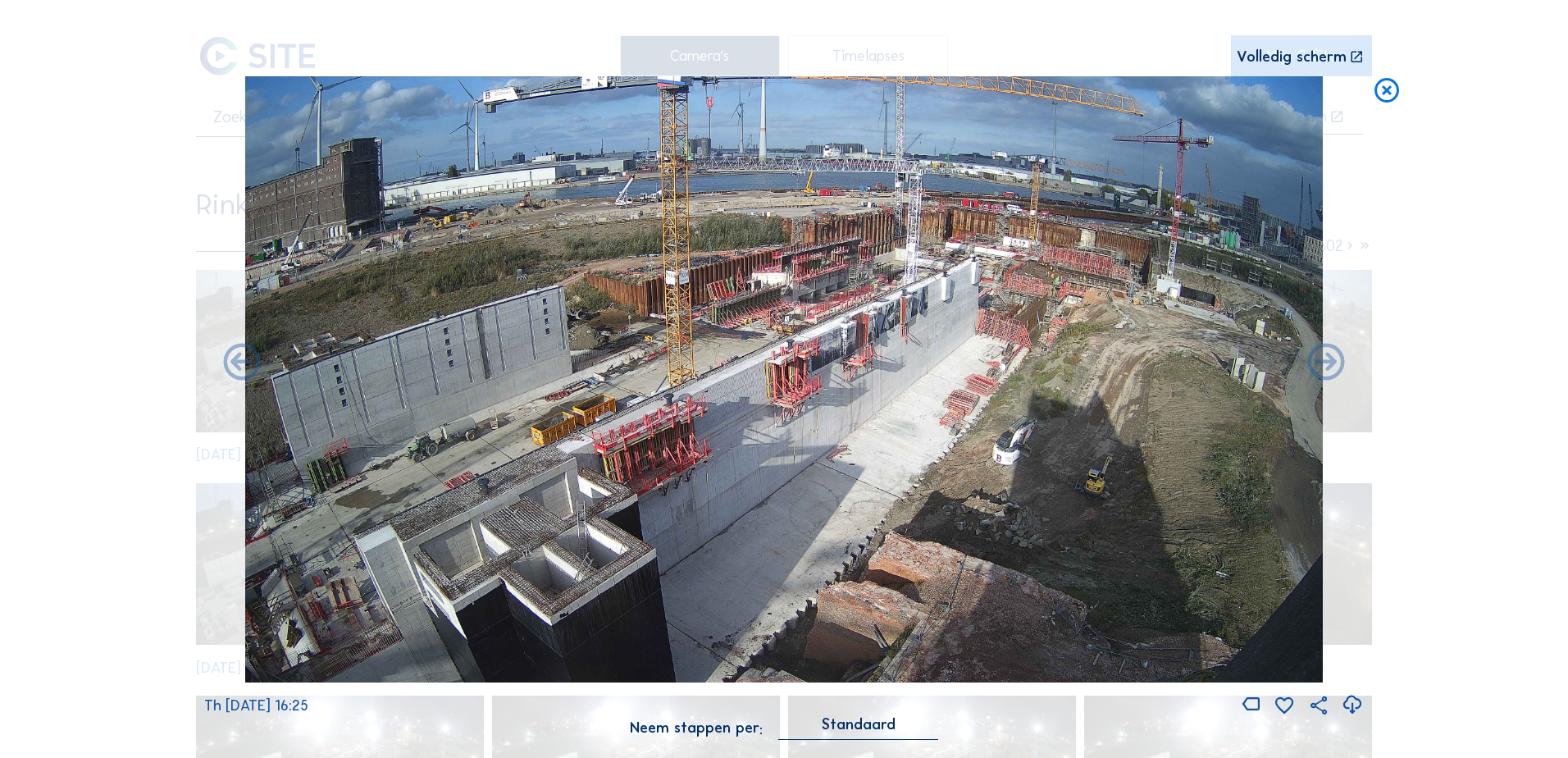
click at [1293, 94] on icon at bounding box center [1387, 91] width 29 height 30
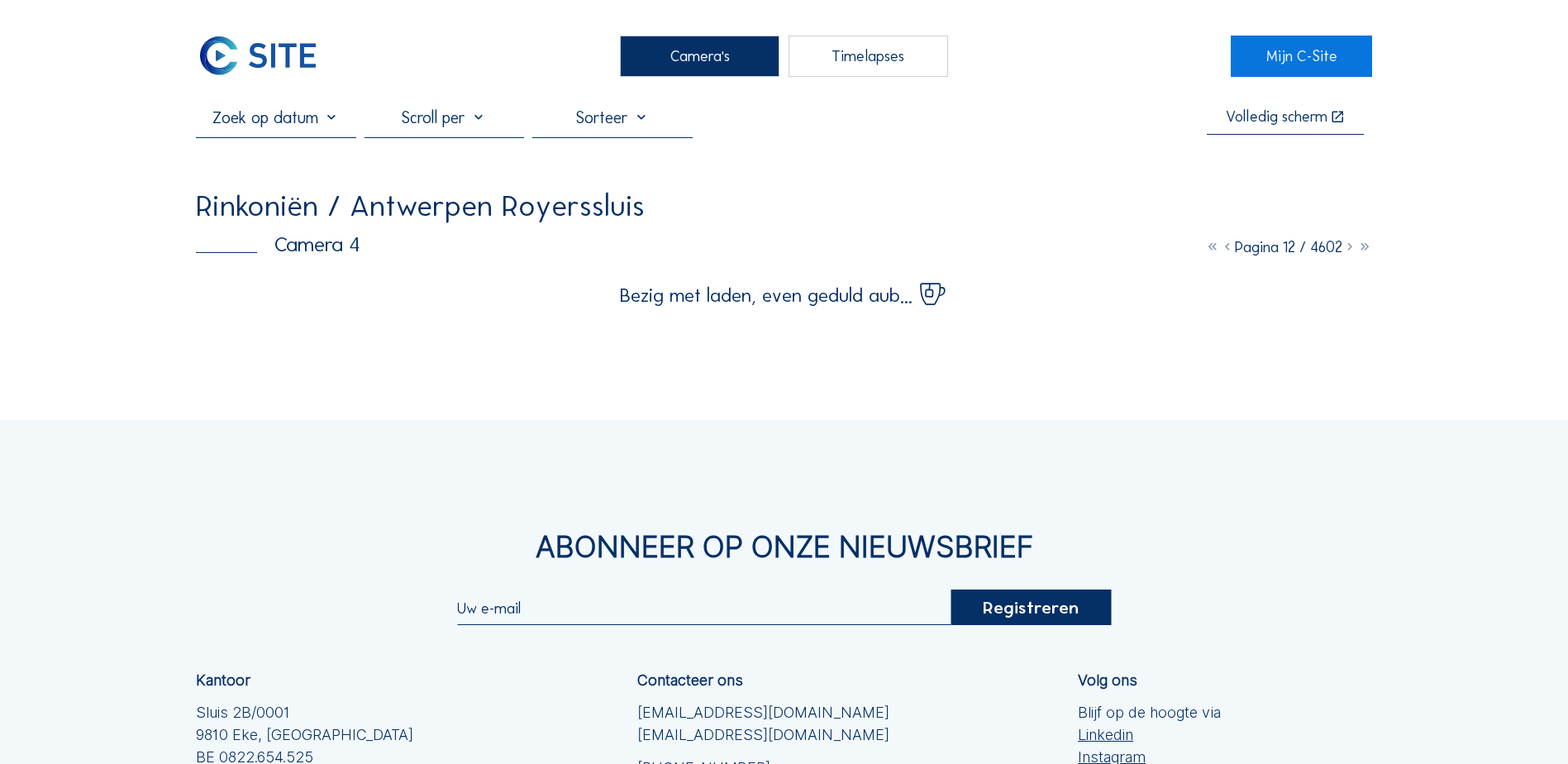
click at [278, 60] on img at bounding box center [257, 56] width 124 height 41
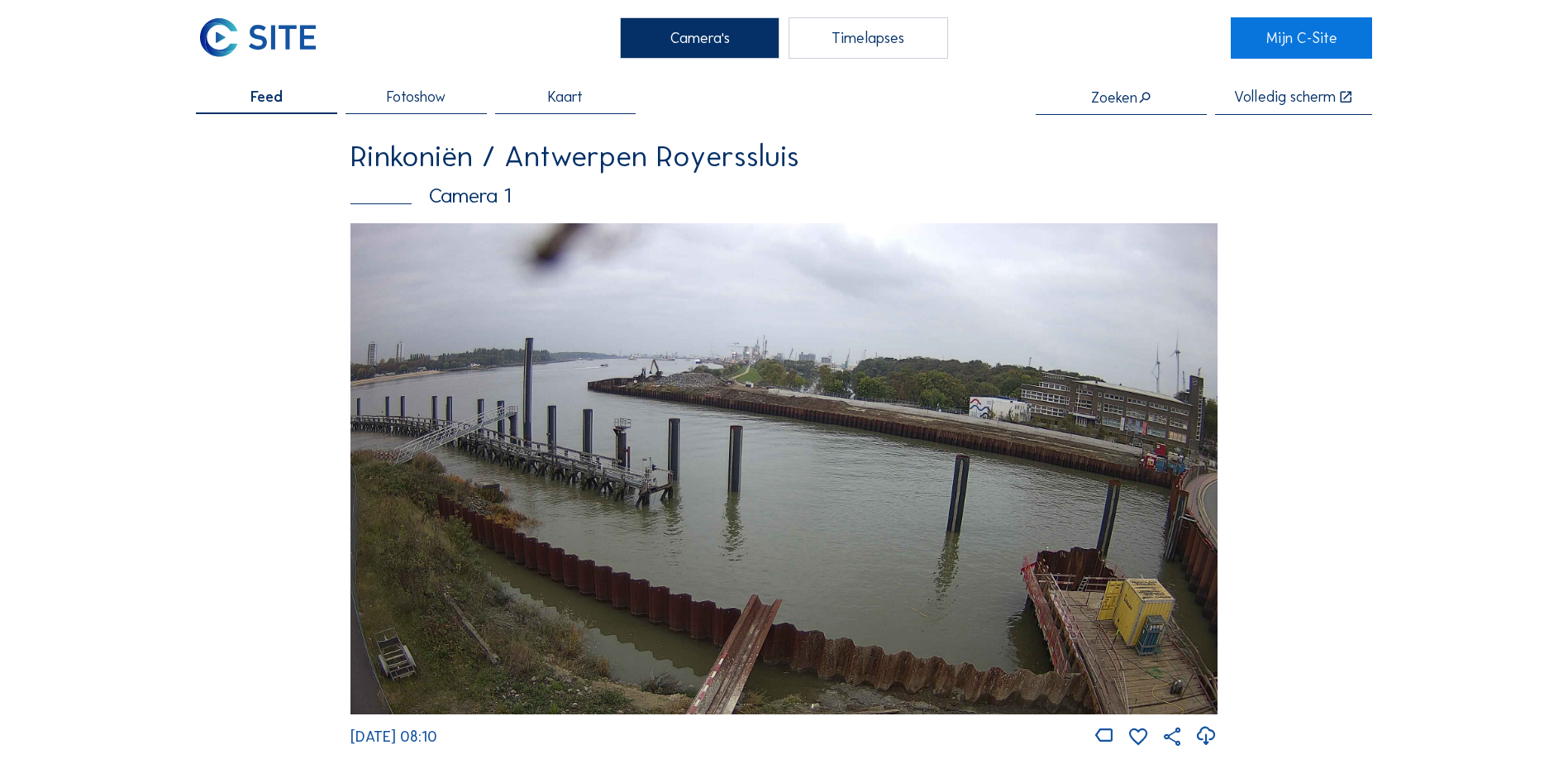
scroll to position [101, 0]
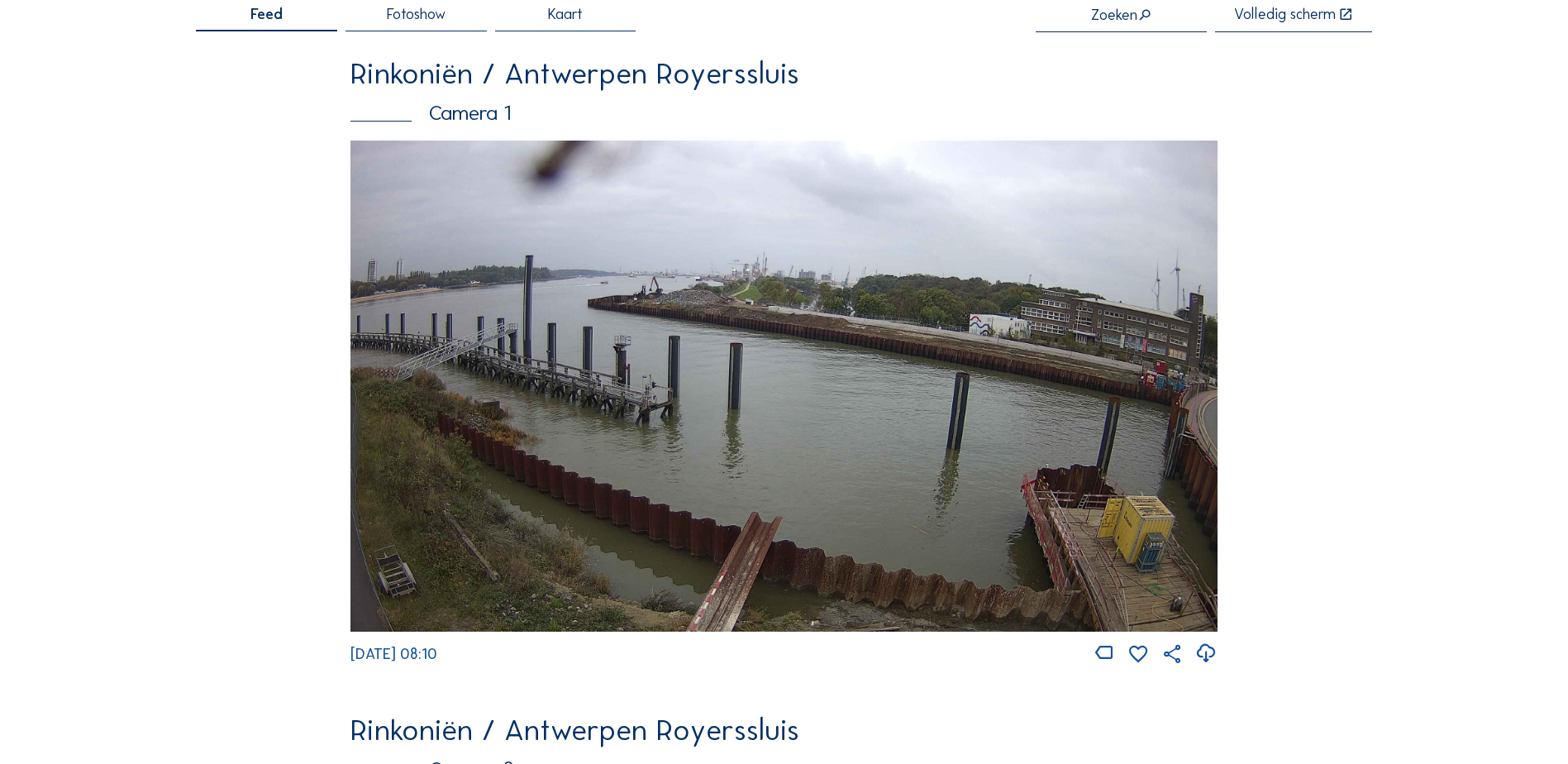
click at [697, 489] on img at bounding box center [784, 385] width 867 height 490
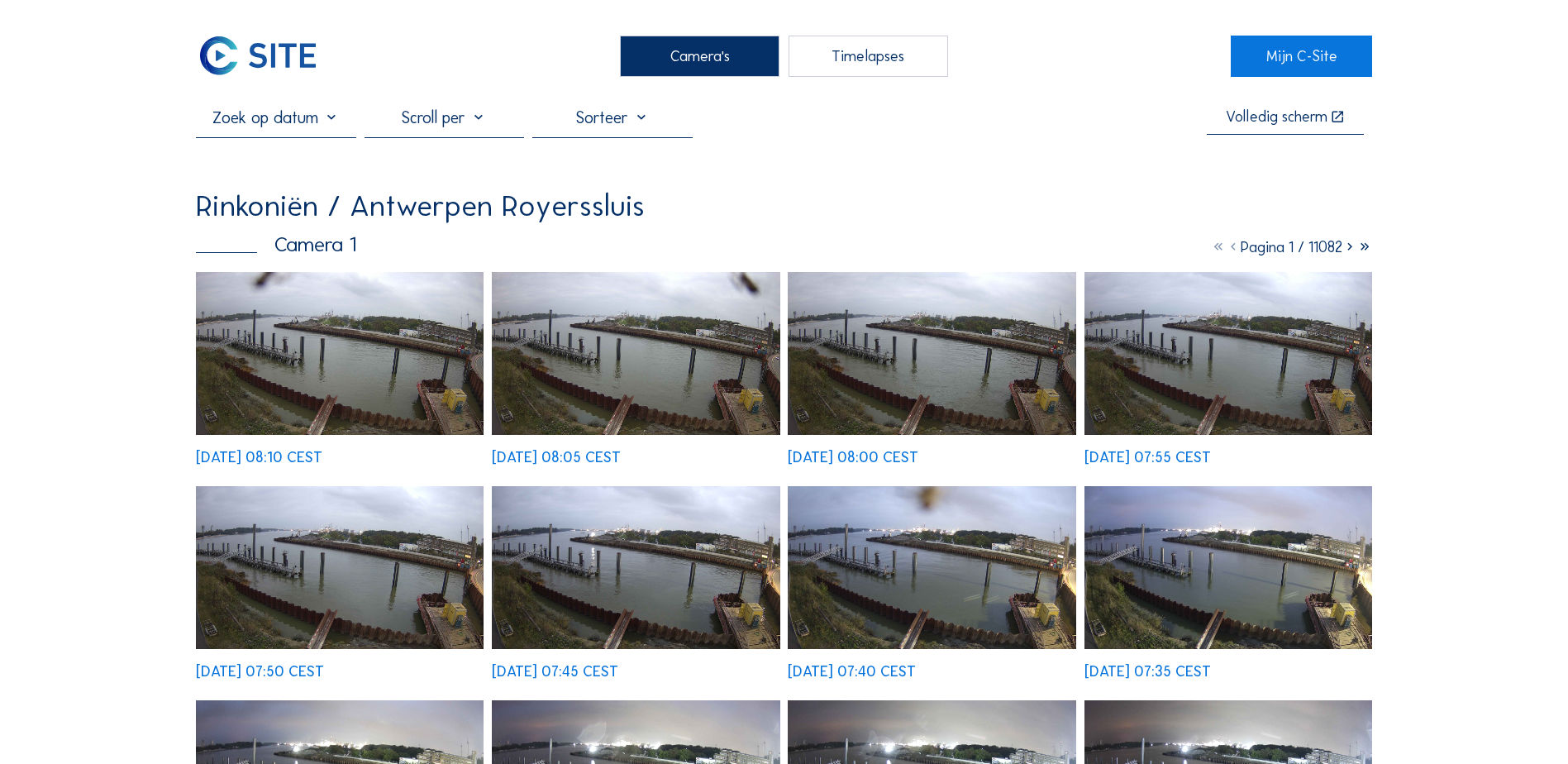
click at [449, 378] on img at bounding box center [340, 353] width 288 height 162
